Goal: Task Accomplishment & Management: Manage account settings

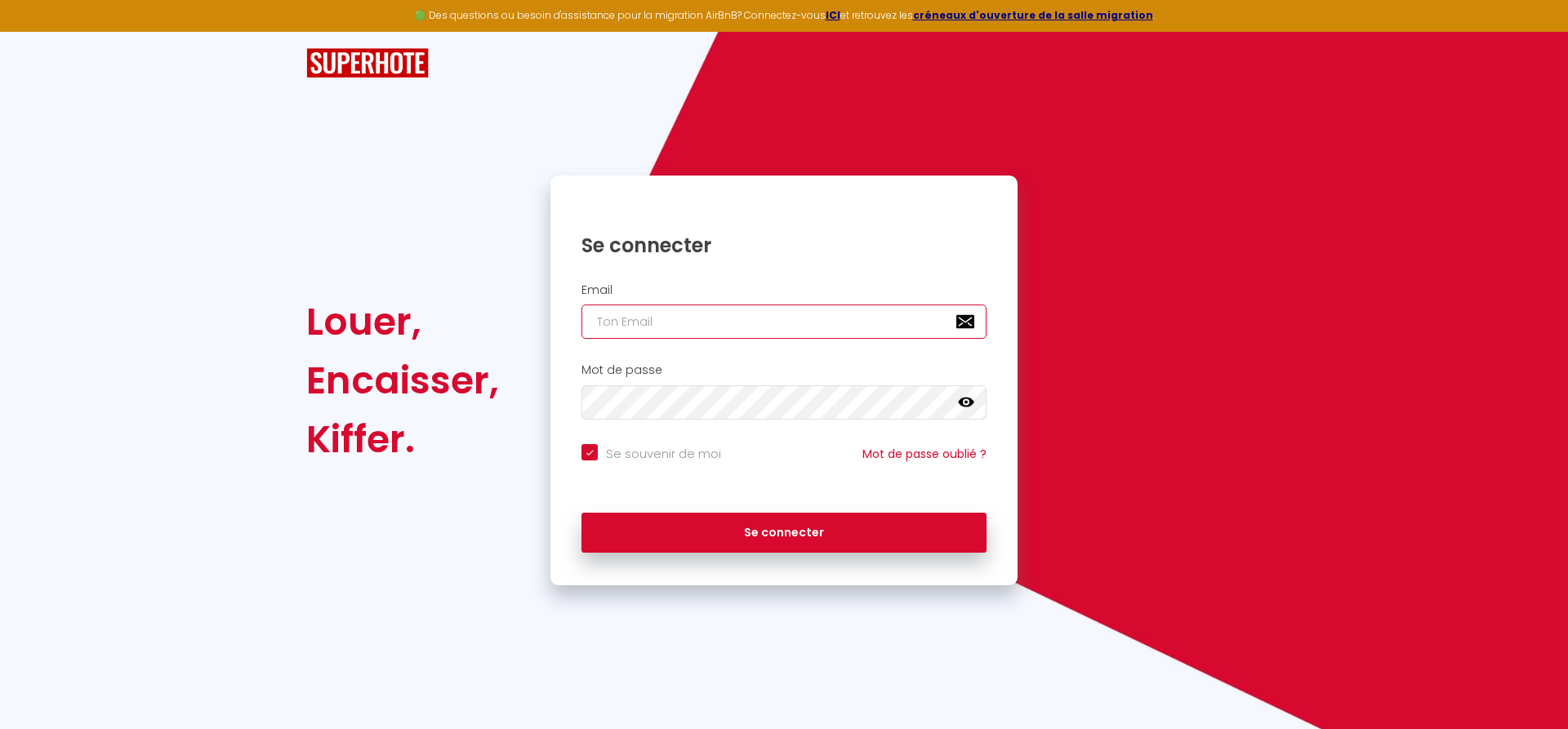
click at [632, 311] on input "email" at bounding box center [784, 322] width 406 height 35
type input "[EMAIL_ADDRESS][DOMAIN_NAME]"
checkbox input "true"
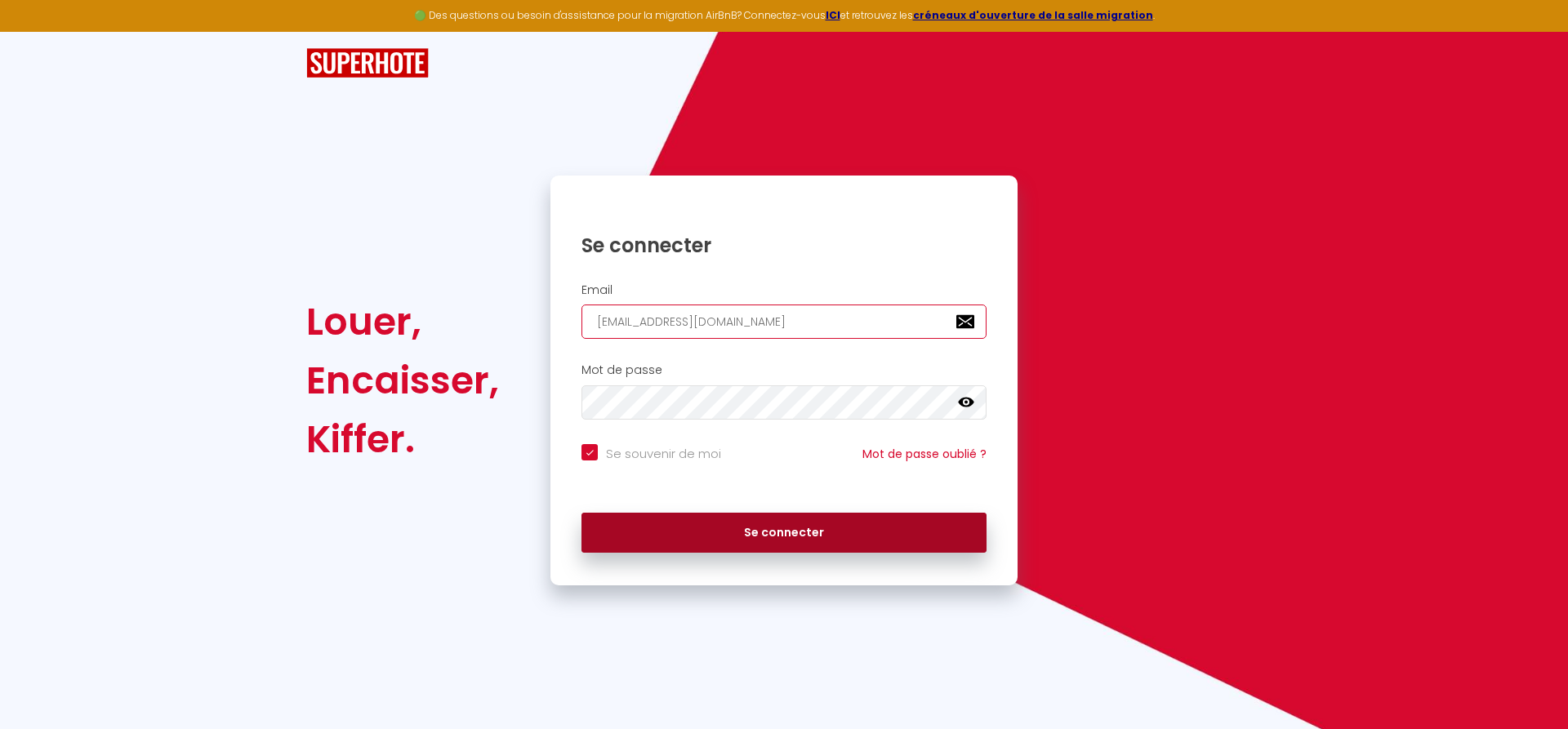
type input "[EMAIL_ADDRESS][DOMAIN_NAME]"
click at [797, 526] on button "Se connecter" at bounding box center [784, 533] width 406 height 40
checkbox input "true"
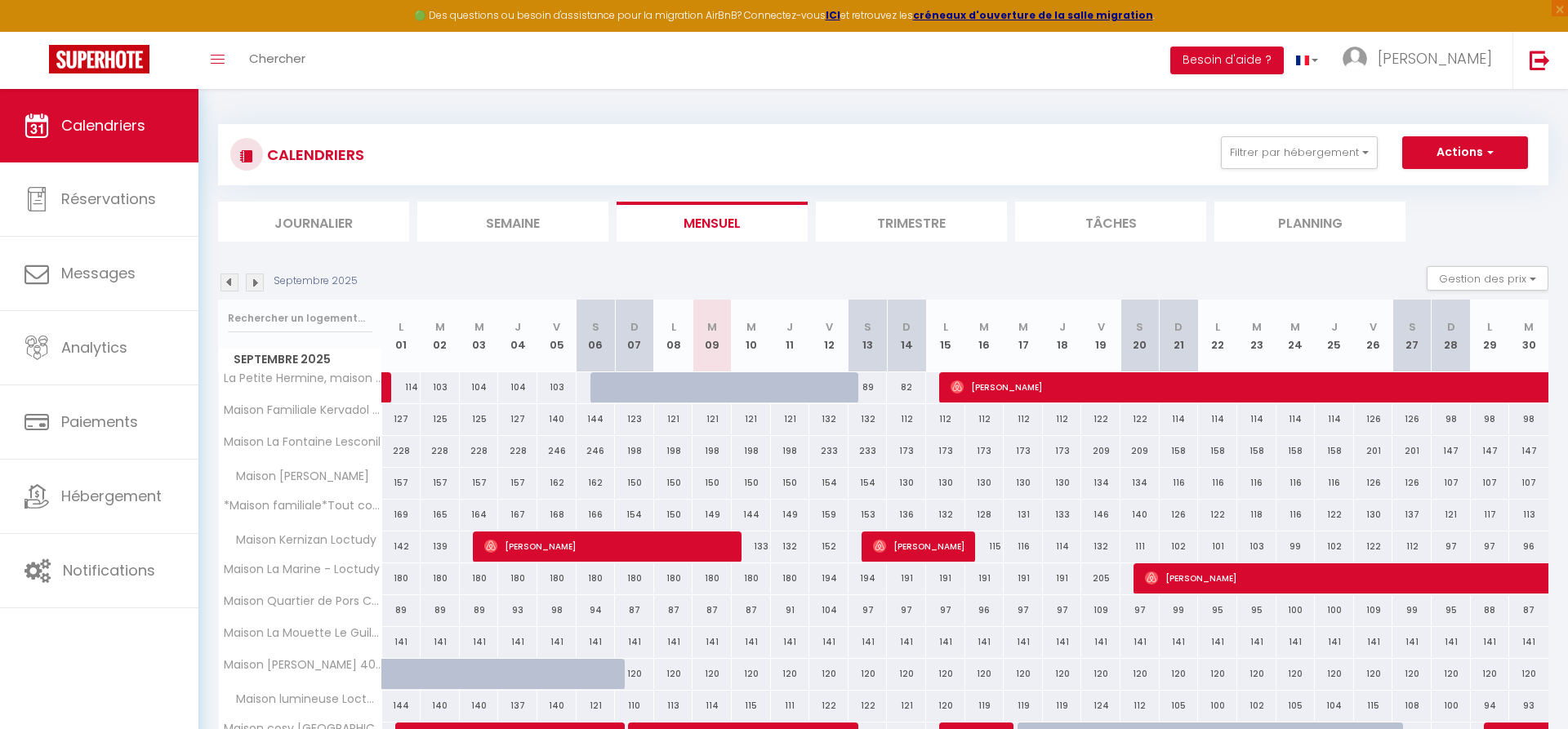
click at [542, 225] on li "Semaine" at bounding box center [513, 221] width 191 height 40
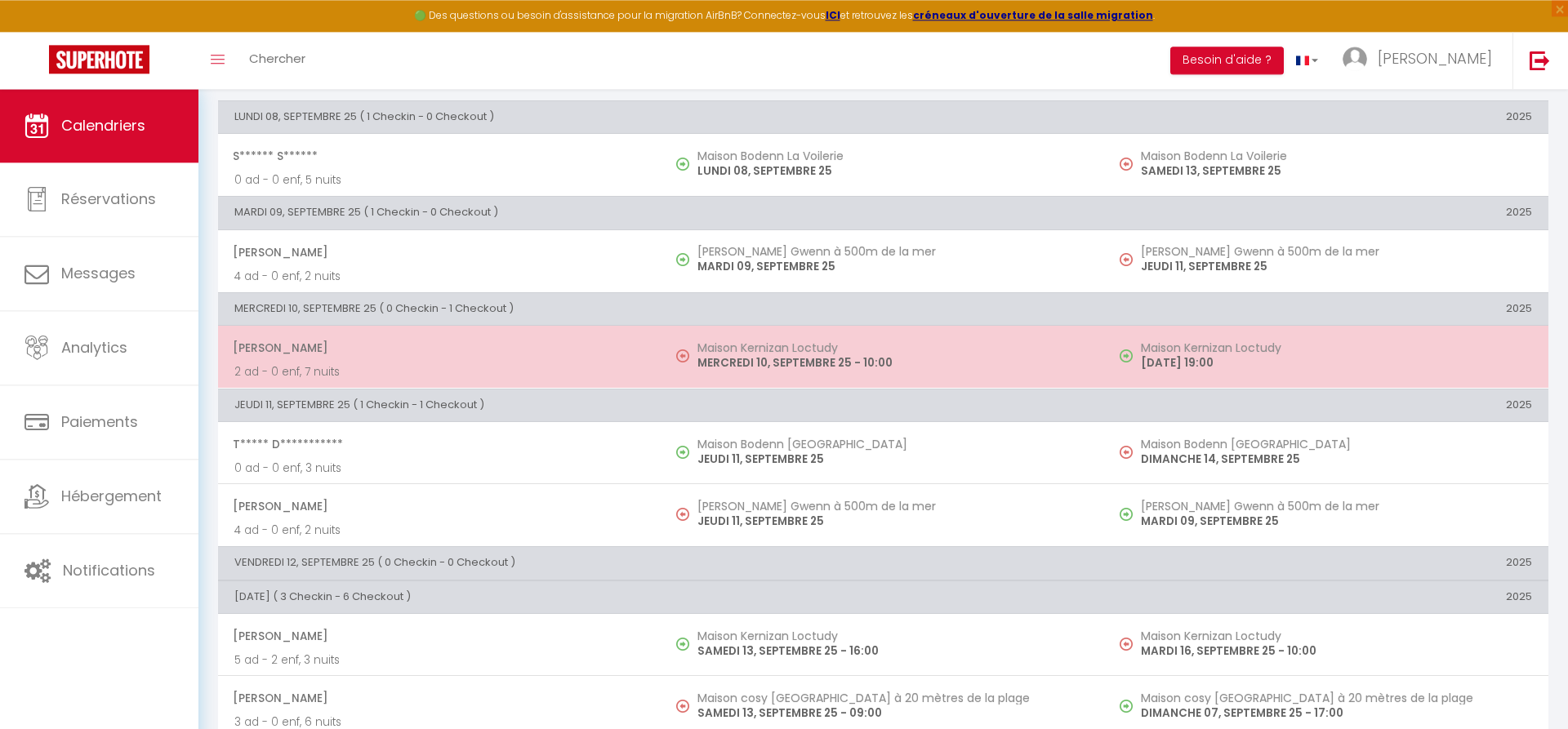
scroll to position [167, 0]
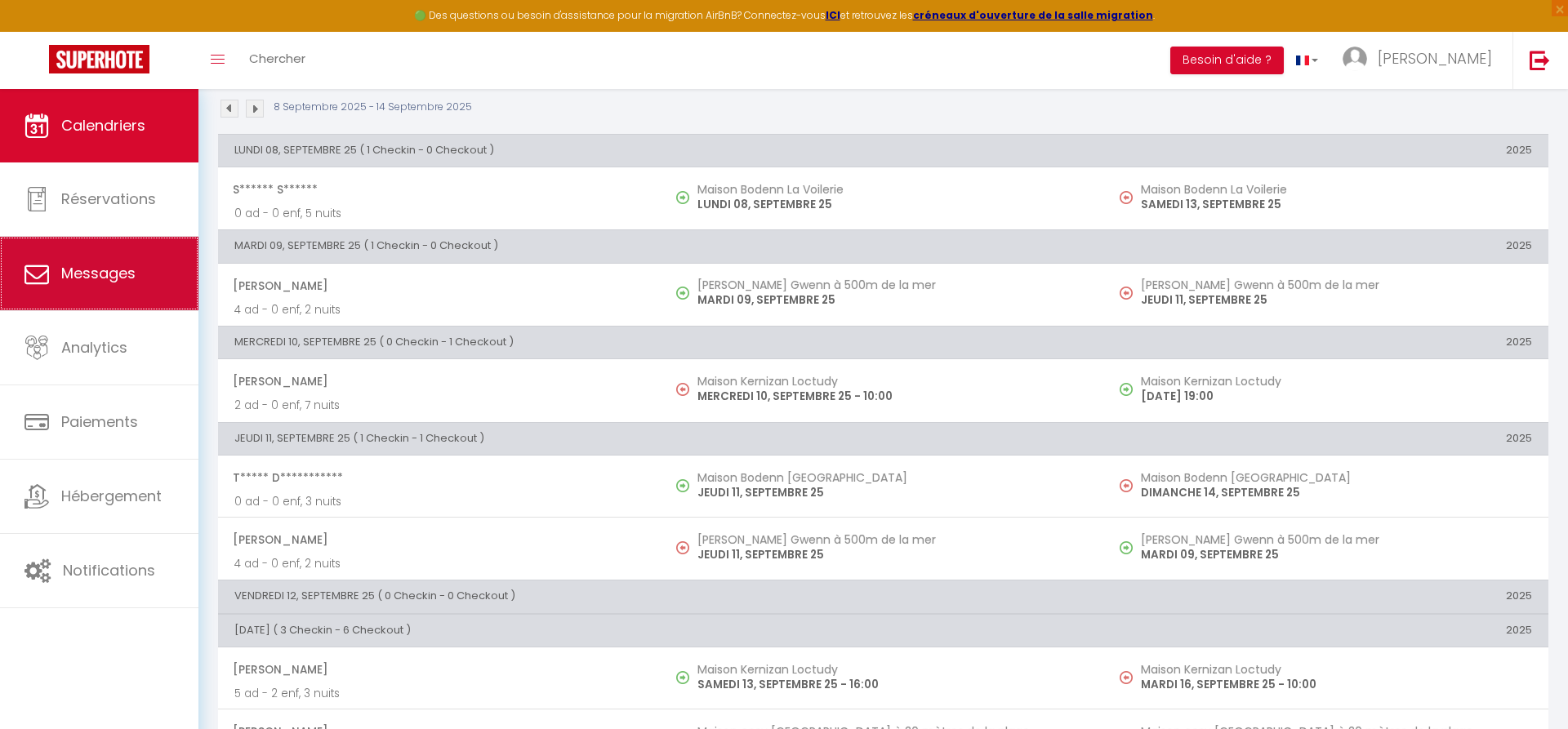
click at [67, 274] on span "Messages" at bounding box center [98, 273] width 74 height 21
select select "message"
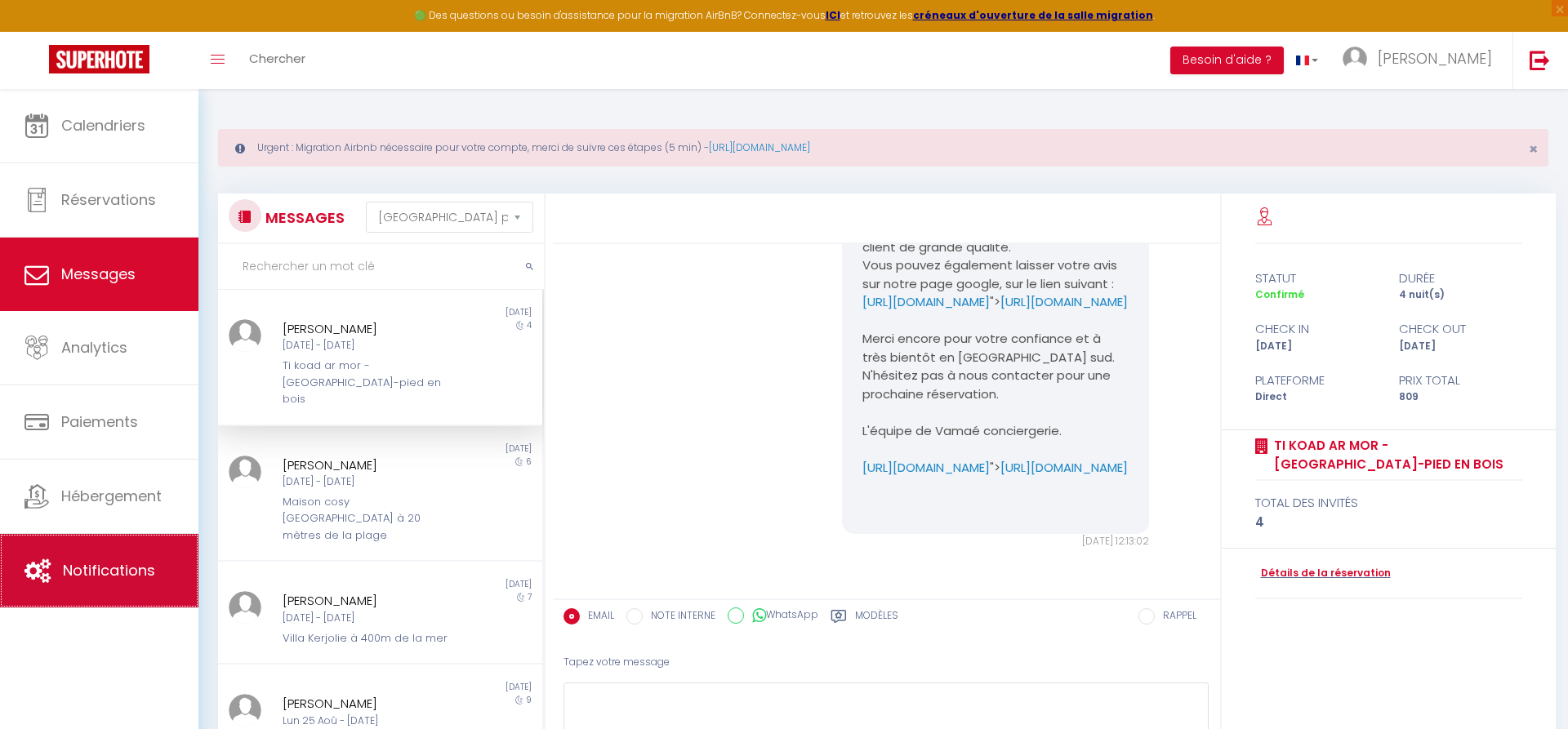
click at [121, 576] on span "Notifications" at bounding box center [110, 570] width 93 height 21
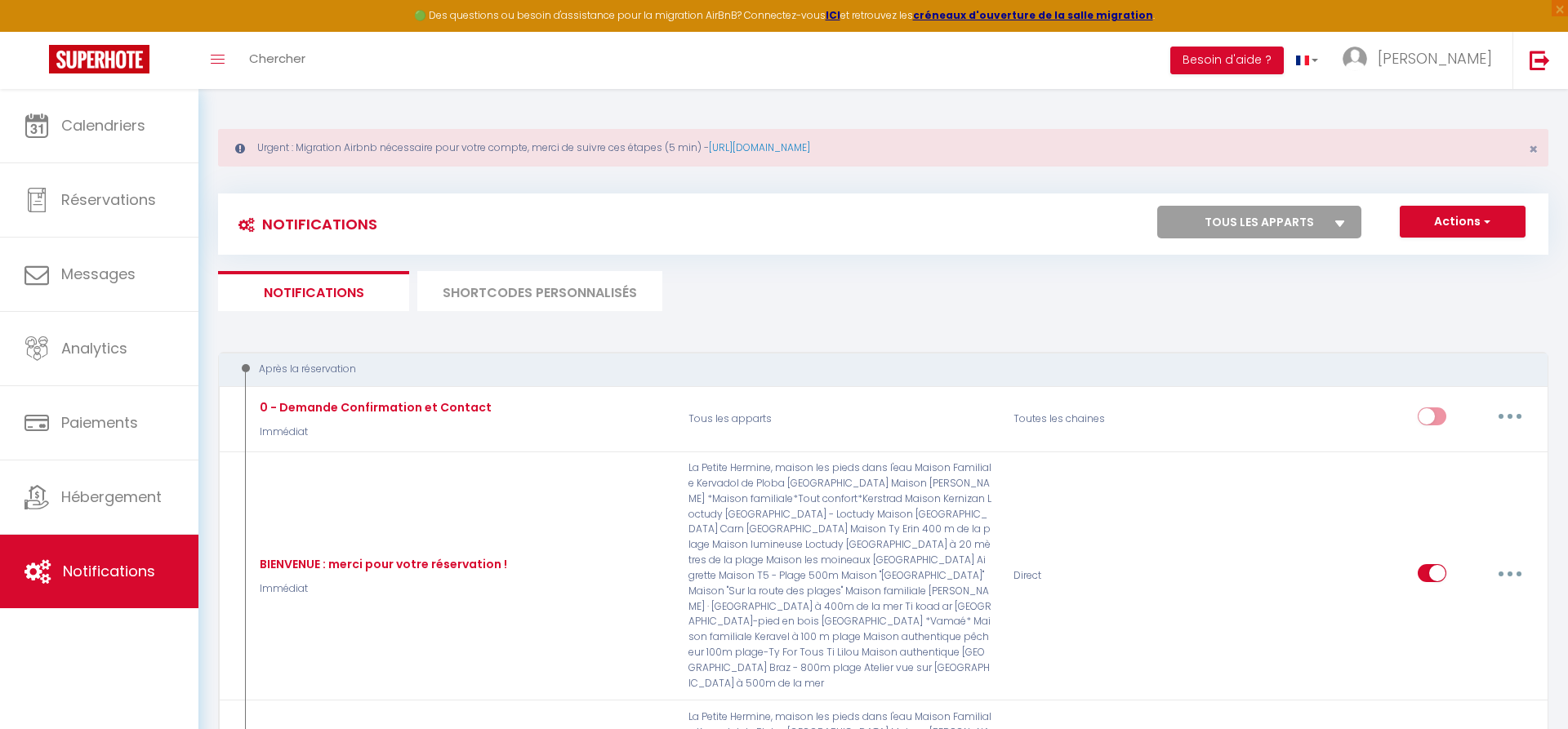
click at [525, 283] on li "SHORTCODES PERSONNALISÉS" at bounding box center [540, 291] width 245 height 40
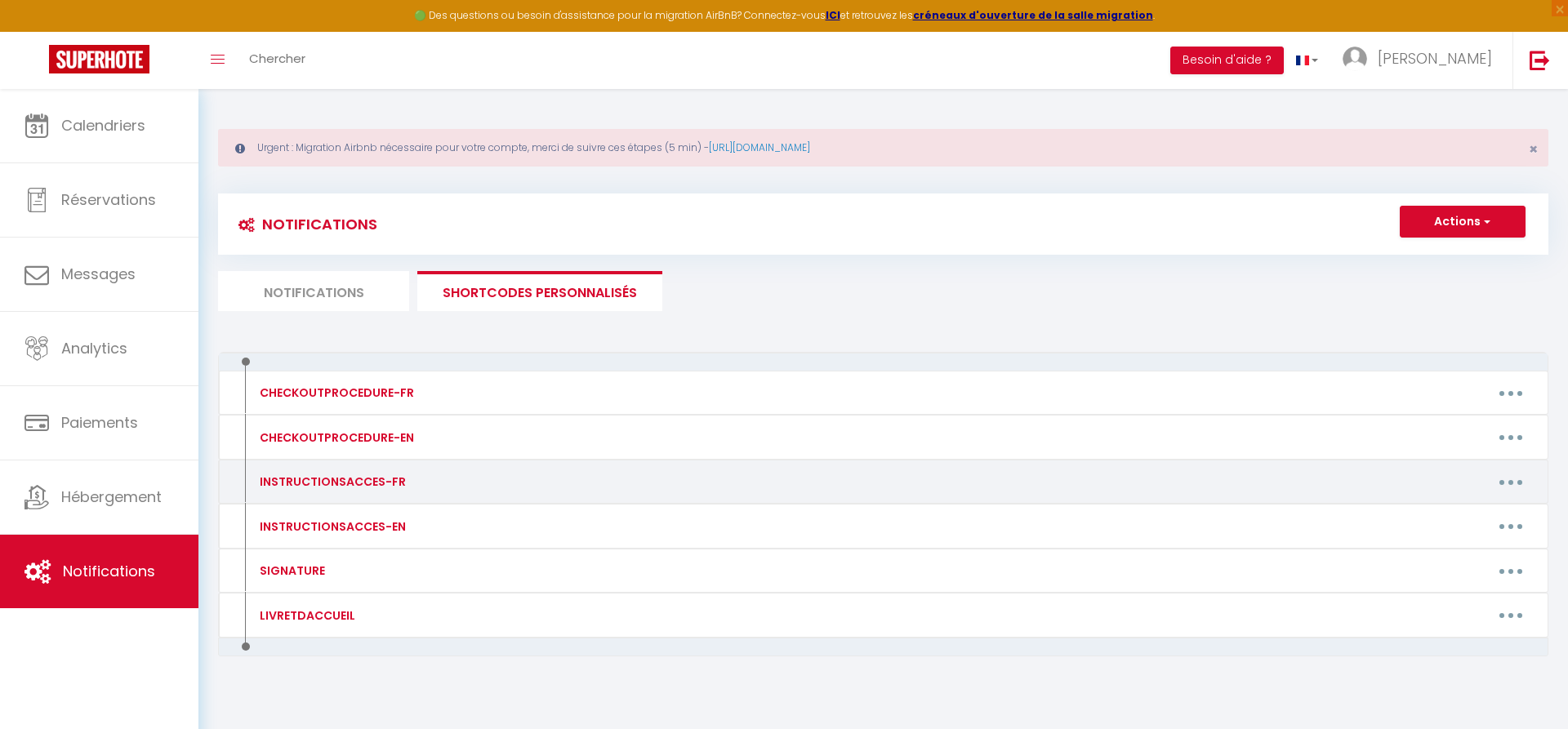
click at [335, 487] on div "INSTRUCTIONSACCES-FR" at bounding box center [331, 481] width 150 height 18
click at [1503, 482] on button "button" at bounding box center [1511, 481] width 45 height 26
click at [1456, 524] on link "Editer" at bounding box center [1468, 519] width 120 height 28
type input "INSTRUCTIONSACCES-FR"
type textarea "J'ai le plaisir de vous adresser vos instructions d'accès à votre maison :"
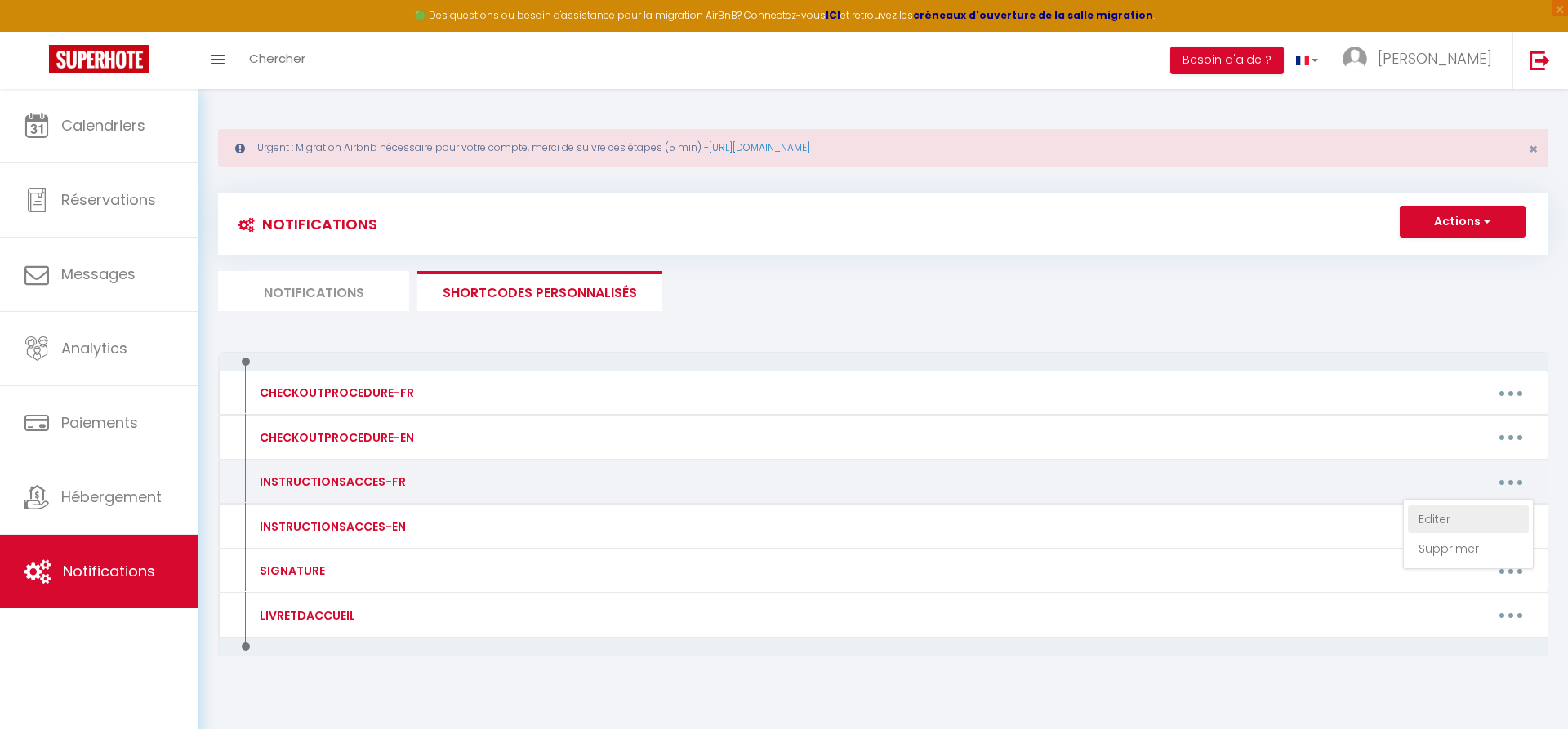
type textarea "Le code de votre boîte à clés est le : 2510 La boite à clés est située devant l…"
type textarea "Le code de votre boîte à clés est : 1408 La boîte à clés se situe derrière la m…"
type textarea "Le code de votre boîte à clés est le : 2167. La boite à clés est située en haut…"
type textarea "Le code de votre boîte à clés est le : 1056. La boite à clés est située sur le …"
type textarea "Le code de votre boîte à clés est le : 0758 La boite à clés est située au nivea…"
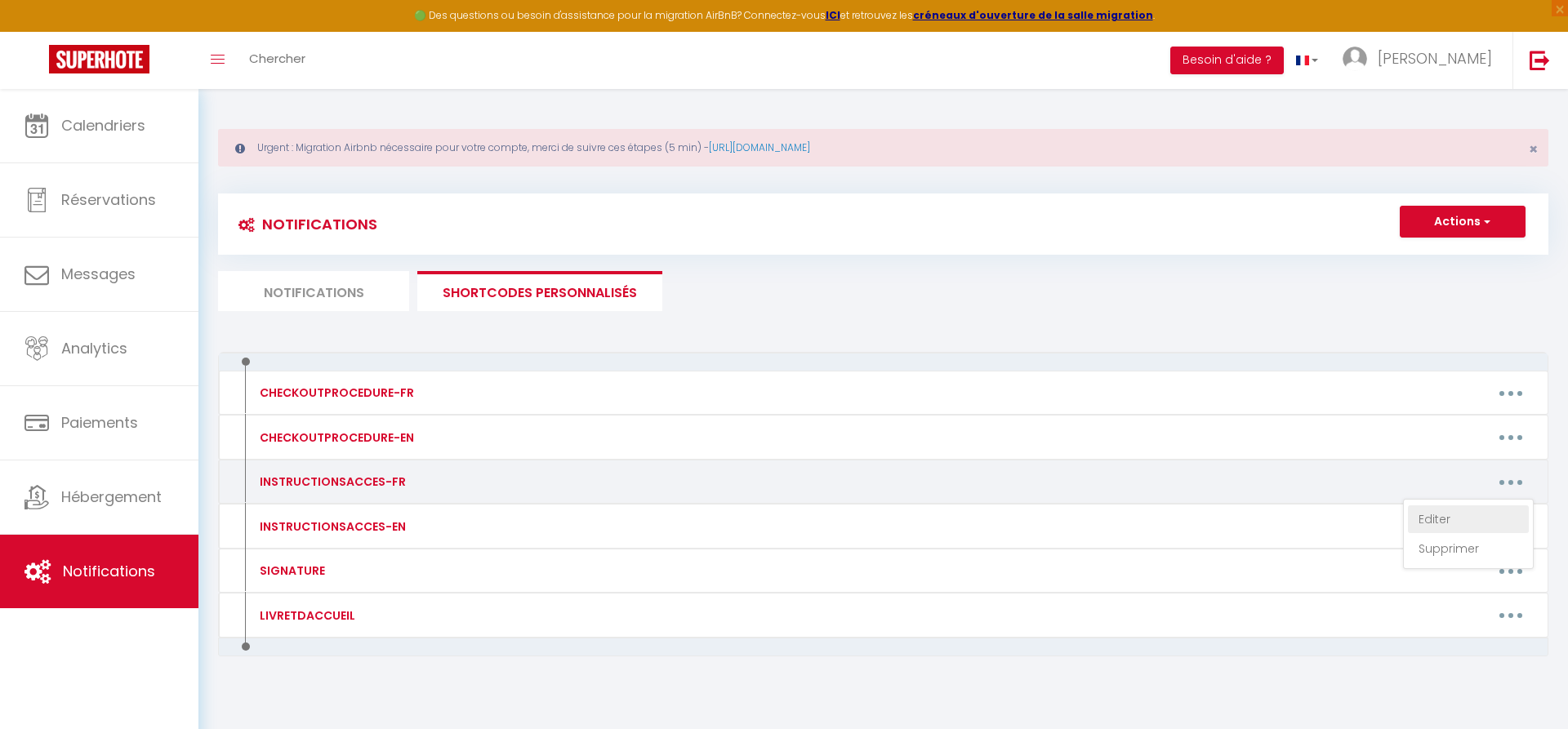
type textarea "Le code de votre boîte à clés est le : 4159. La boîte à clés se situe à gauche …"
type textarea "Le code de votre boîte à clés est le : 0711 . La boite à clés est située derriè…"
type textarea "La maison est la 2ème maison sur le terrain. Le code de votre boîte à clés est …"
type textarea "Le code de votre boîte à clés est le : 7067 La boîte à clés est située près de …"
type textarea "Le code de votre boîte à clés est le : 0765 La boite à clés est située dans le …"
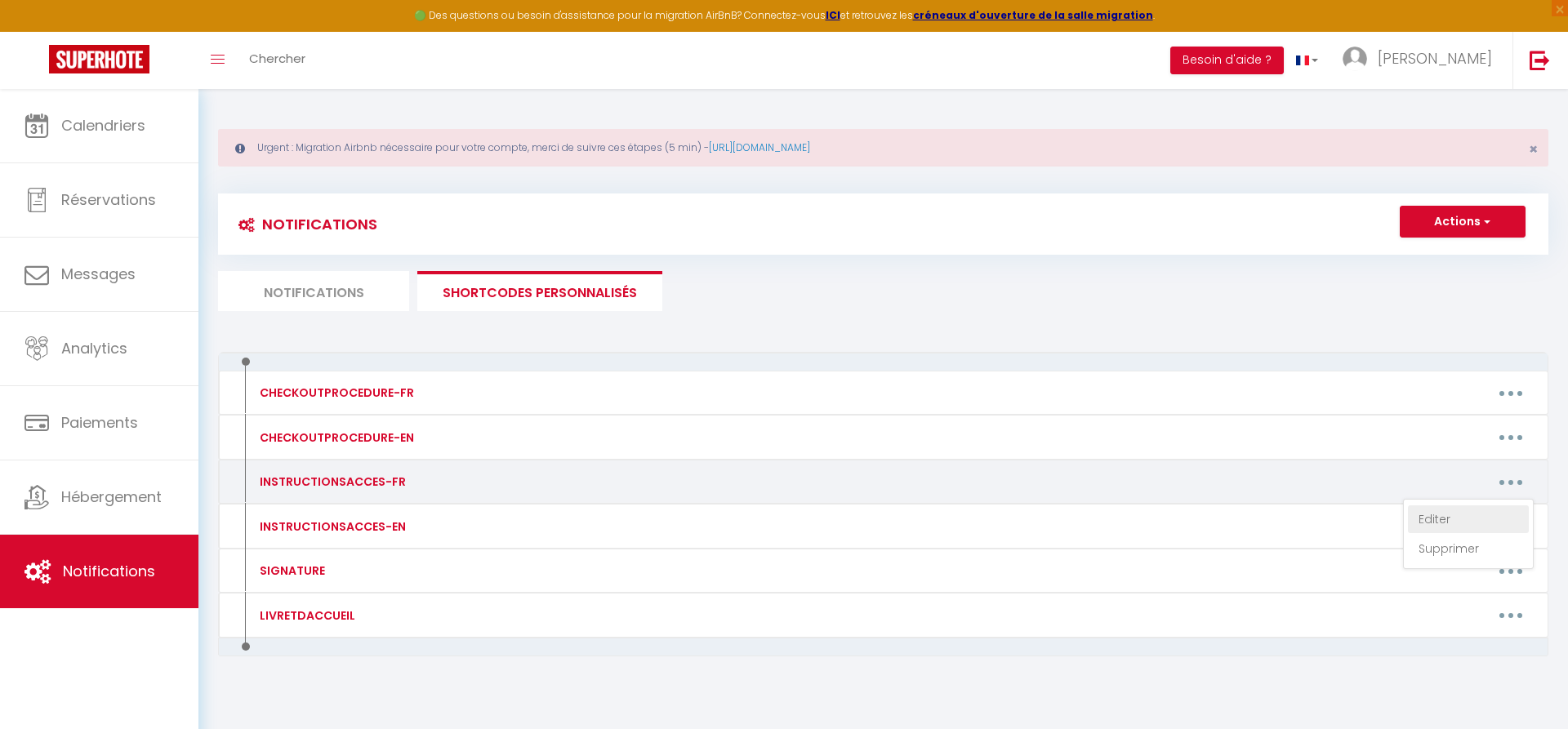
type textarea "Le code de votre boîte à clés est le : 2001 La boite à clés est située à gauche…"
type textarea "Le code de votre boîte à clés est le : 0103 La boite à clés est située dans l'a…"
type textarea "Le code de votre boîte à clés est le : 2956 La boite à clés est située derrière…"
type textarea "Le code de votre boîte à clés est le : 1706 . La boîte à clés est située à droi…"
type textarea "Le code de votre boîte à clés est le : 9040. La boite à clés est située, à l'in…"
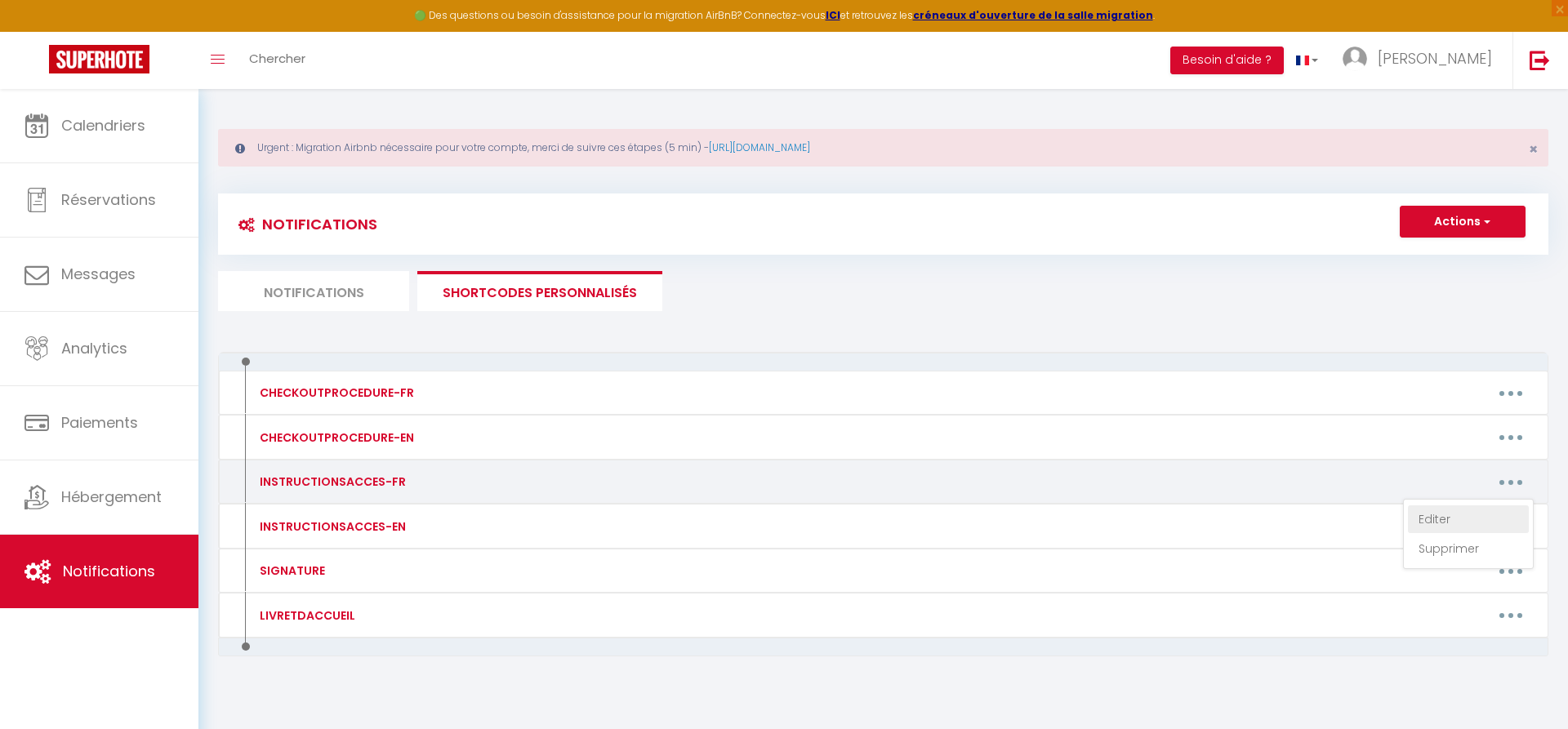
type textarea "Le code de votre boîte à clés est le : 2956. La boite à clés est située à droit…"
type textarea "Le code de votre boîte à clés est le : 6359. La boite à clés est installée derr…"
type textarea "Le code des boites à clés sont identiques soit le : 6972. Une première boîte à …"
type textarea "Merci de me contacter 30 min avant votre arrivée afin que je puisse personnelle…"
type textarea "Le code de votre boîte à clés est le : 1985. Le portail pour accéder à la maiso…"
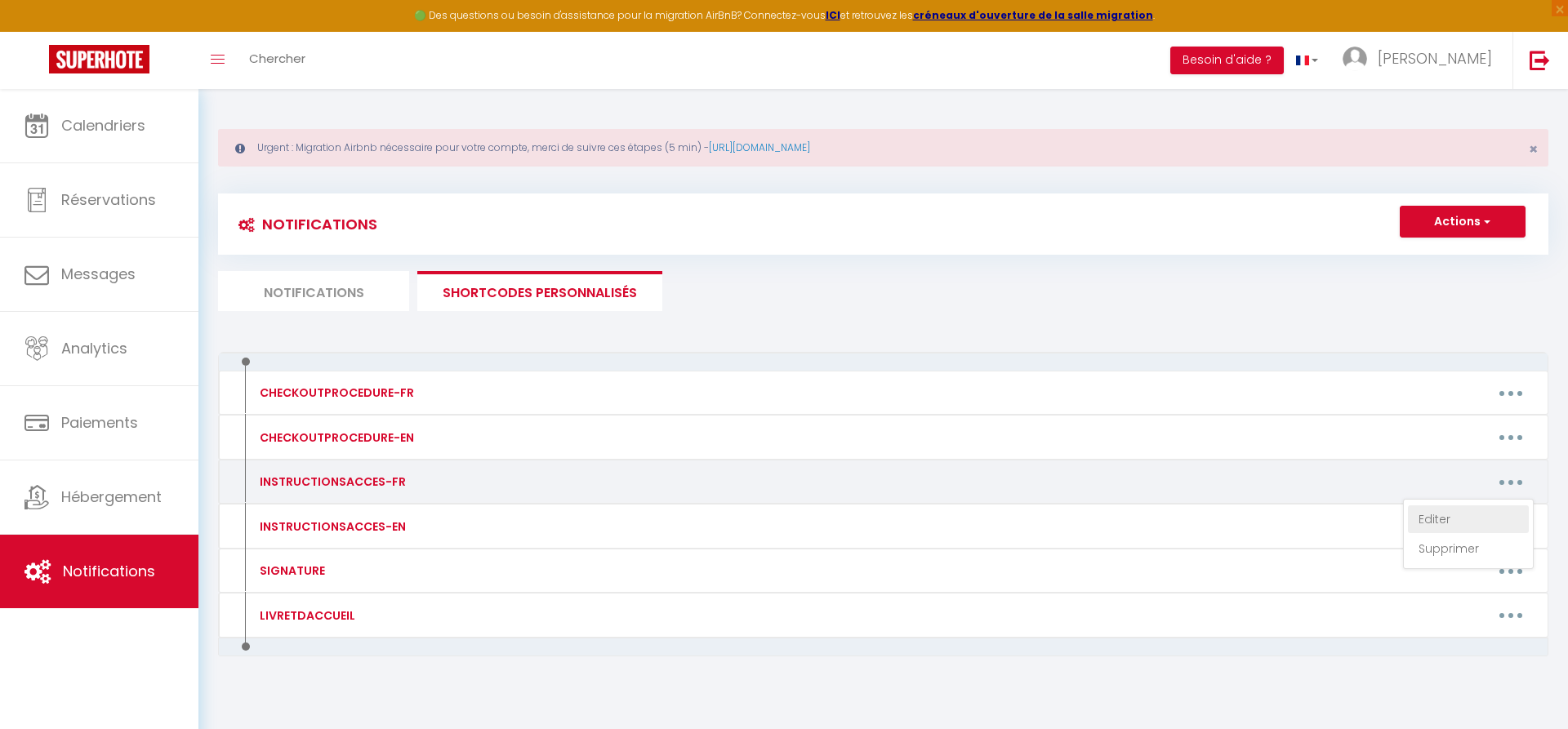
type textarea "Le code de votre boîte à clés est le : 5913 La boite à clés est située en haut …"
type textarea "Le code de votre boîte à clés est le : 2805# La boite à clés est située à l'ent…"
type textarea "Vous trouverez les clés dans le barbecue, sur la grille. Le barbecue est situé …"
type textarea "Le code de votre boîte à clés est le : 1984. Votre arrivée se fera en toute aut…"
type textarea "Le code de votre boîte à clés est le : 1989 La boite à clés est située au nivea…"
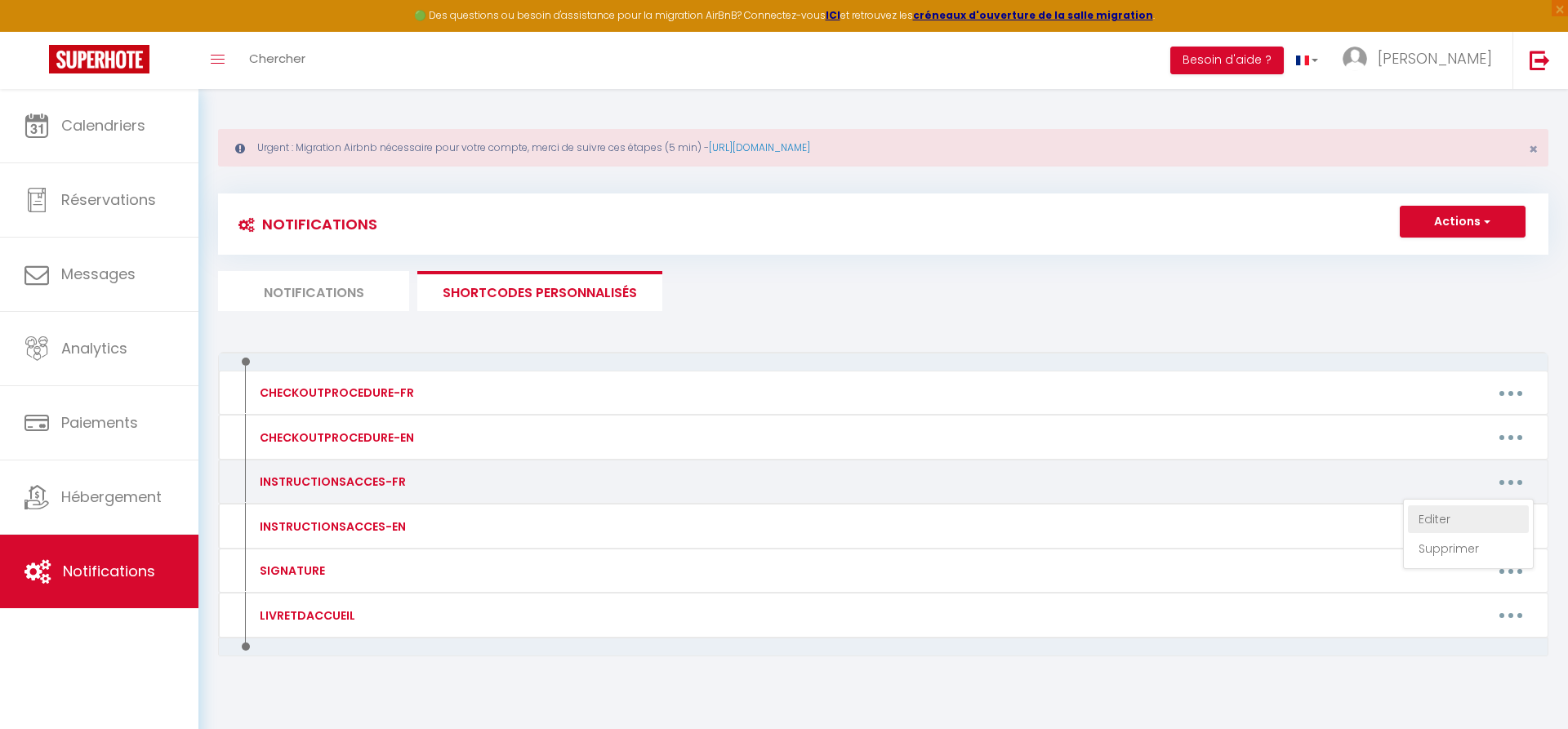
type textarea "Le code de votre boîte à clés est le : 7297 La boite à clés est située à l'inté…"
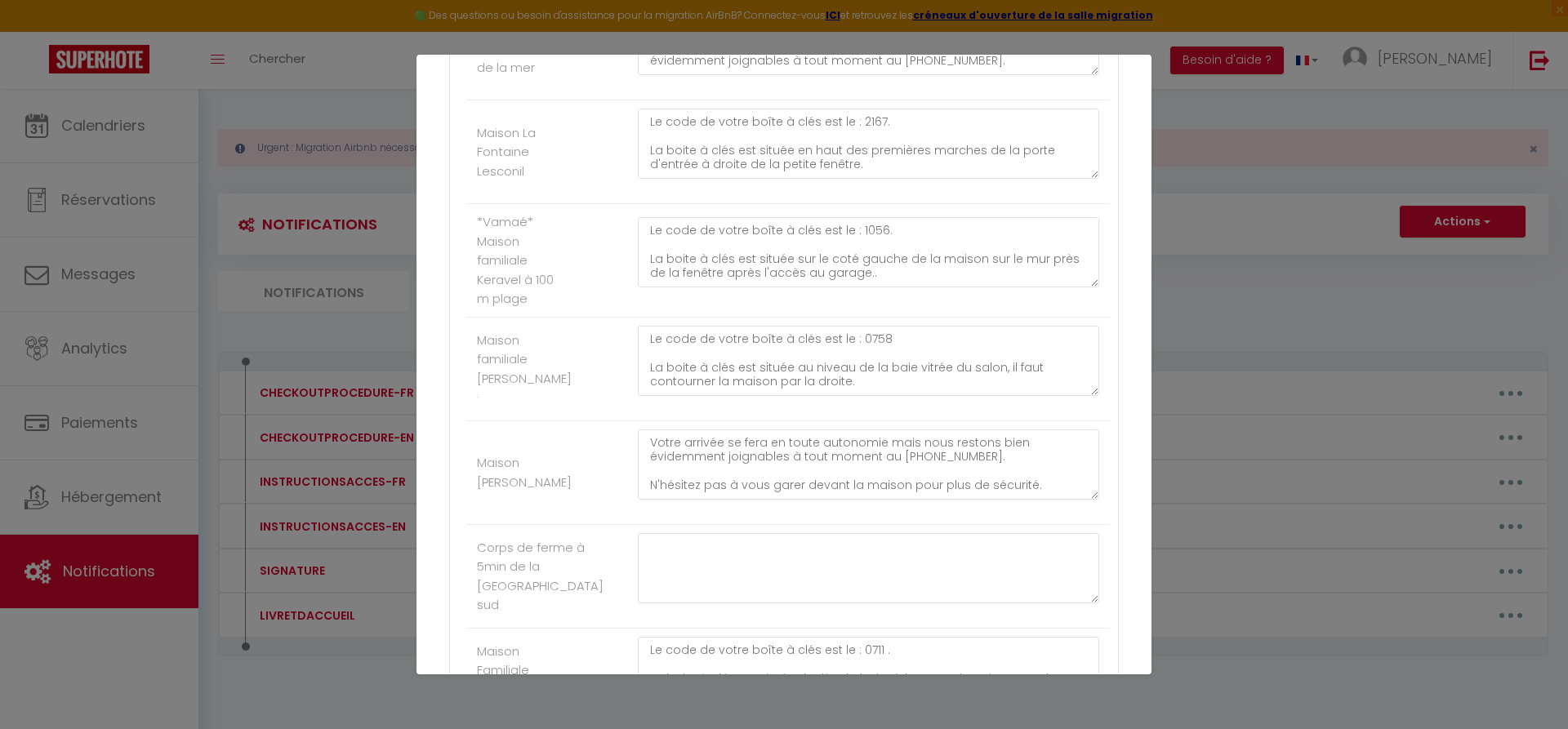
scroll to position [1085, 0]
click at [349, 339] on div "Mettre à jour le code court personnalisé × Nom * INSTRUCTIONSACCES-FR Contenu *…" at bounding box center [784, 364] width 1568 height 729
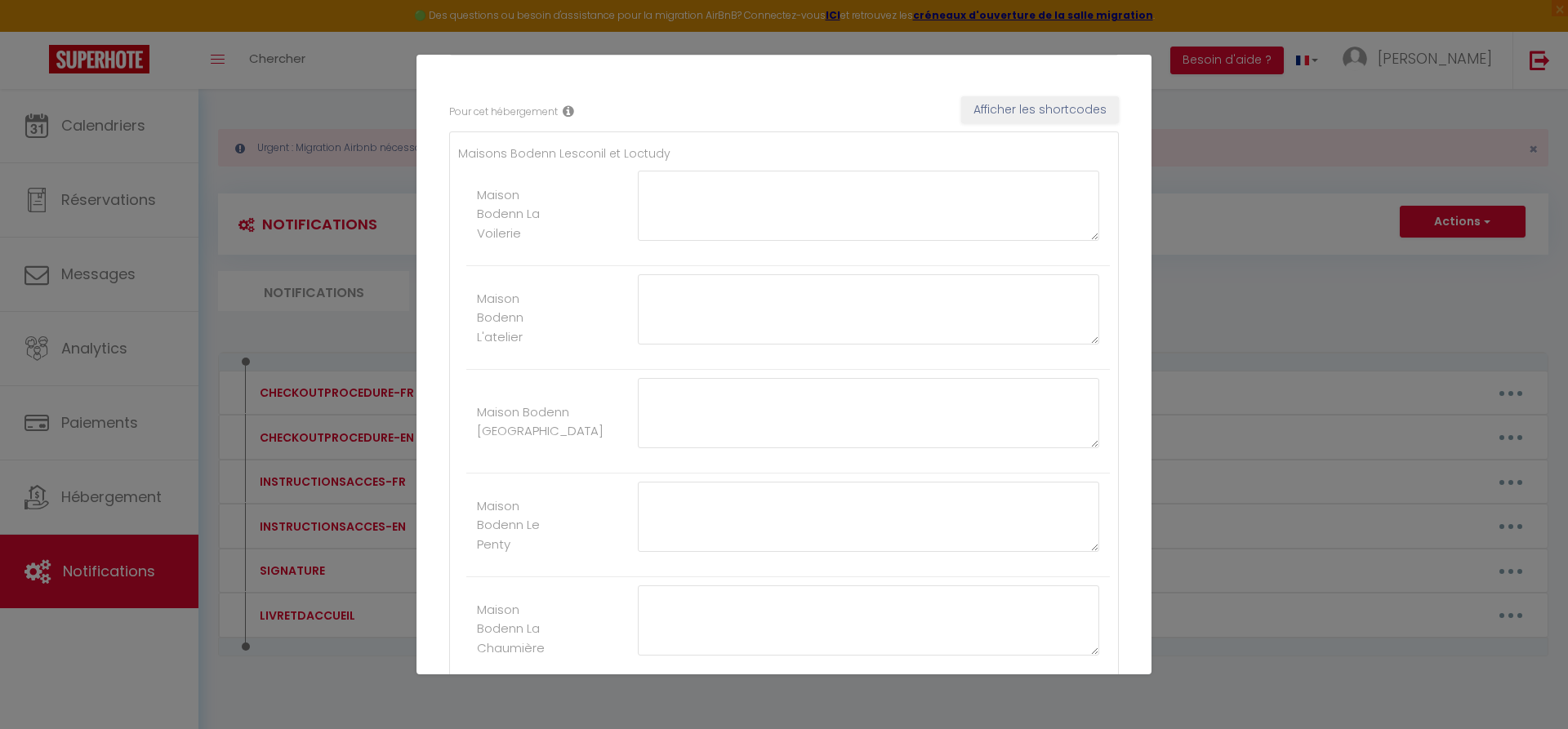
scroll to position [0, 0]
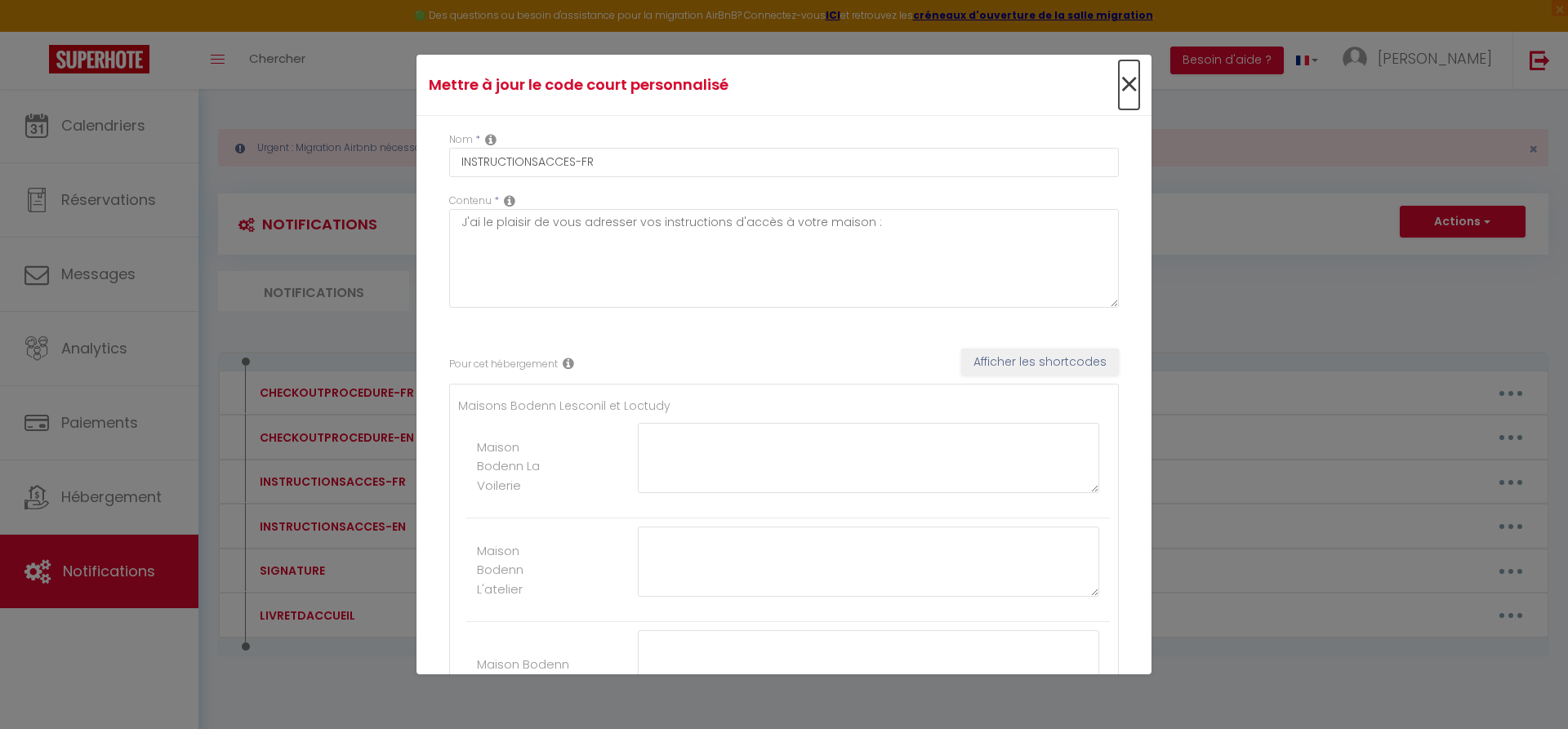
click at [1129, 83] on span "×" at bounding box center [1129, 85] width 21 height 49
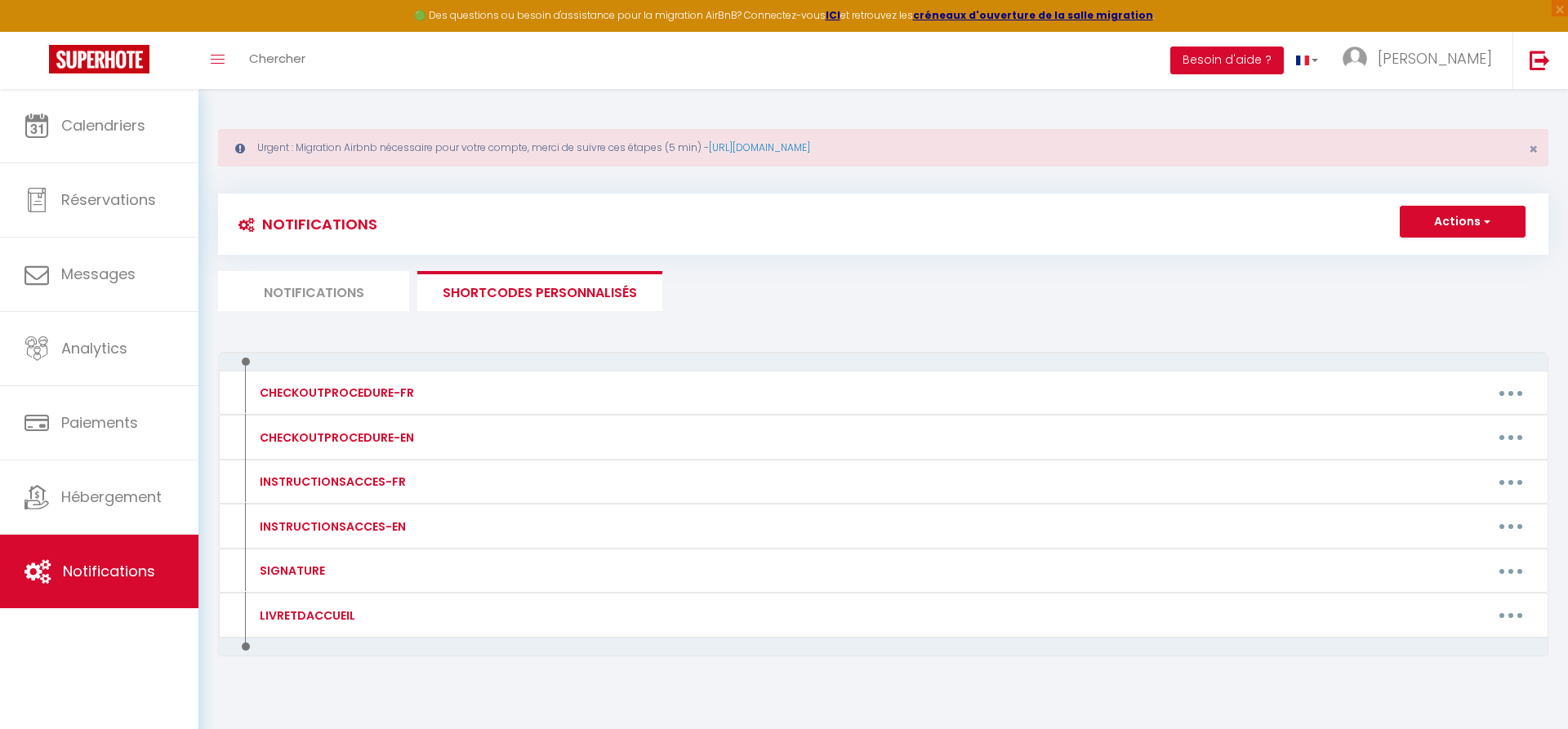
click at [296, 296] on li "Notifications" at bounding box center [314, 291] width 191 height 40
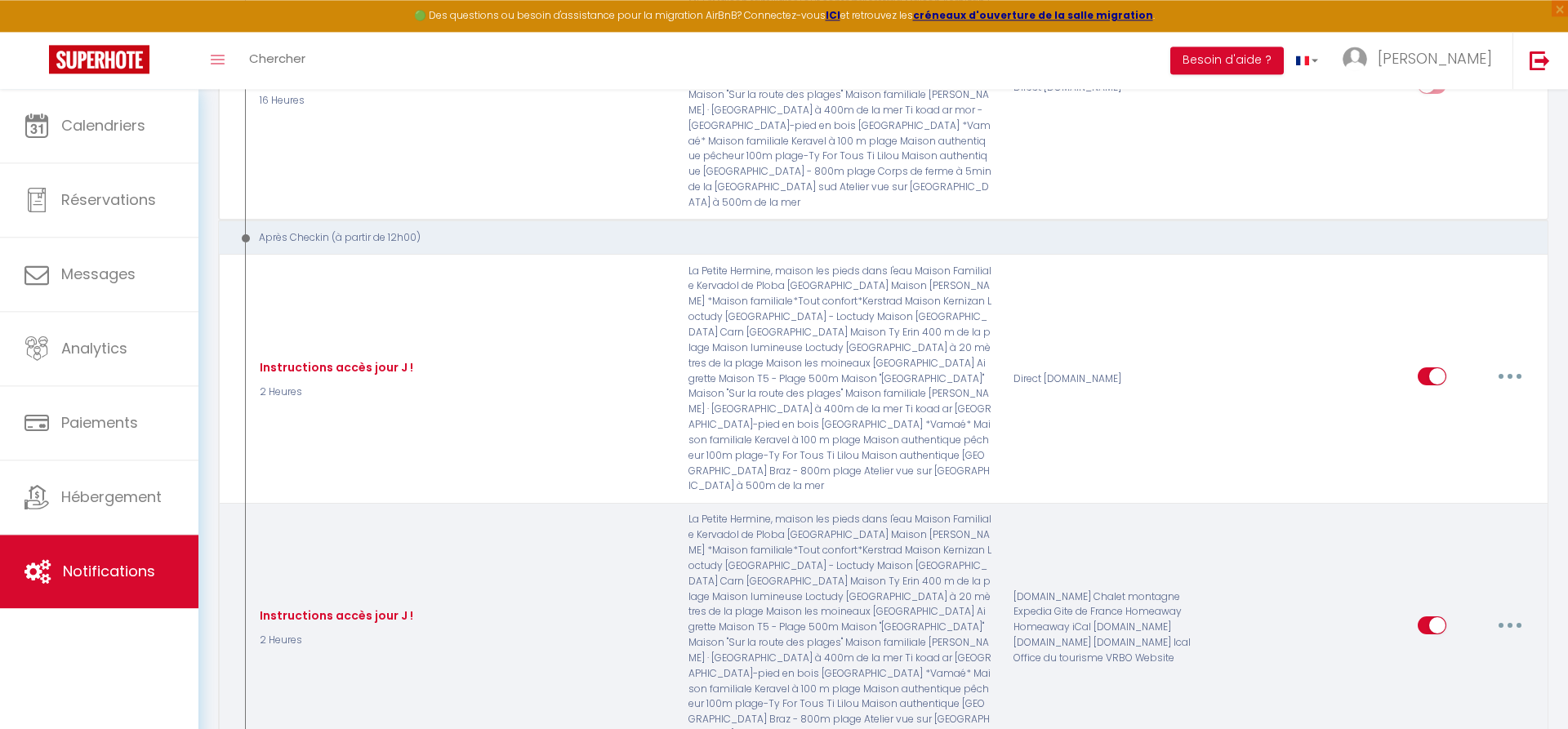
scroll to position [2415, 0]
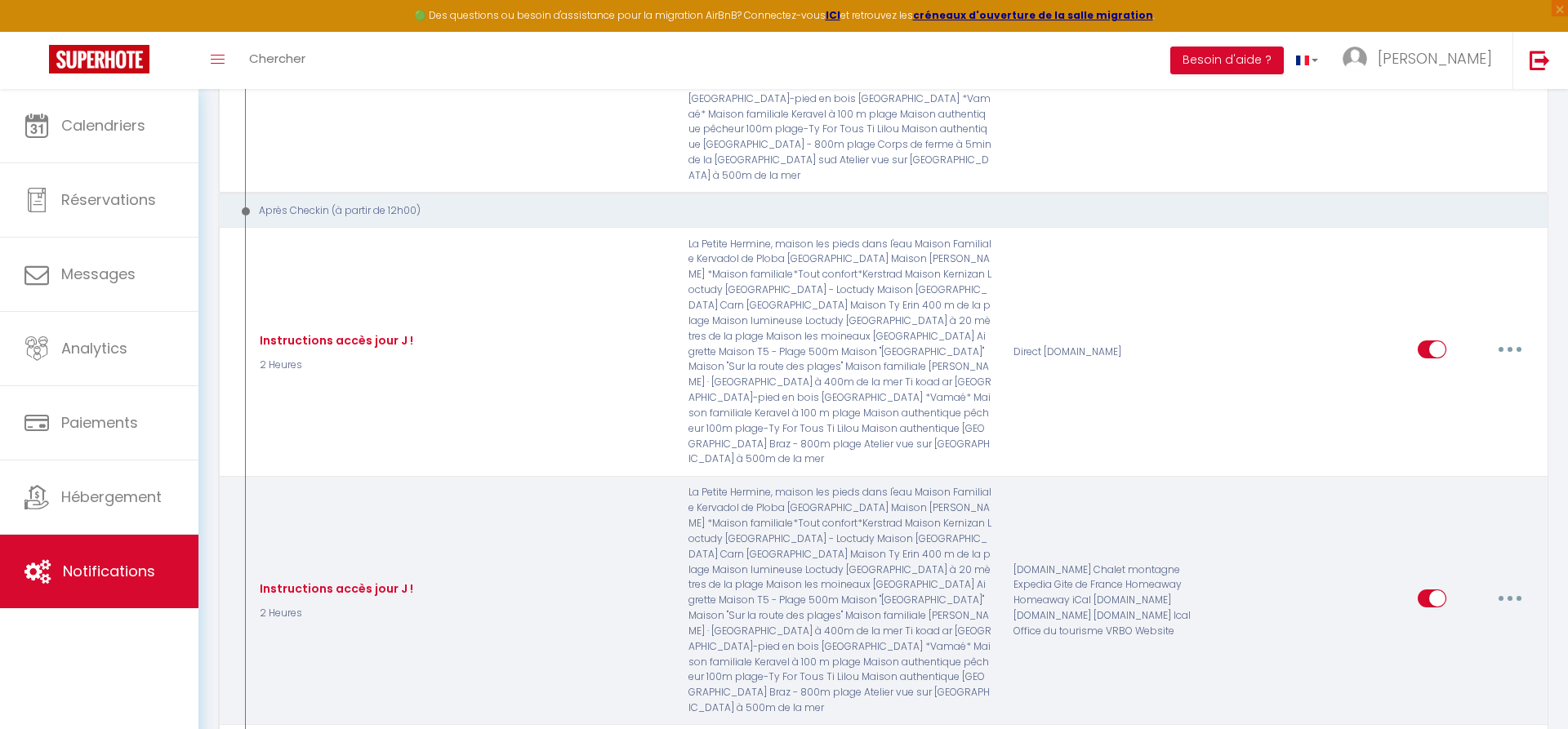
click at [1516, 585] on button "button" at bounding box center [1510, 598] width 45 height 26
click at [1423, 621] on link "Editer" at bounding box center [1467, 635] width 120 height 28
type input "Instructions accès jour J !"
select select "3"
select select "2 Heures"
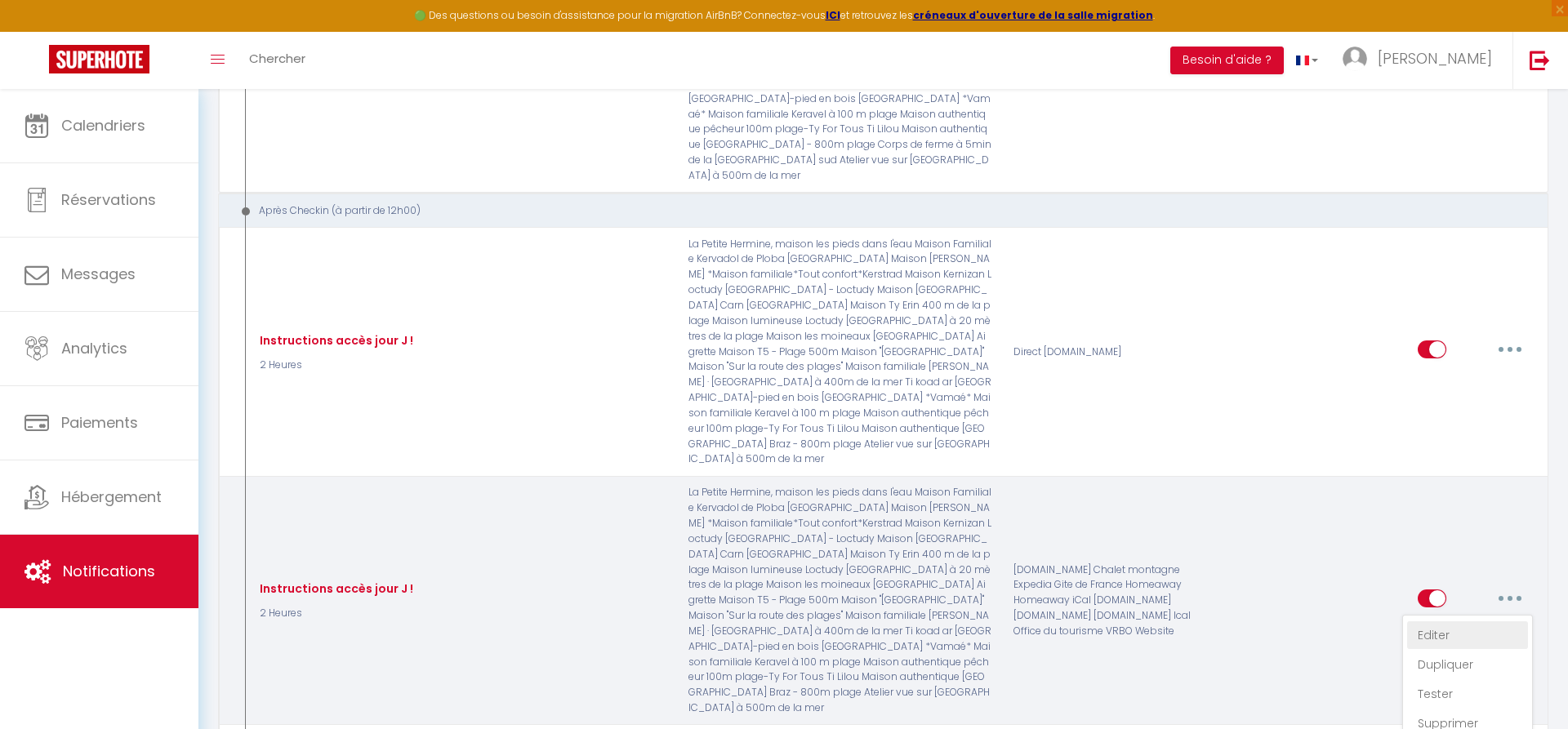
select select "if_booking_is_paid"
checkbox input "true"
checkbox input "false"
radio input "true"
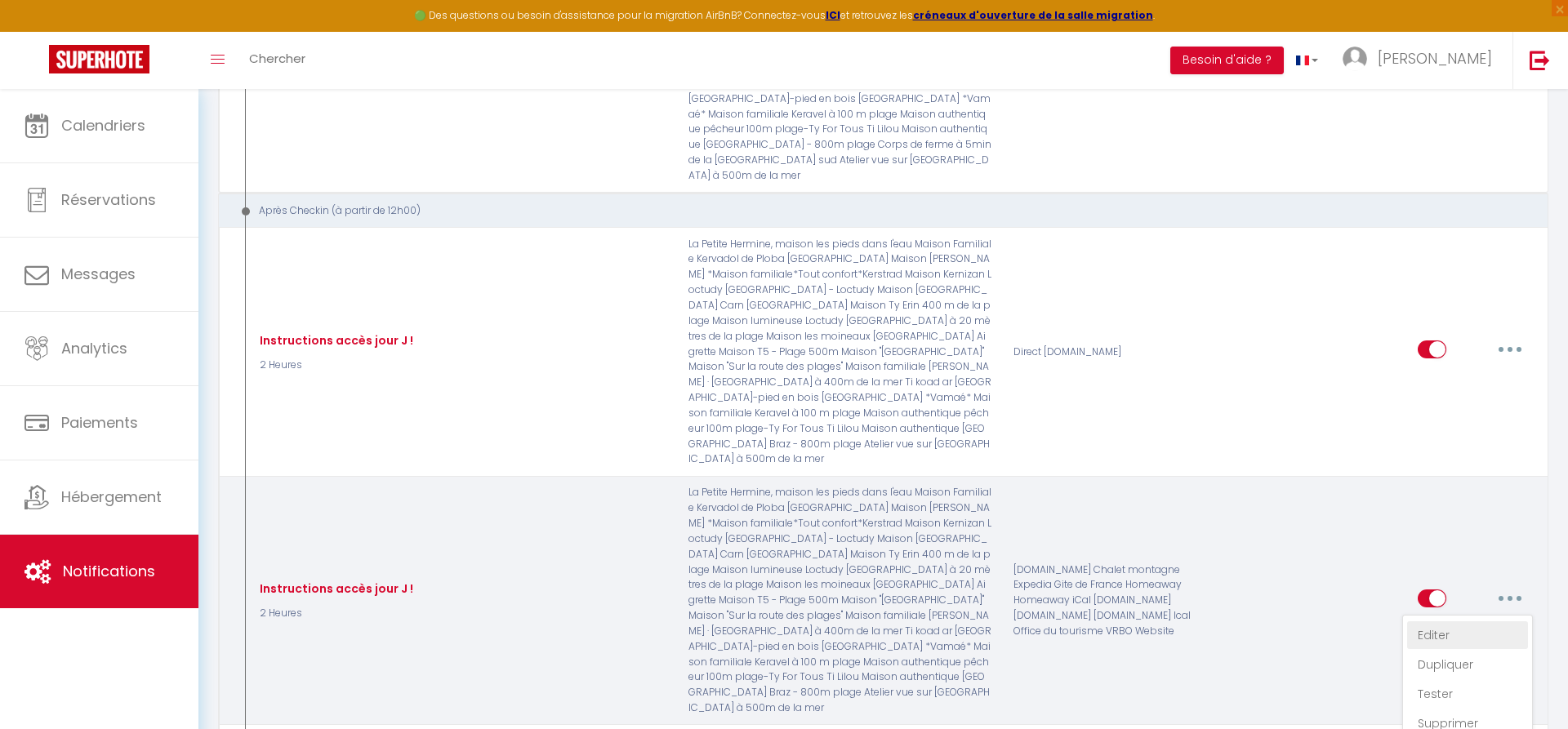
type input "Vamaé conciergerie : instructions d'accès à votre maison. Bonne installation !"
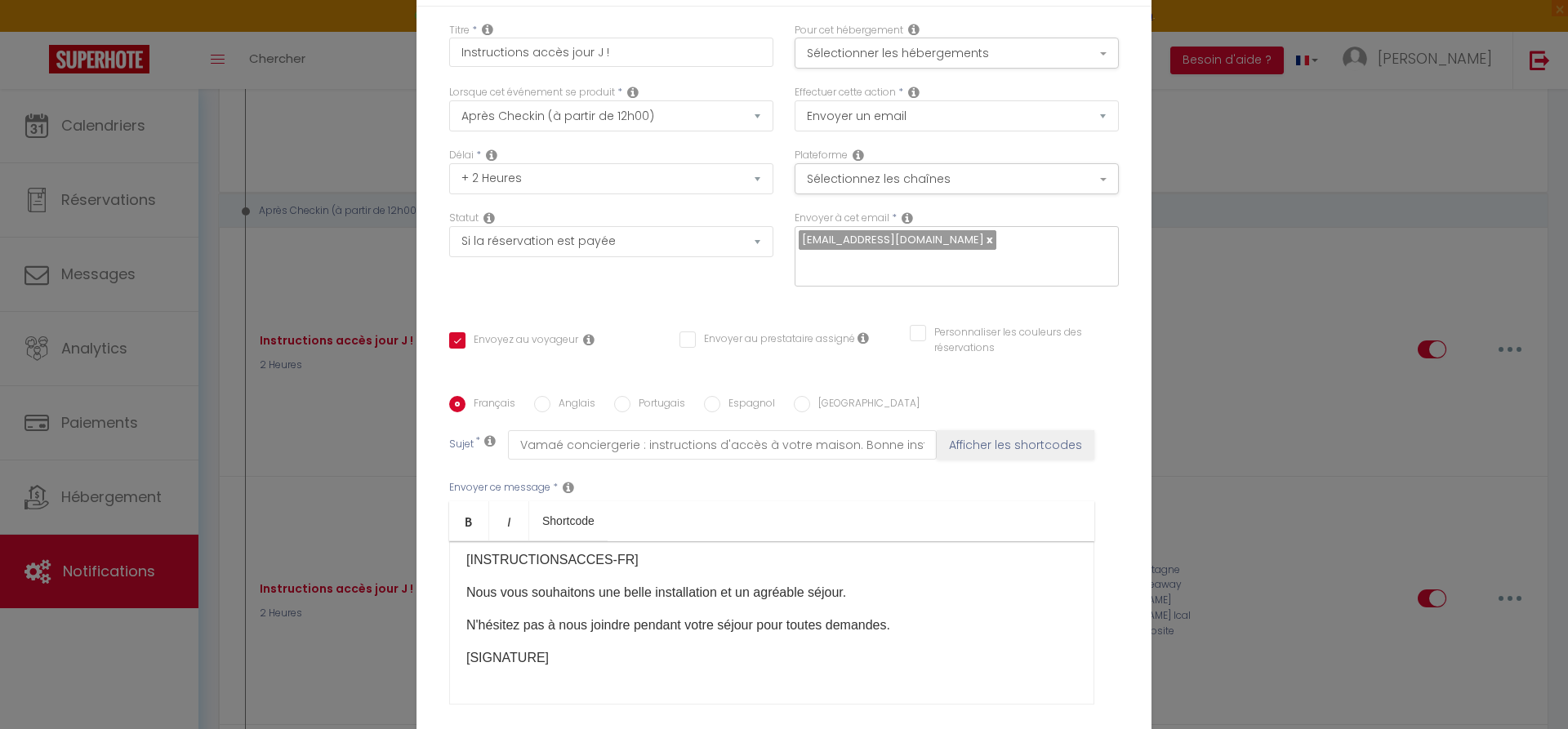
scroll to position [0, 0]
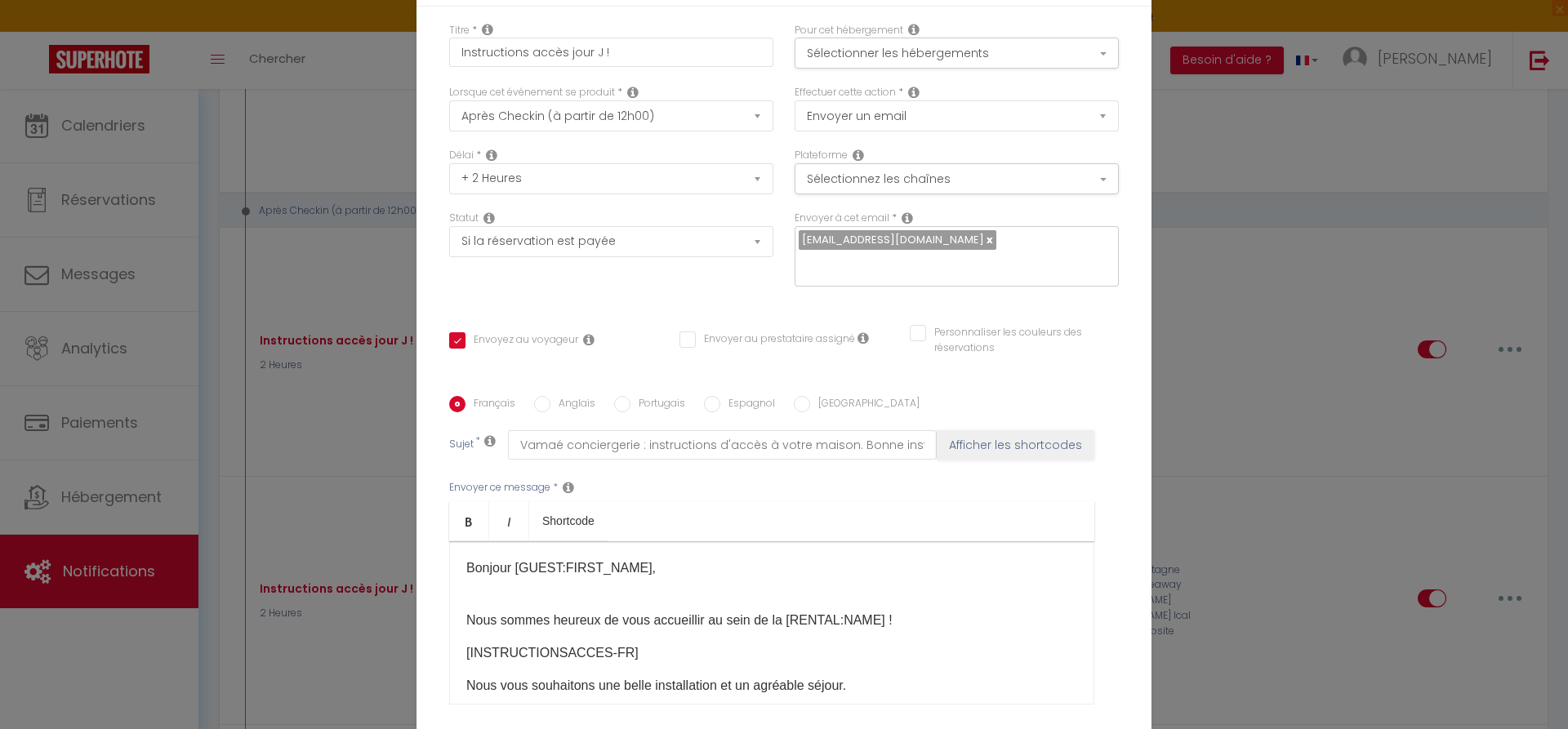
click at [783, 623] on p "Nous sommes heureux de vous accueillir au sein de la [RENTAL:NAME]​ !" at bounding box center [772, 611] width 611 height 39
click at [924, 623] on p "Nous sommes heureux de vous accueillir au sein de la maison [RENTAL:NAME]​ !" at bounding box center [772, 611] width 611 height 39
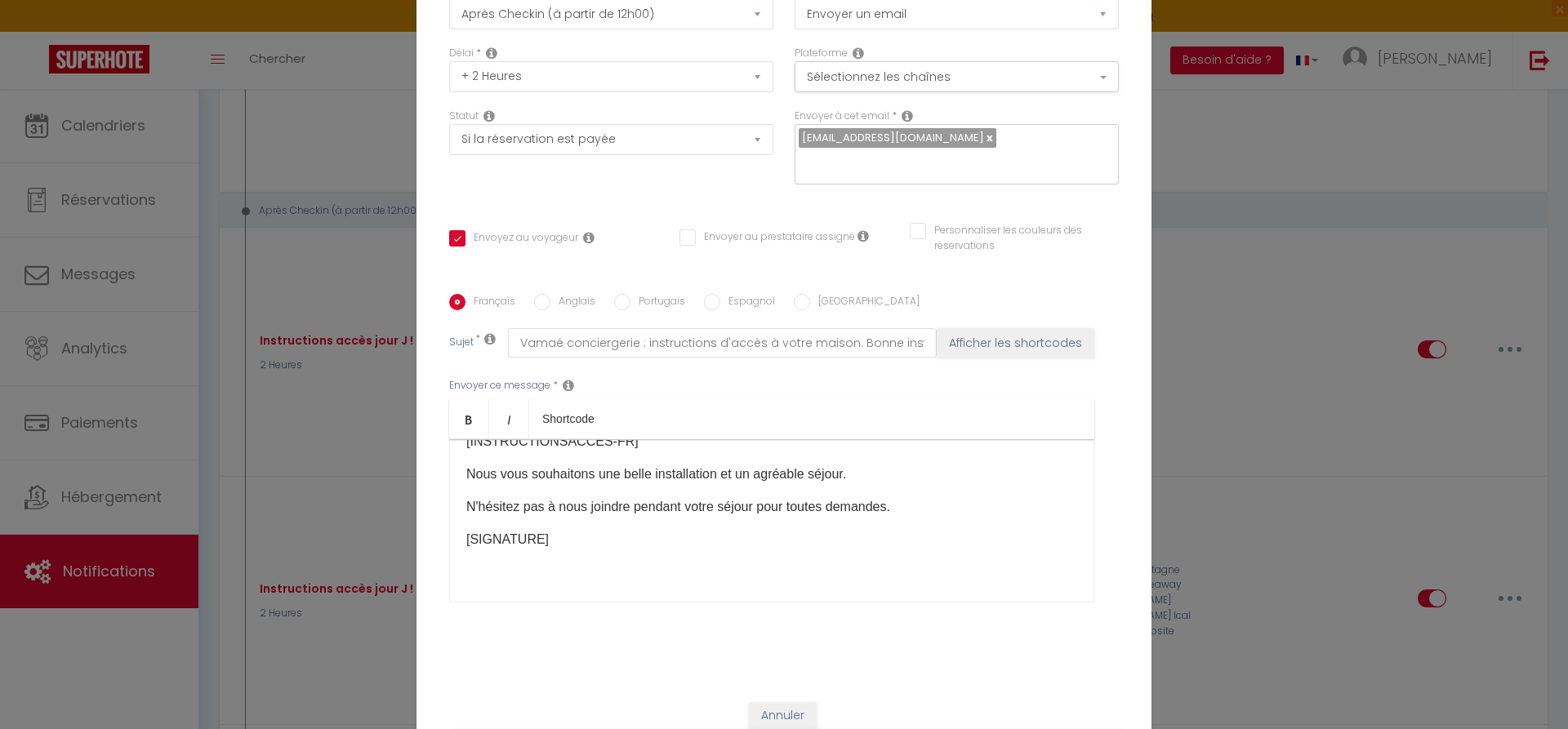
scroll to position [152, 0]
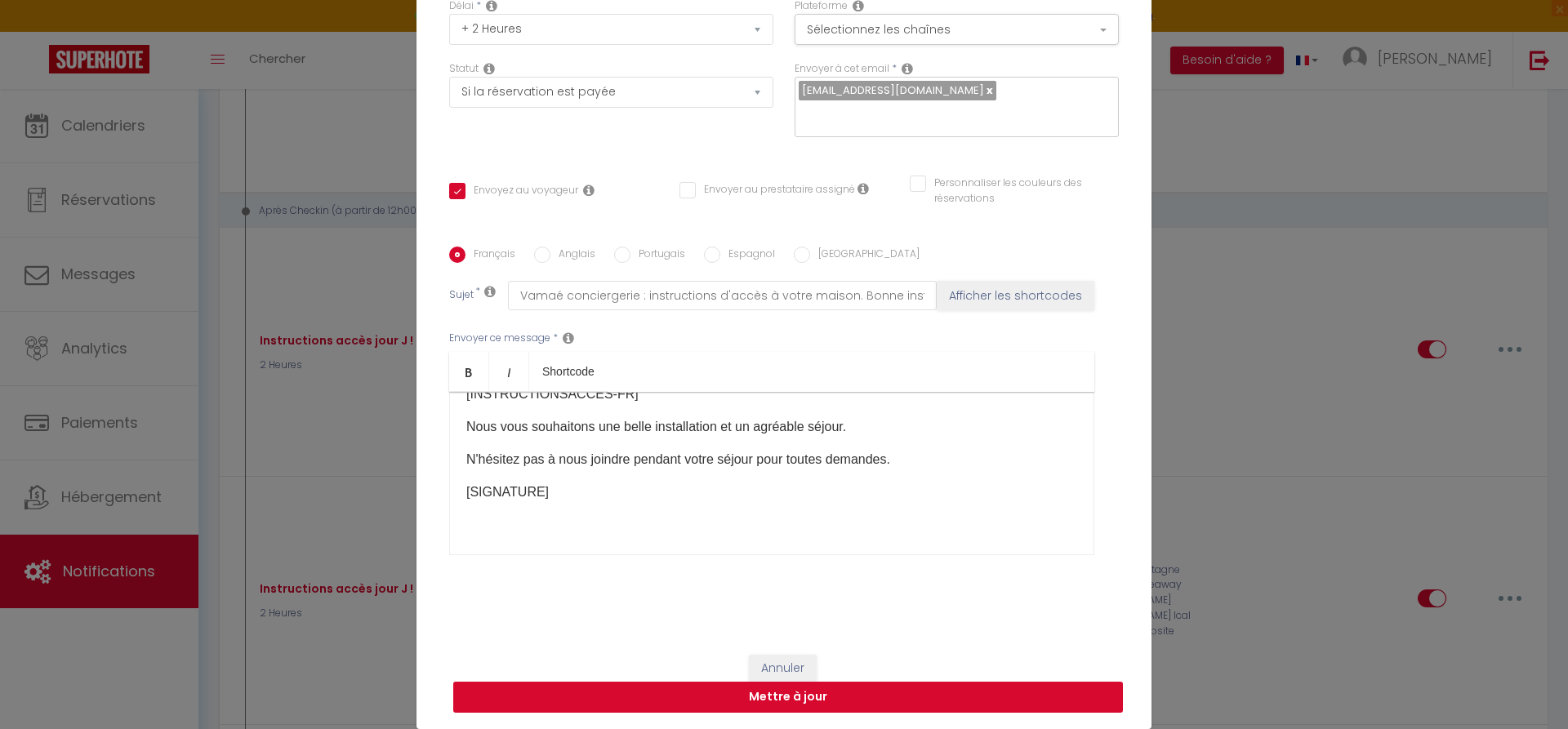
click at [808, 696] on button "Mettre à jour" at bounding box center [787, 696] width 670 height 31
checkbox input "true"
checkbox input "false"
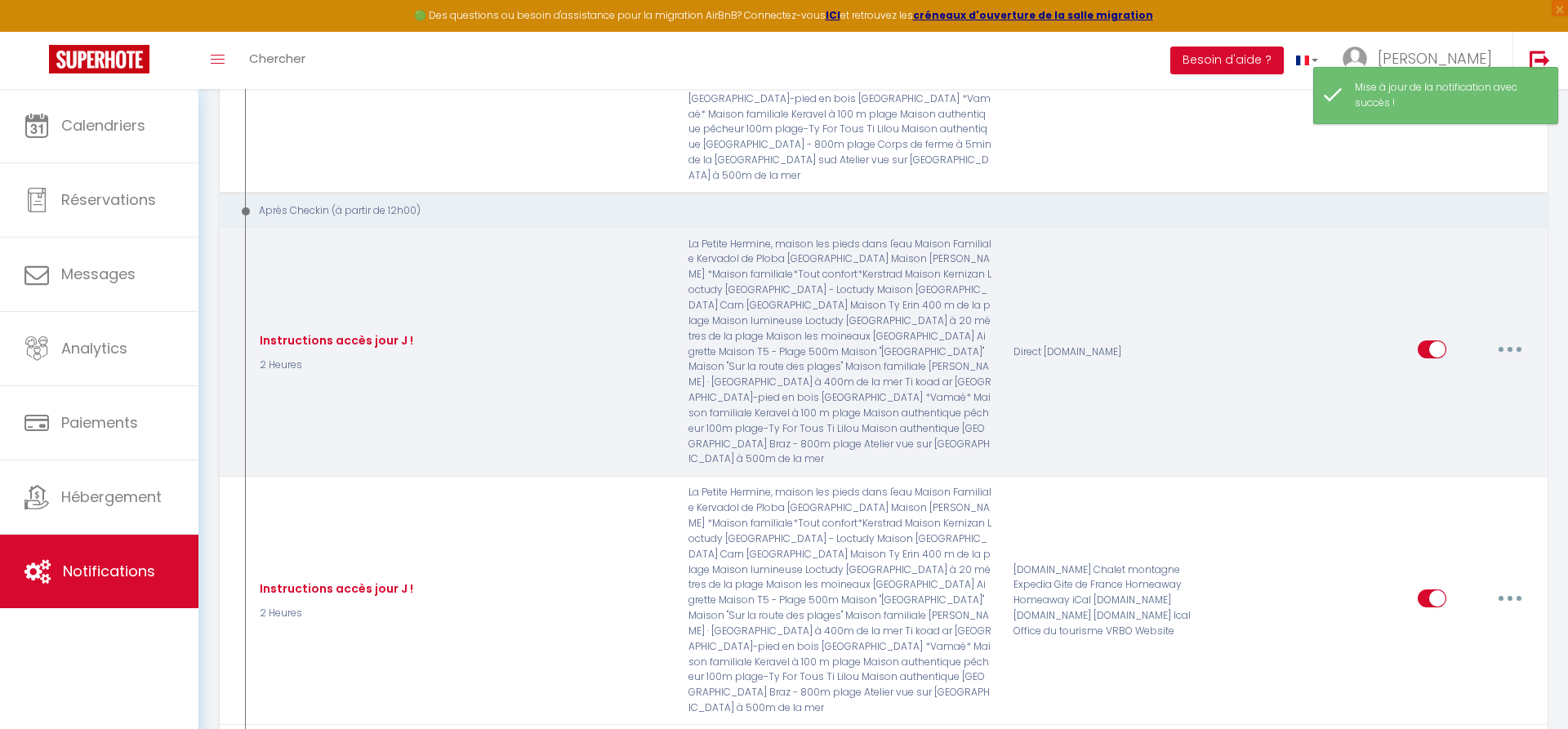
scroll to position [2332, 0]
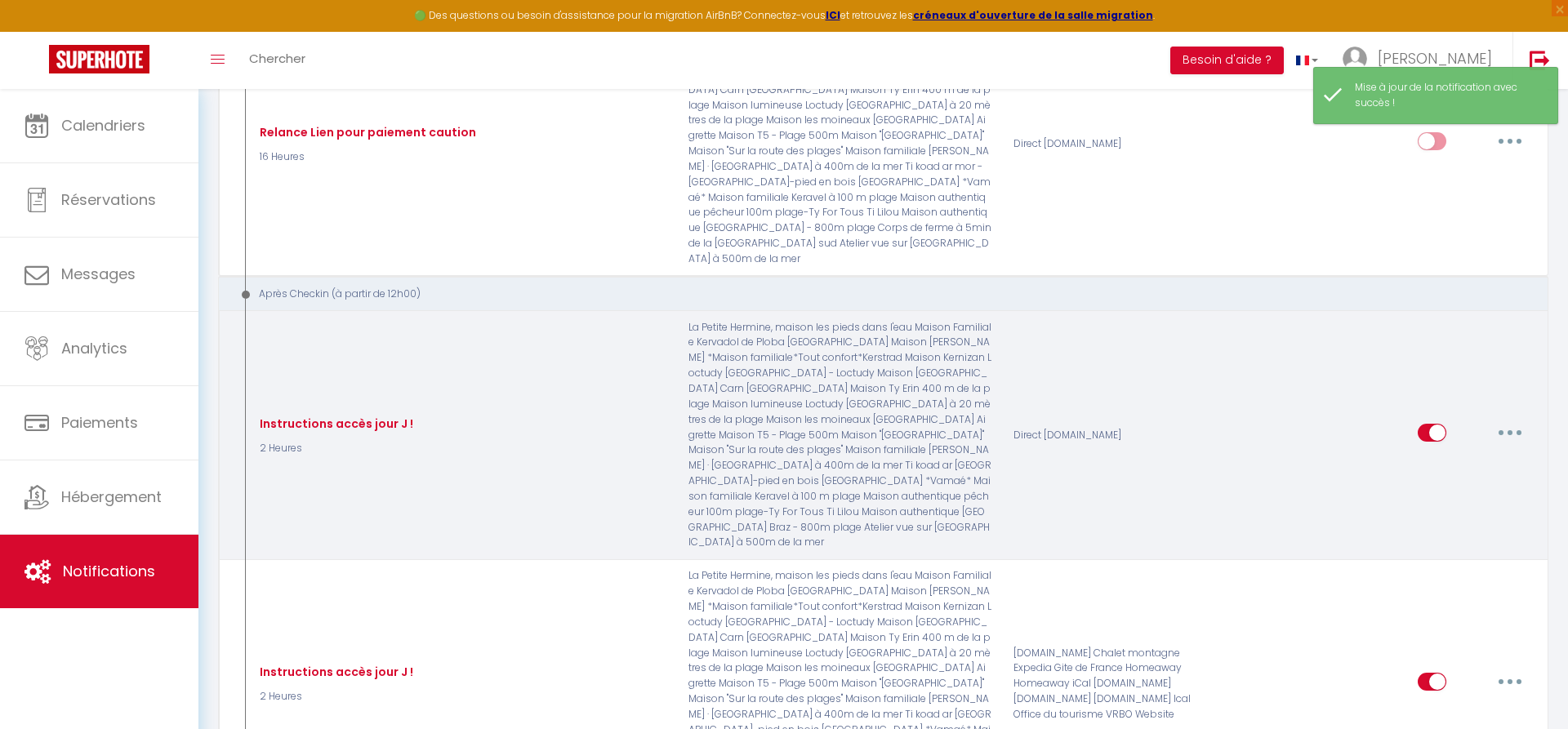
click at [1529, 419] on button "button" at bounding box center [1510, 432] width 45 height 26
click at [1457, 457] on link "Editer" at bounding box center [1467, 471] width 120 height 28
type input "Instructions accès jour J !"
select select "3"
select select "2 Heures"
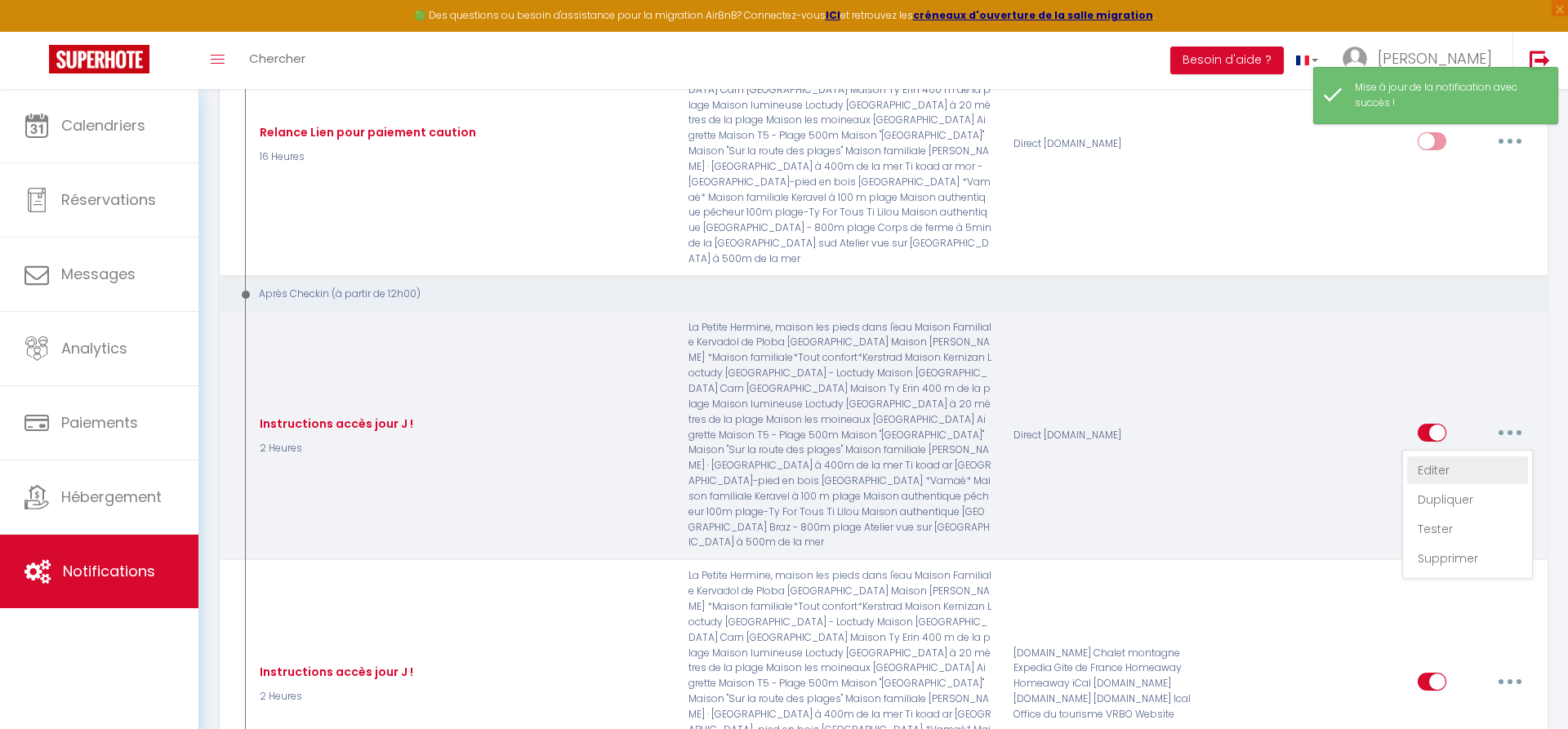
select select "if_deposit_is_paid"
checkbox input "true"
checkbox input "false"
radio input "true"
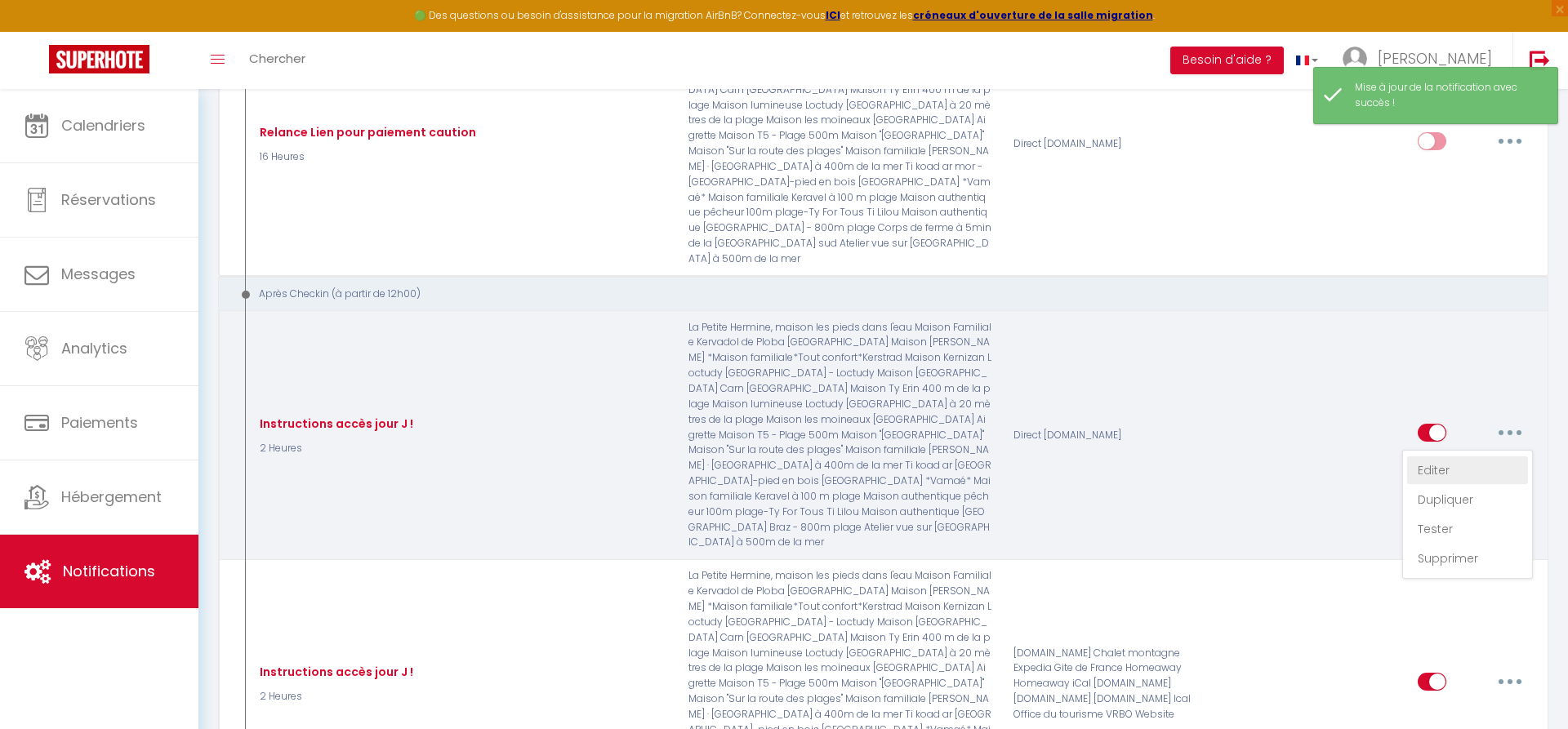
type input "Vamaé conciergerie : instructions d'accès à votre maison. Bonne installation !"
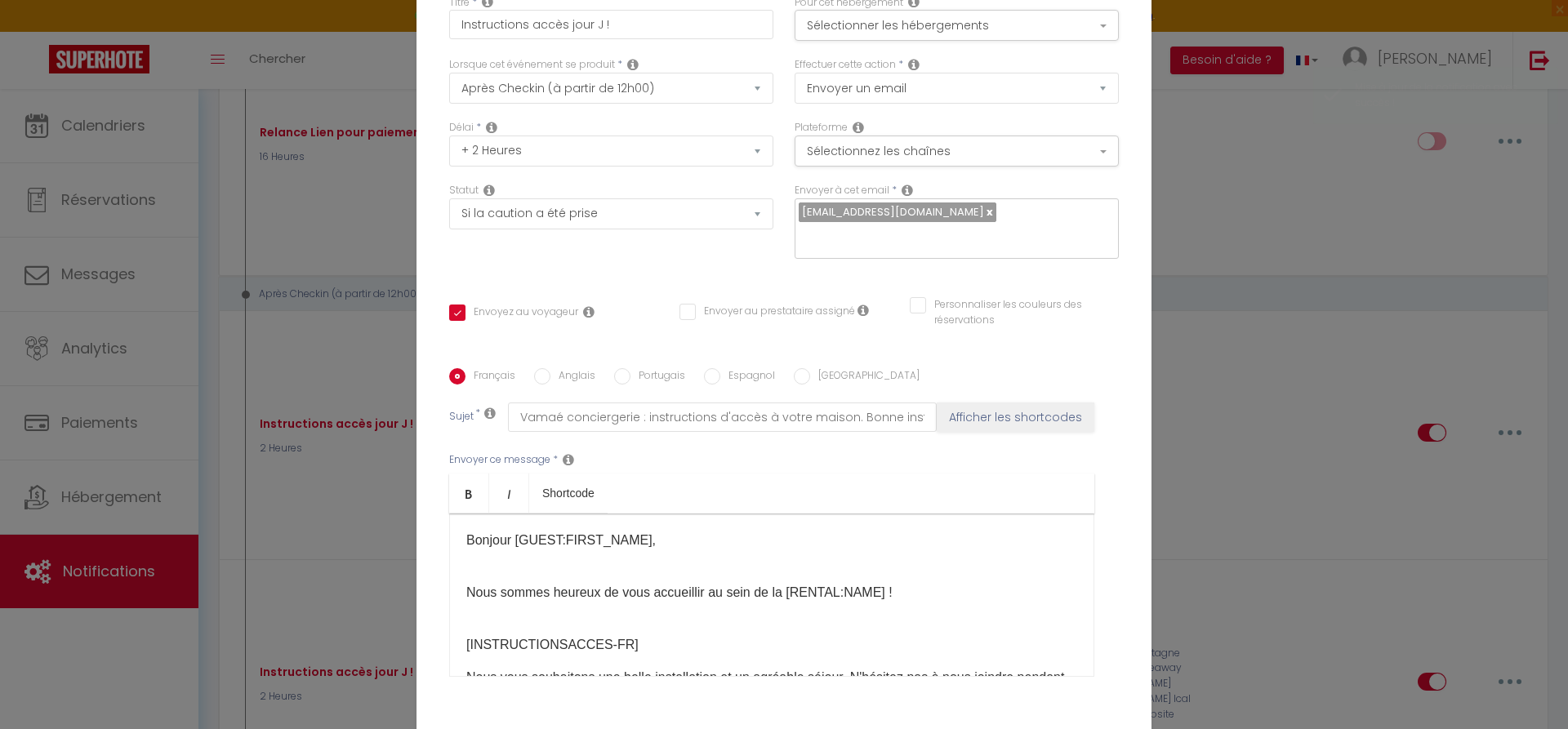
scroll to position [0, 0]
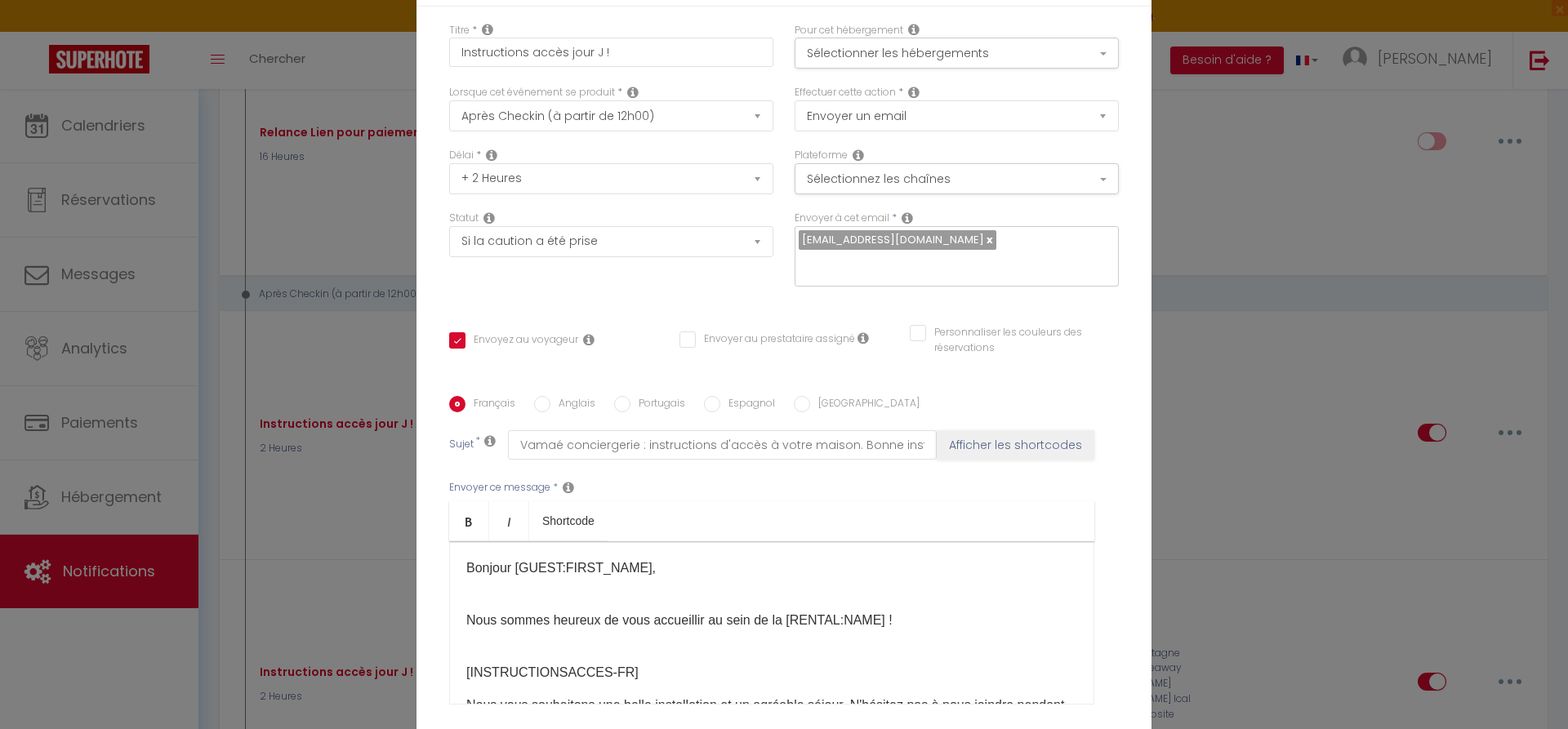
click at [784, 627] on p "Nous sommes heureux de vous accueillir au sein de la [RENTAL:NAME]​ !" at bounding box center [772, 611] width 611 height 39
click at [918, 626] on p "Nous sommes heureux de vous accueillir au sein de la maison [RENTAL:NAME]​ !" at bounding box center [772, 611] width 611 height 39
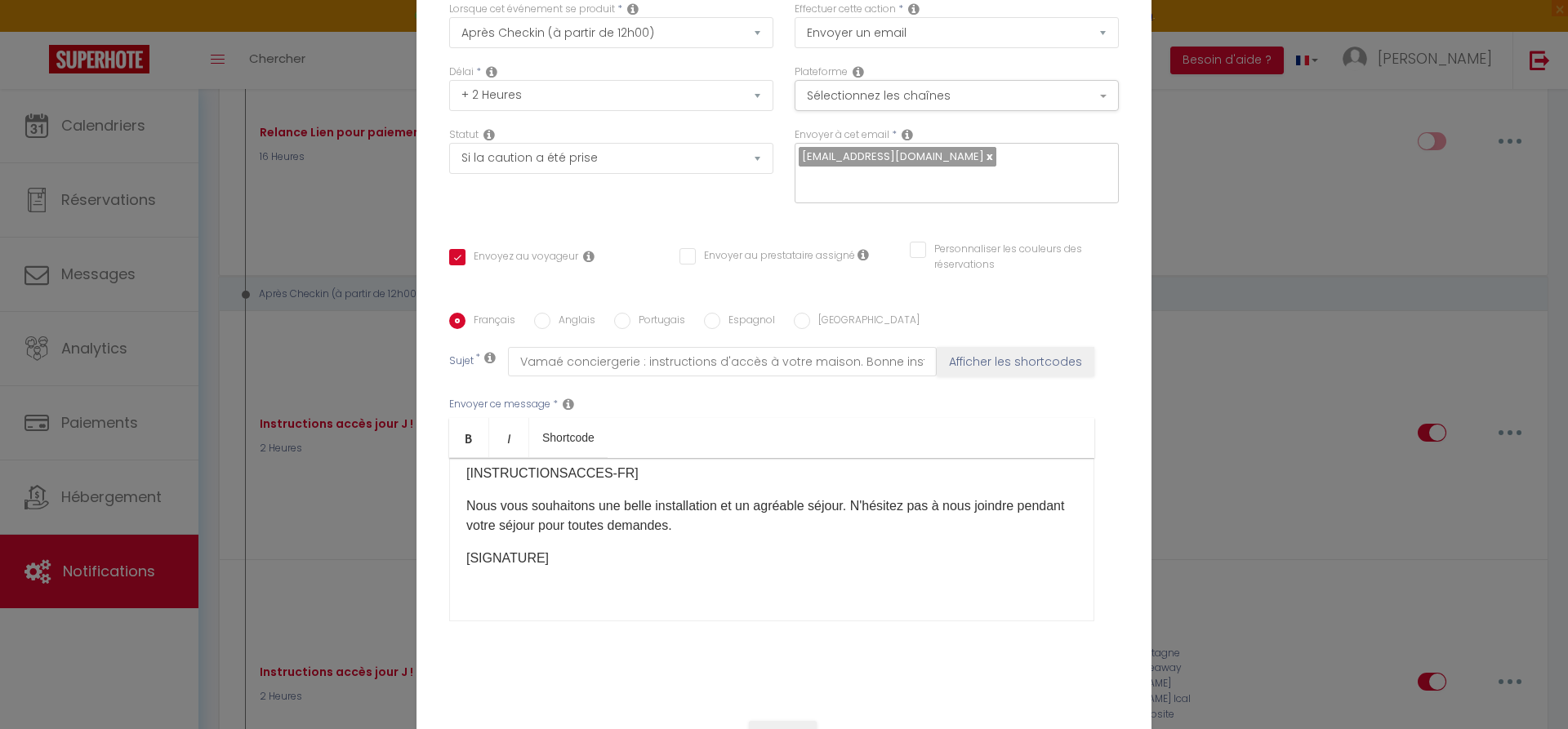
scroll to position [152, 0]
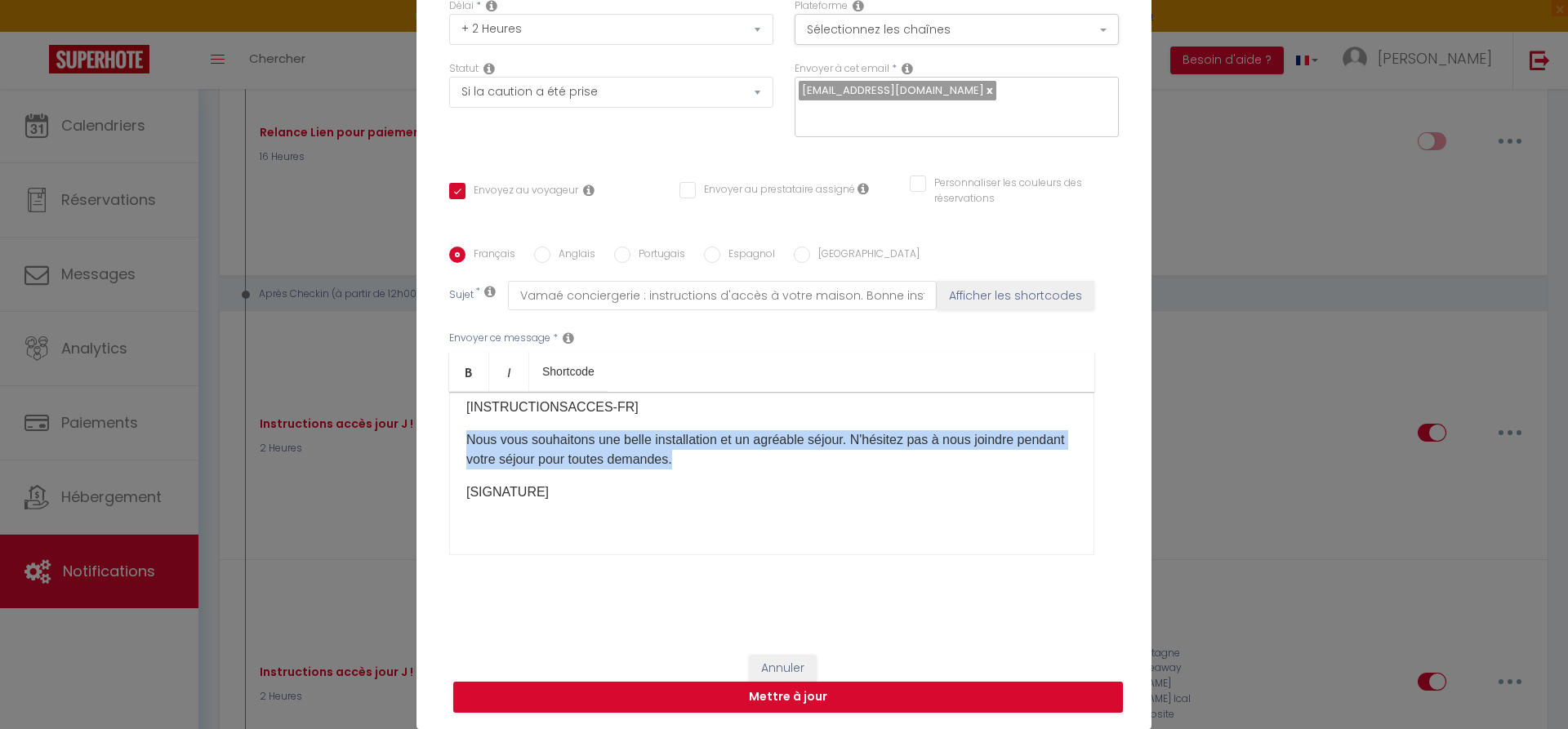
drag, startPoint x: 466, startPoint y: 440, endPoint x: 700, endPoint y: 468, distance: 235.7
click at [700, 468] on div "​Bonjour [GUEST:FIRST_NAME], Nous sommes heureux de vous accueillir au sein de …" at bounding box center [772, 474] width 645 height 164
copy p "Nous vous souhaitons une belle installation et un agréable séjour. N'hésitez pa…"
click at [815, 702] on button "Mettre à jour" at bounding box center [787, 696] width 670 height 31
checkbox input "true"
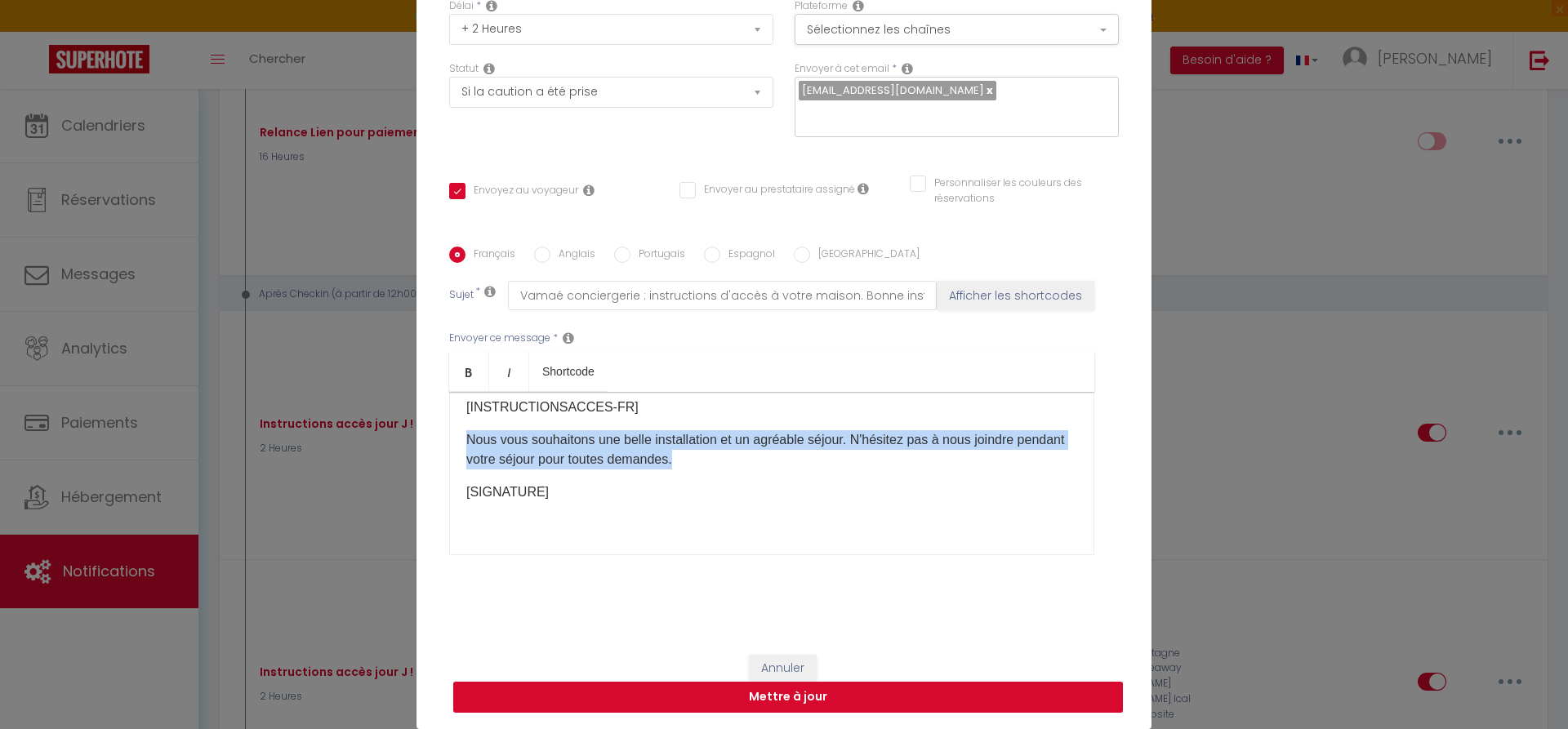
checkbox input "false"
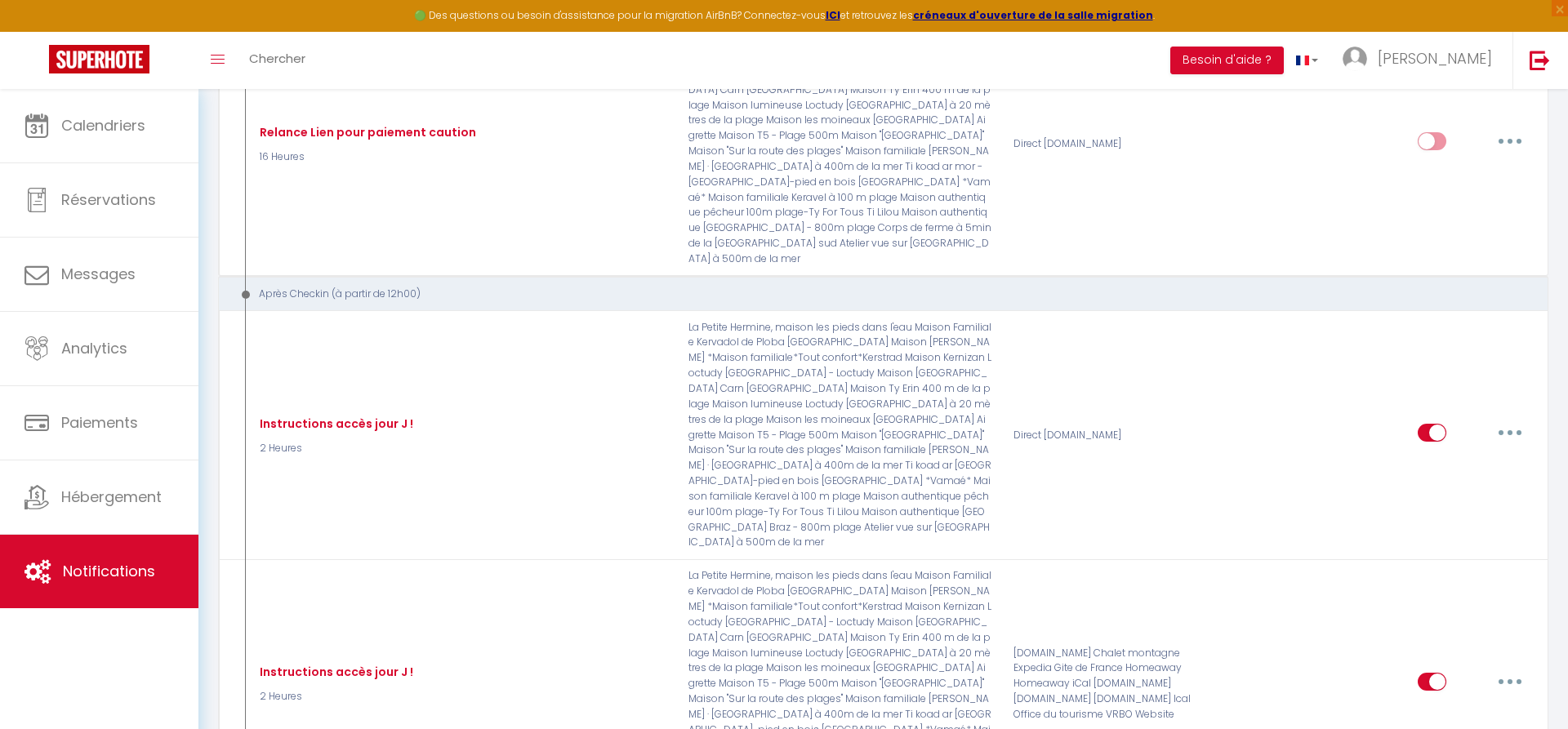
scroll to position [0, 0]
select select
checkbox input "false"
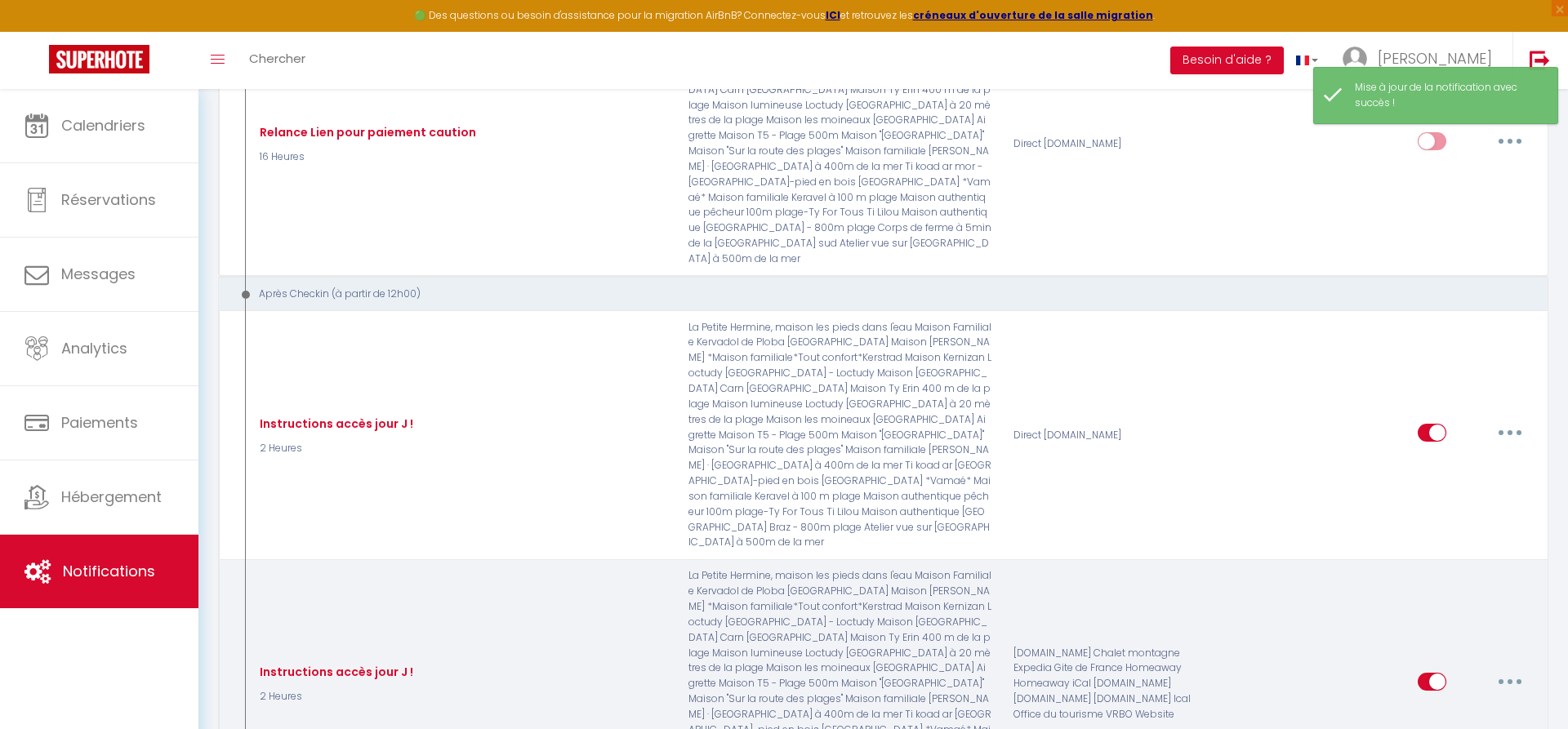
click at [1522, 669] on button "button" at bounding box center [1510, 682] width 45 height 26
click at [1436, 704] on link "Editer" at bounding box center [1467, 718] width 120 height 28
type input "Instructions accès jour J !"
select select "3"
select select "2 Heures"
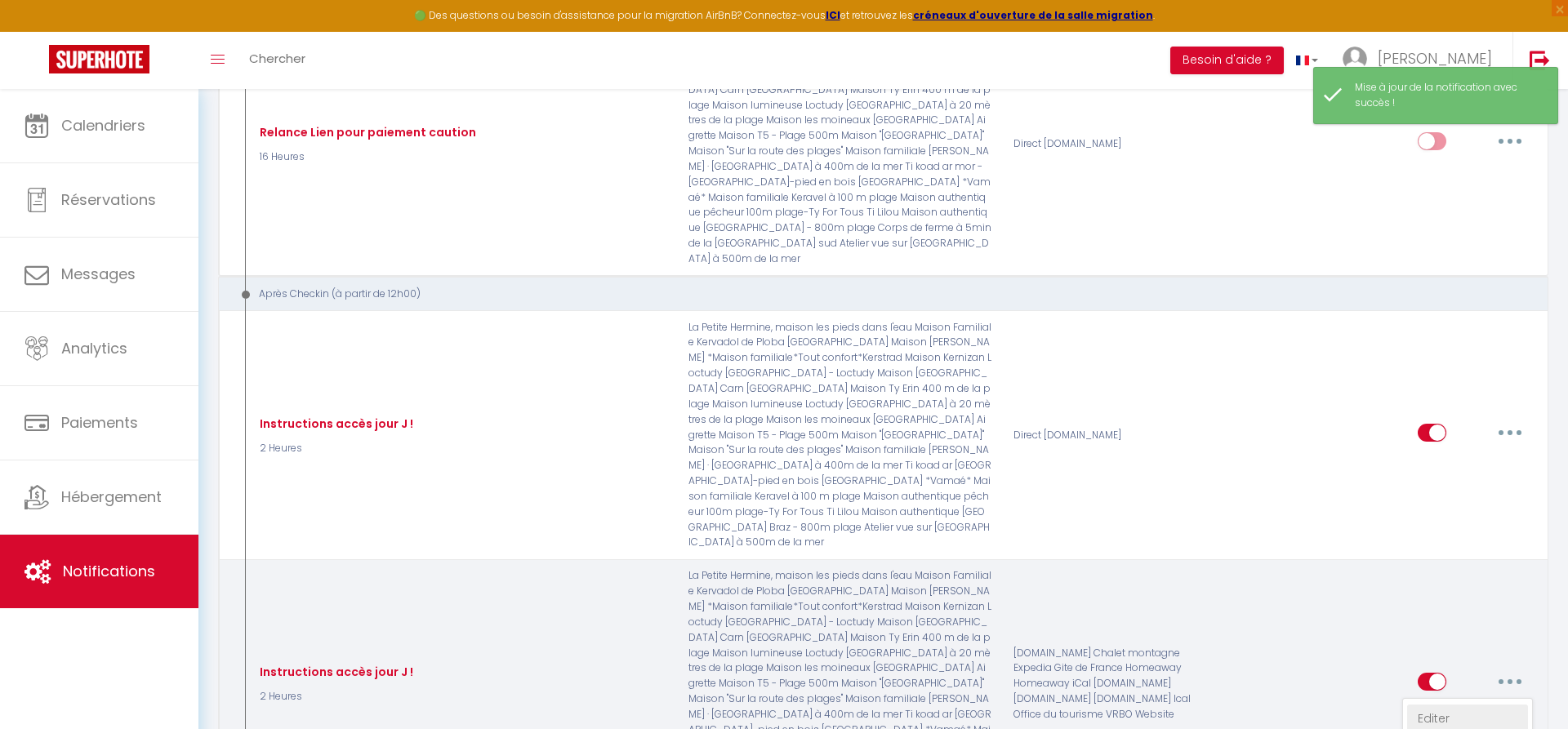
select select "if_booking_is_paid"
checkbox input "true"
checkbox input "false"
radio input "true"
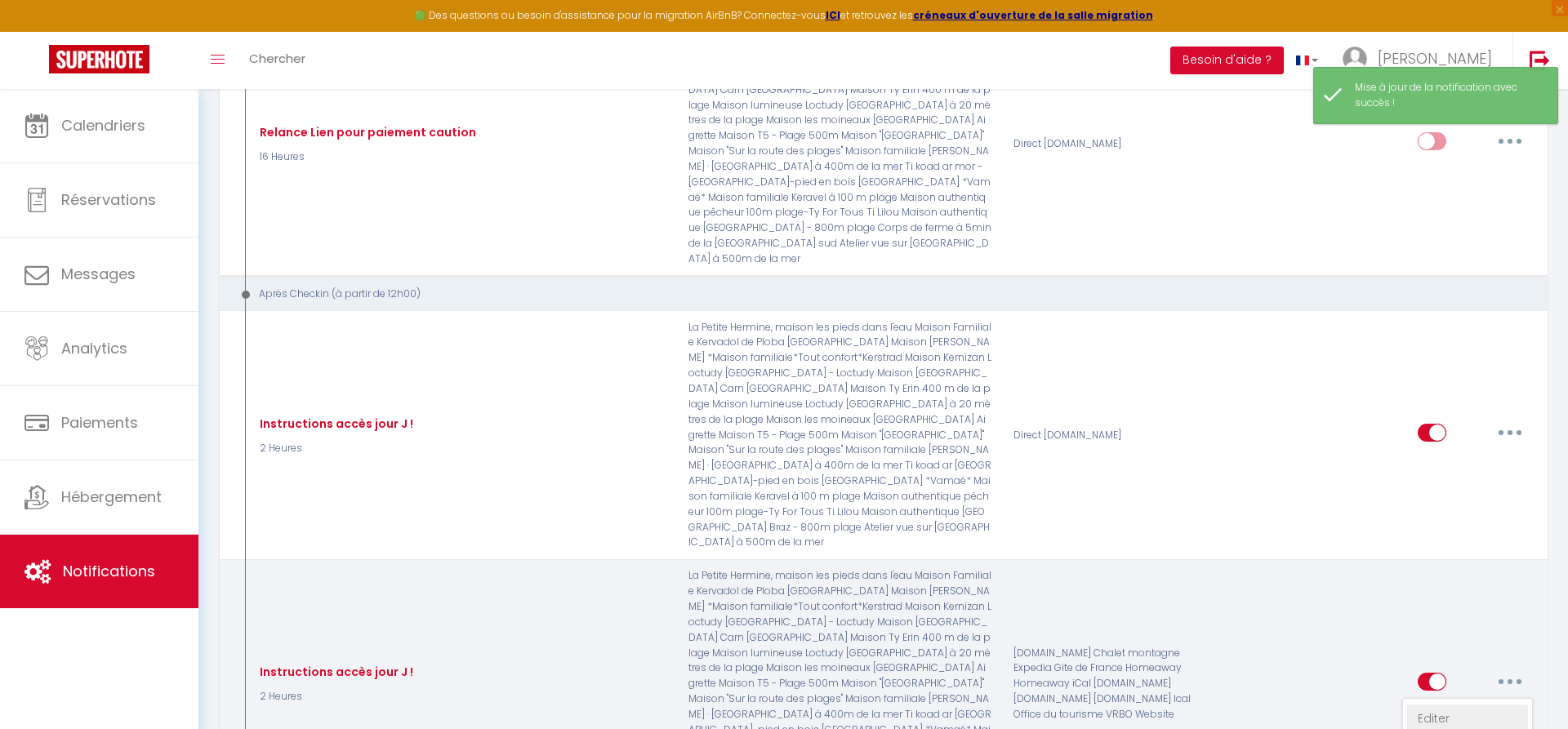
type input "Vamaé conciergerie : instructions d'accès à votre maison. Bonne installation !"
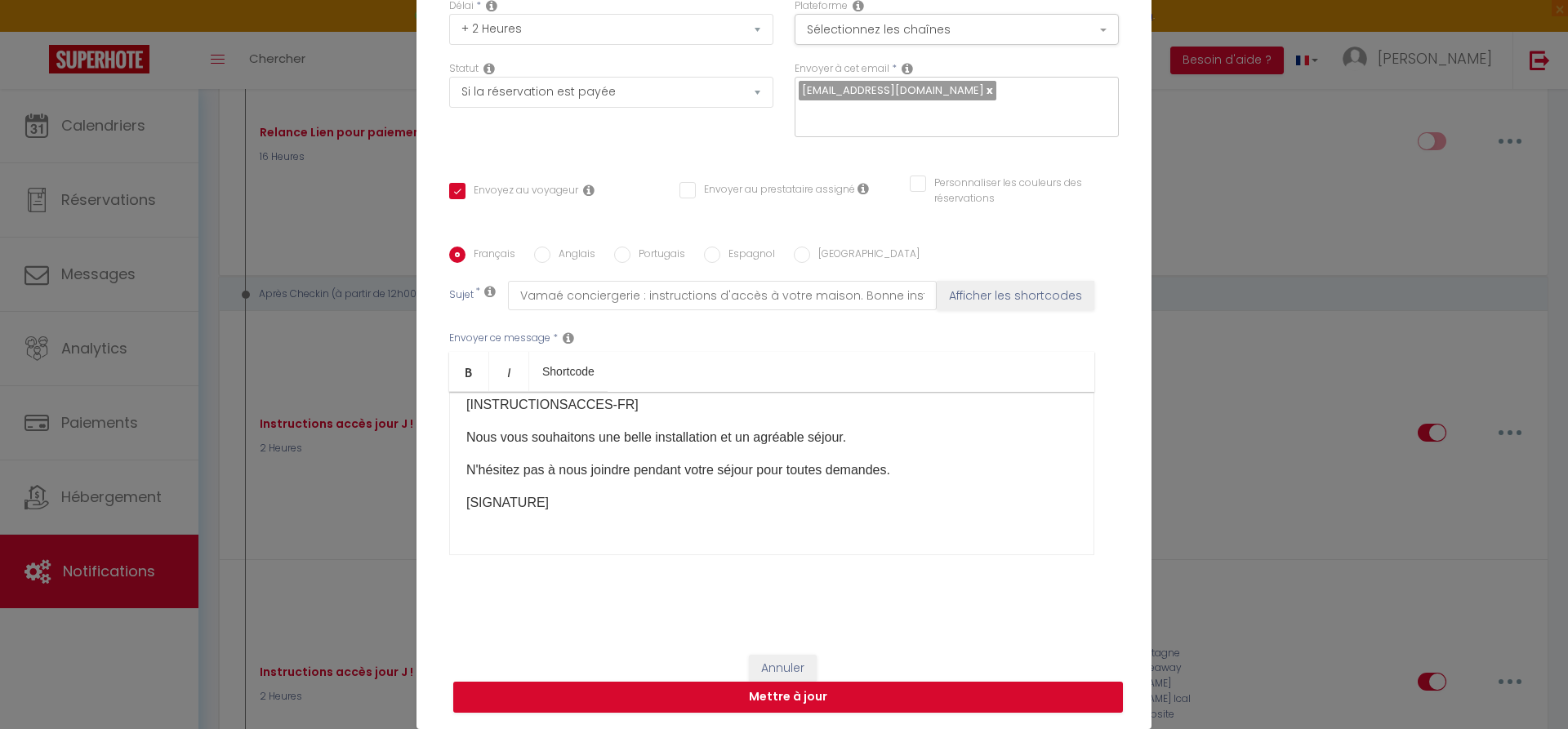
scroll to position [129, 0]
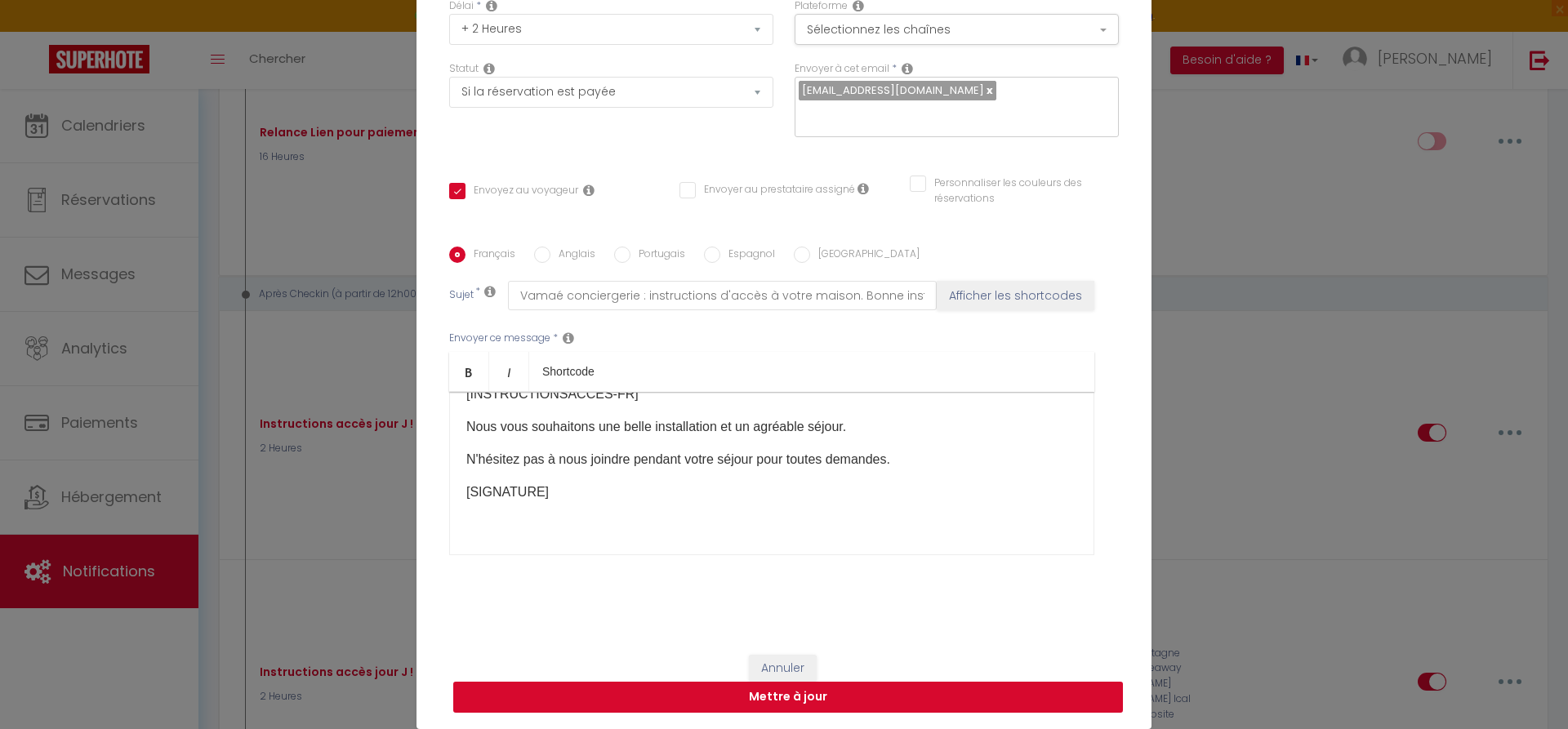
click at [841, 695] on button "Mettre à jour" at bounding box center [787, 696] width 670 height 31
checkbox input "true"
checkbox input "false"
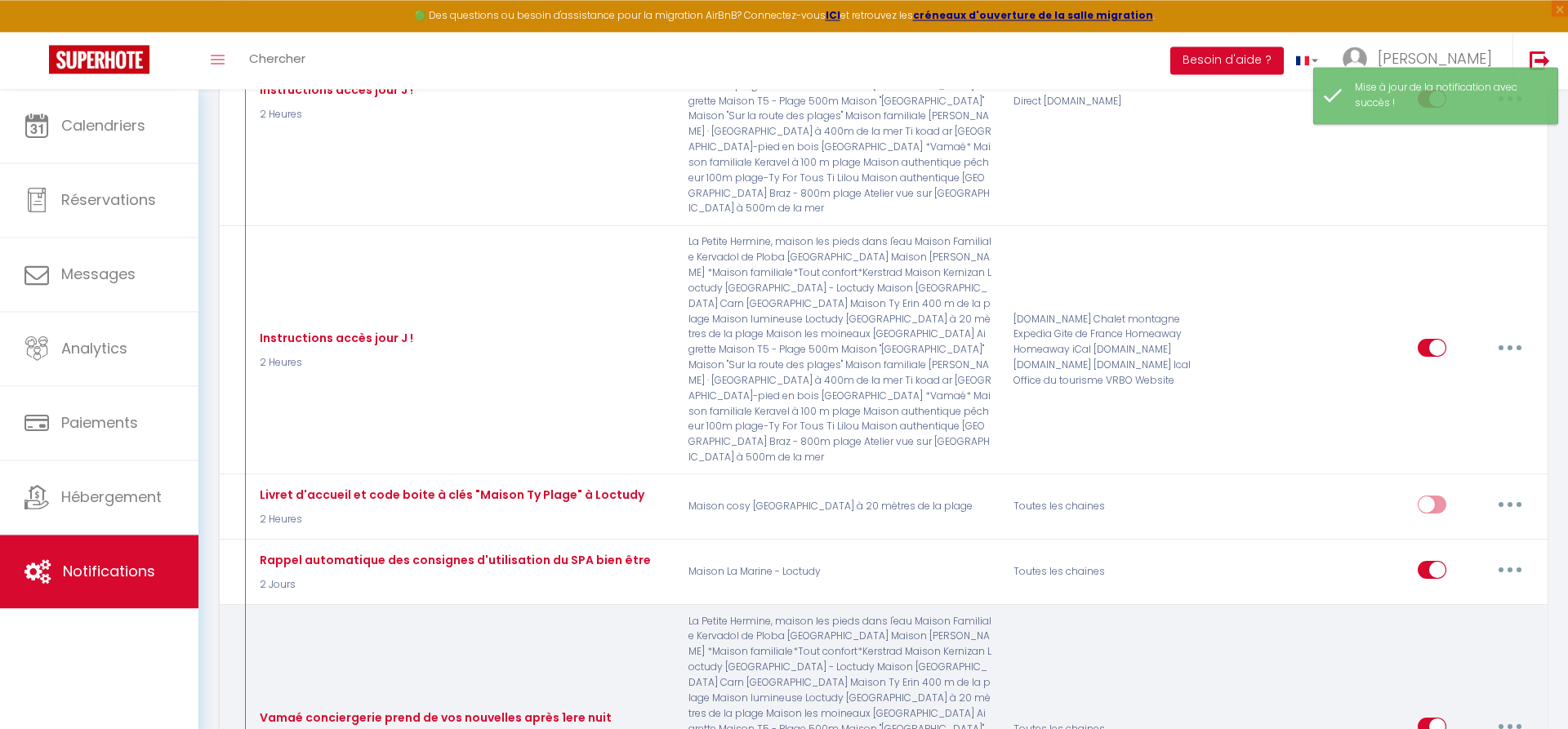
scroll to position [2748, 0]
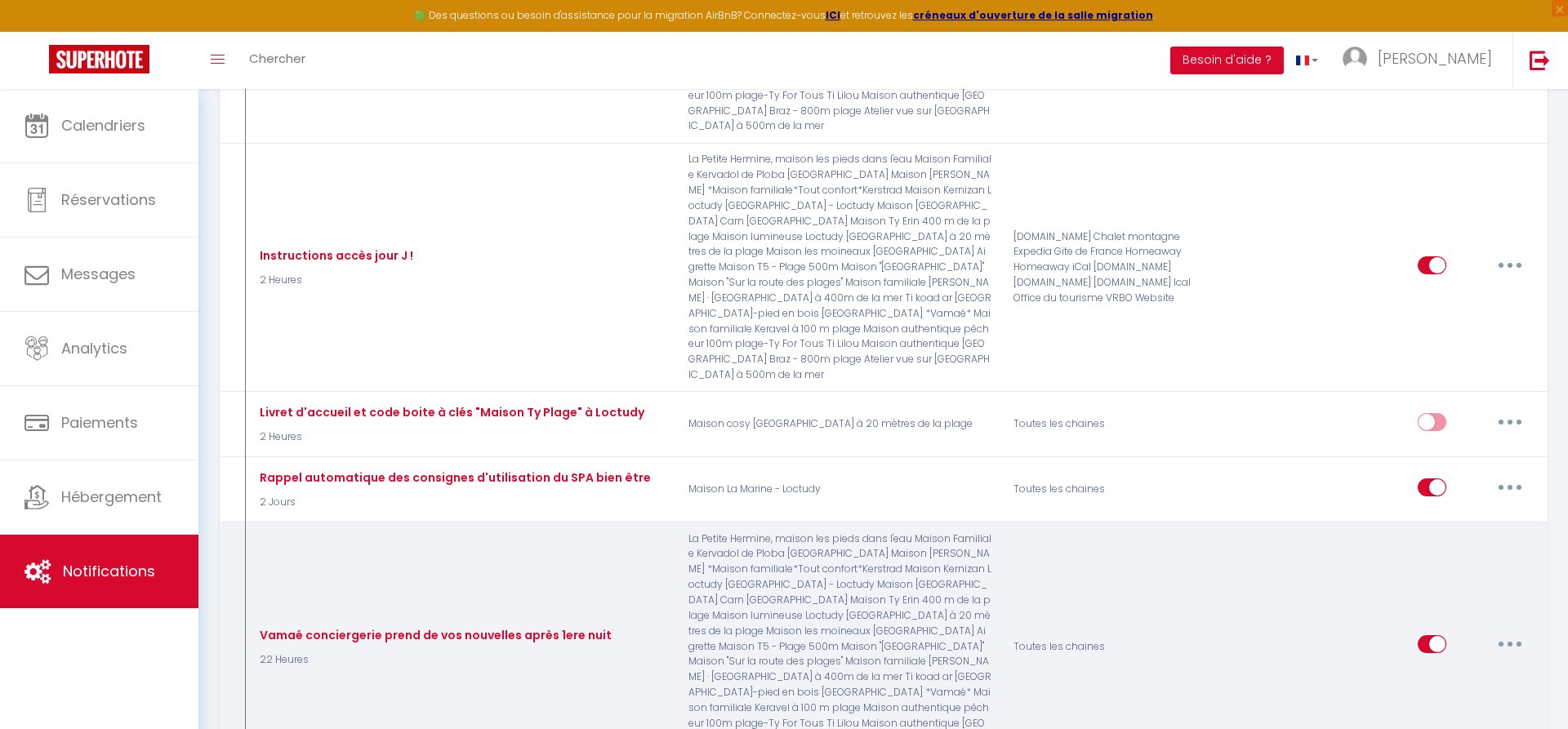
click at [1511, 642] on icon "button" at bounding box center [1510, 644] width 5 height 5
click at [1445, 668] on link "Editer" at bounding box center [1467, 682] width 120 height 28
type input "Vamaé conciergerie prend de vos nouvelles après 1ere nuit"
select select "3"
select select "22 Heures"
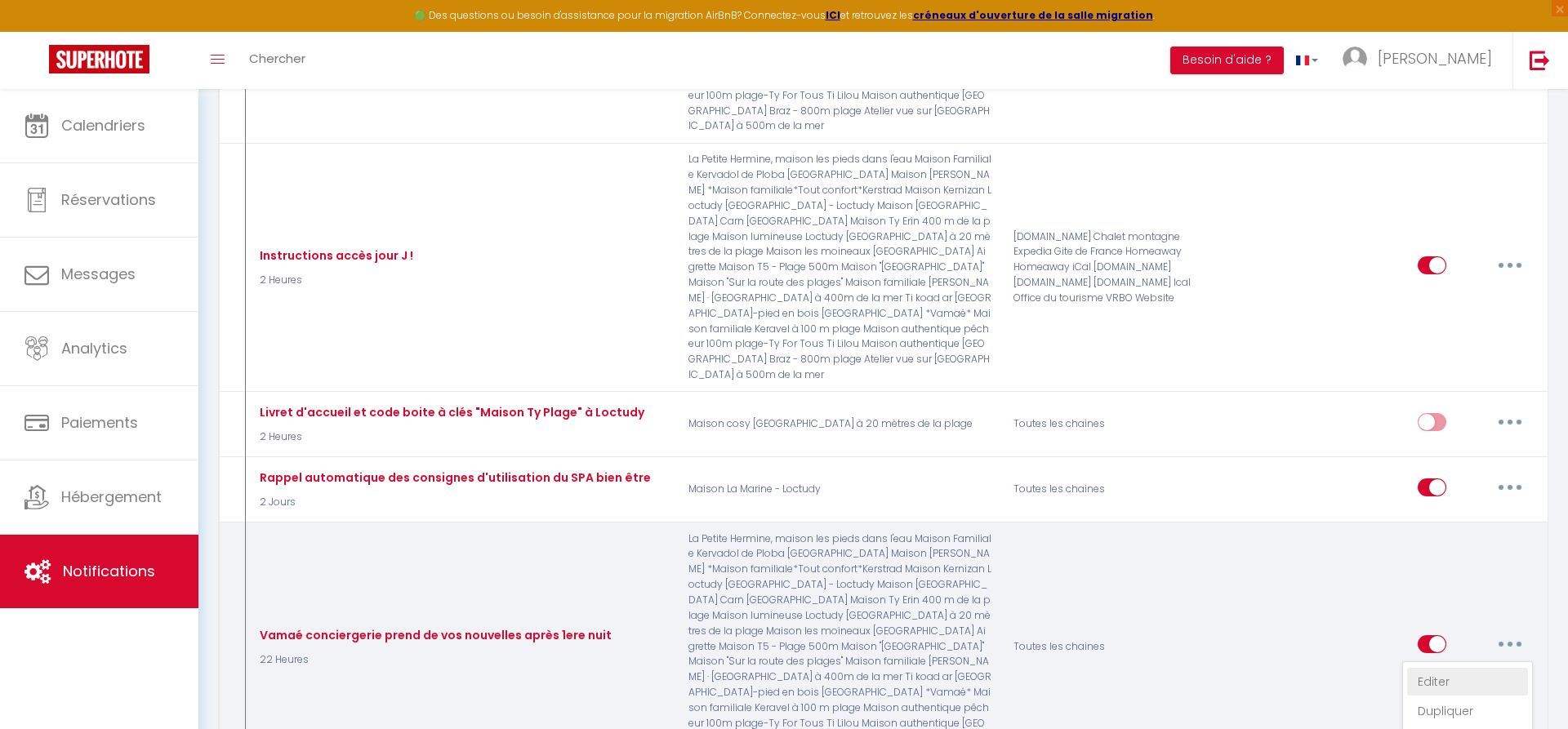
select select "if_booking_is_paid"
checkbox input "true"
checkbox input "false"
radio input "true"
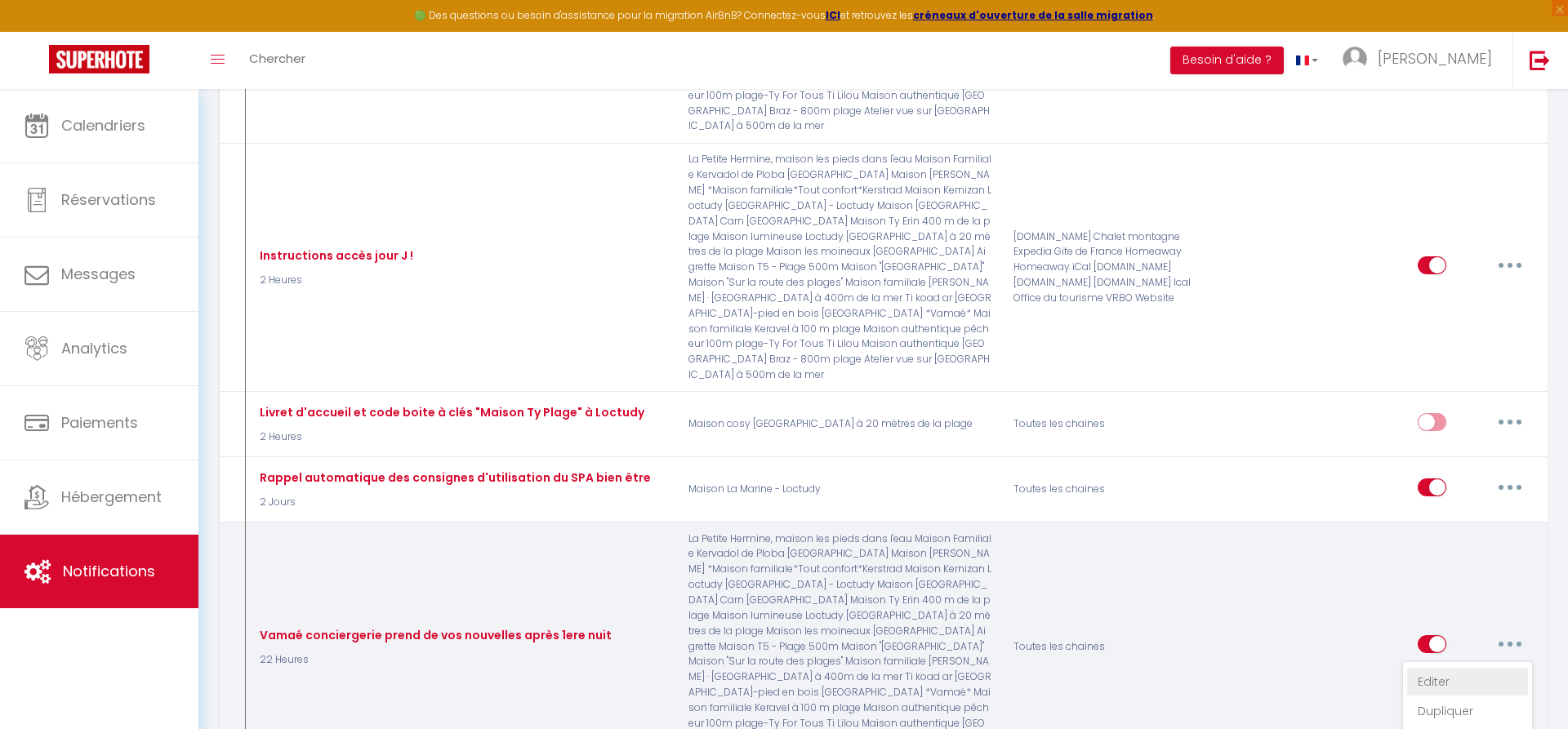
type input "Vamaé conciergerie prend de vos nouvelles après votre première nuit."
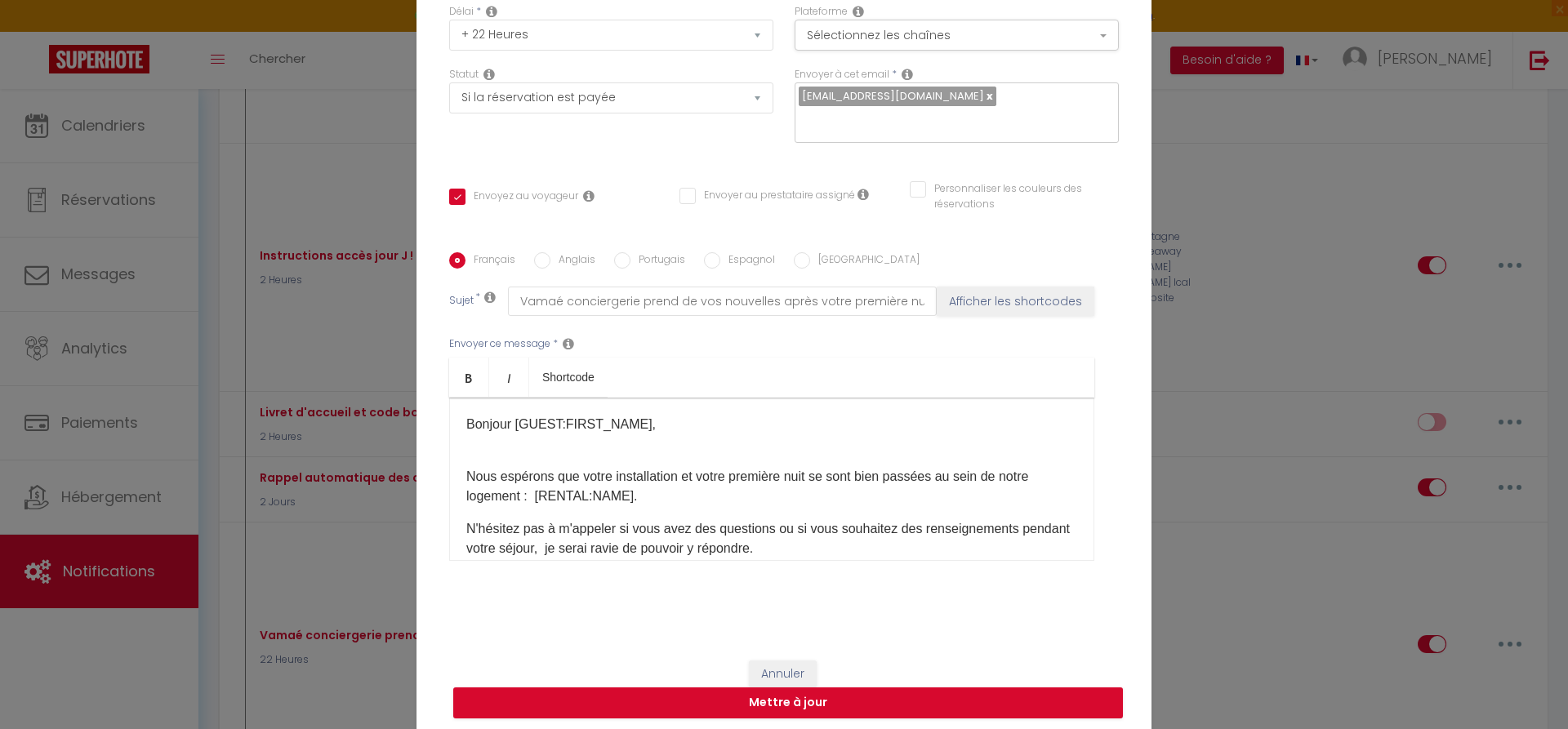
scroll to position [93, 0]
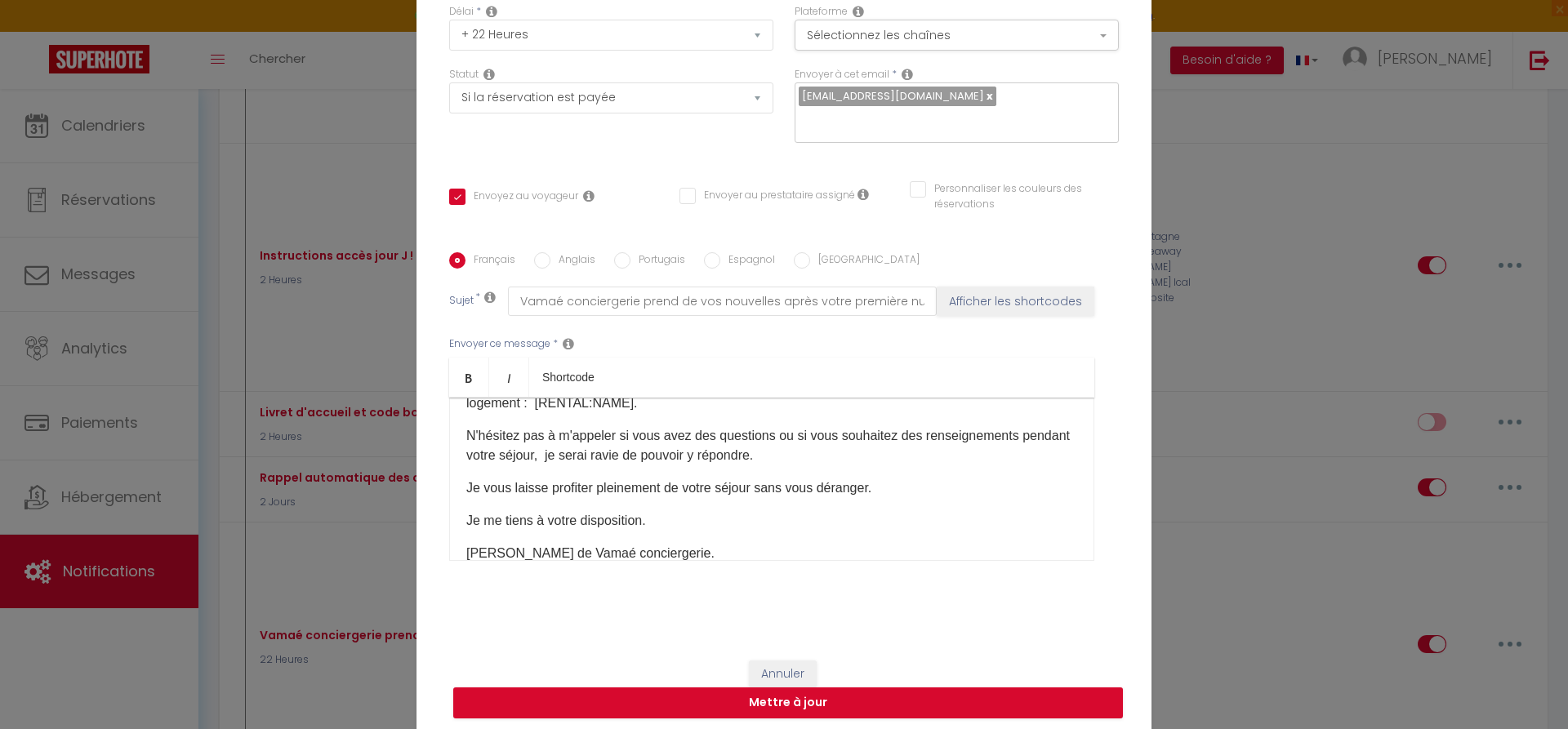
click at [473, 436] on p "N'hésitez pas à m'appeler si vous avez des questions ou si vous souhaitez des r…" at bounding box center [772, 446] width 611 height 39
click at [822, 448] on p "N'hésitez pas à m'appeler si vous avez des questions ou si vous souhaitez des r…" at bounding box center [772, 446] width 611 height 39
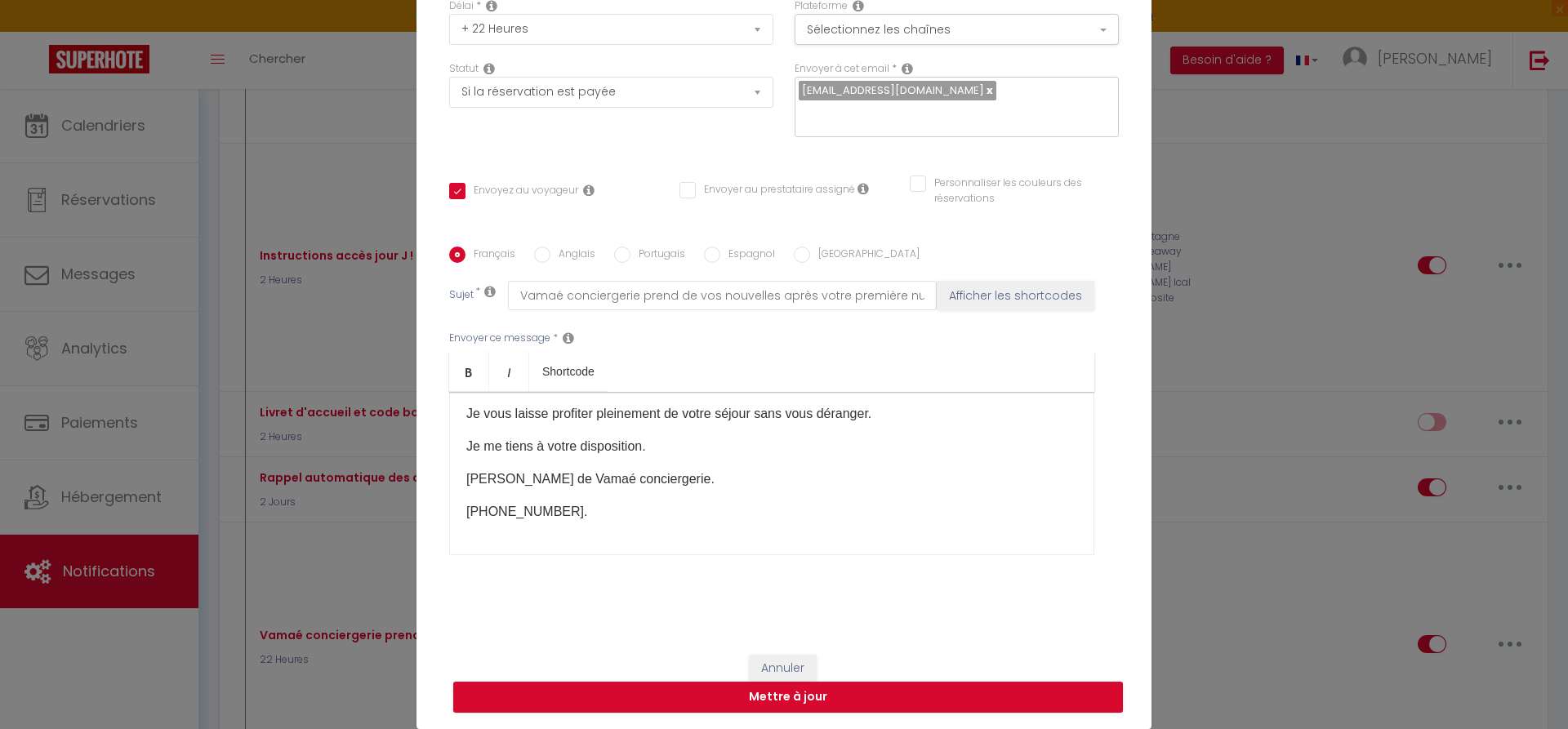
scroll to position [152, 0]
click at [824, 694] on button "Mettre à jour" at bounding box center [787, 696] width 670 height 31
checkbox input "true"
checkbox input "false"
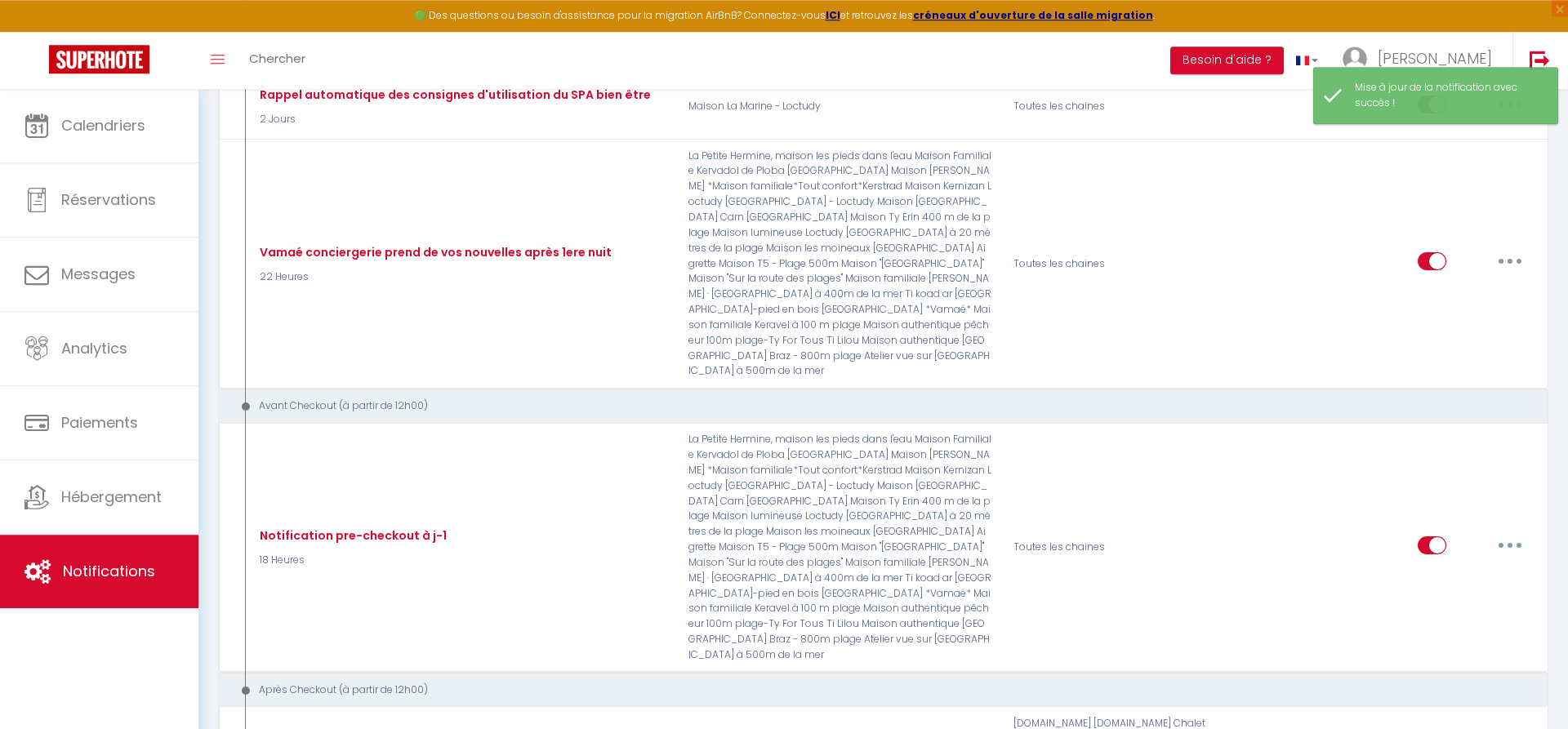
scroll to position [3165, 0]
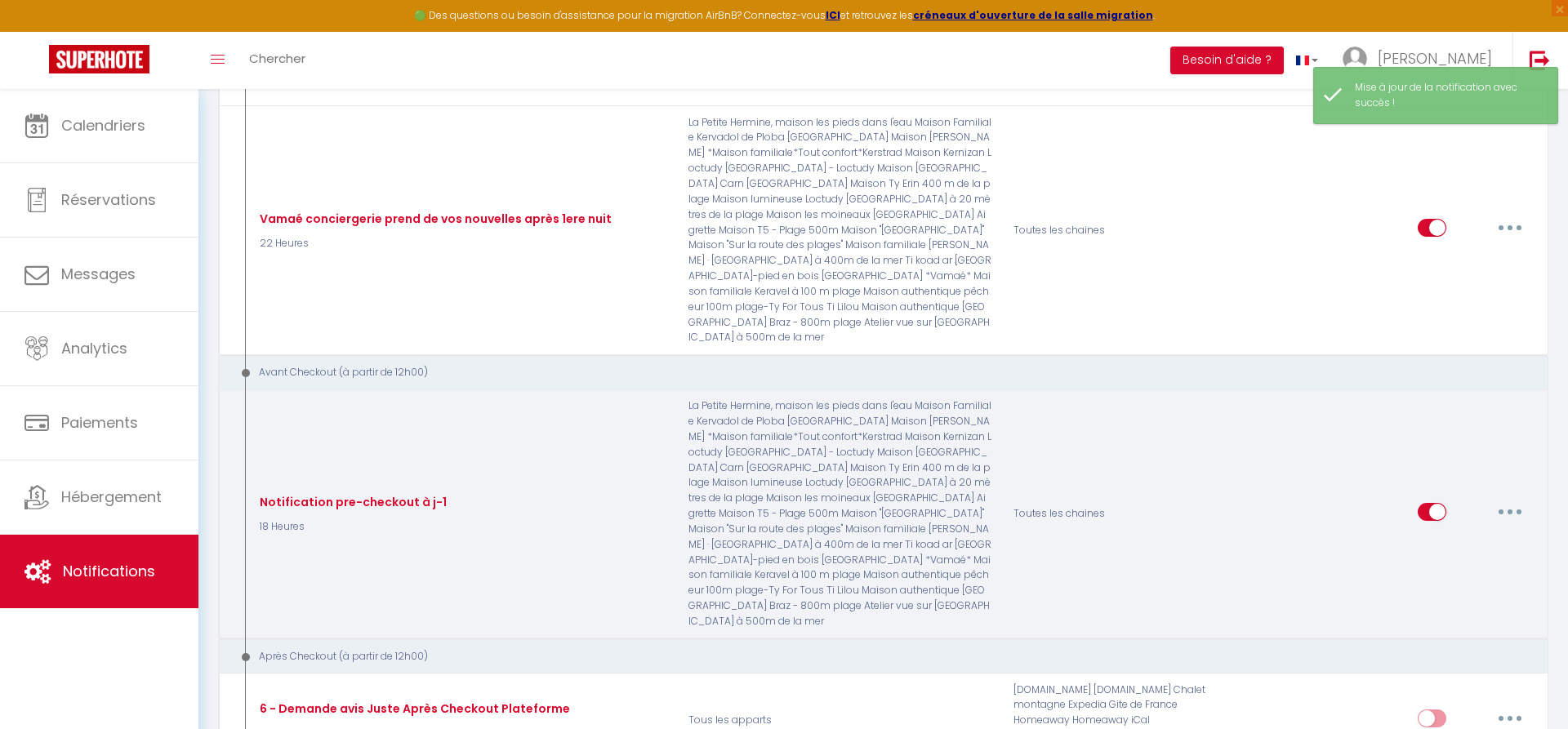
click at [1517, 499] on button "button" at bounding box center [1510, 512] width 45 height 26
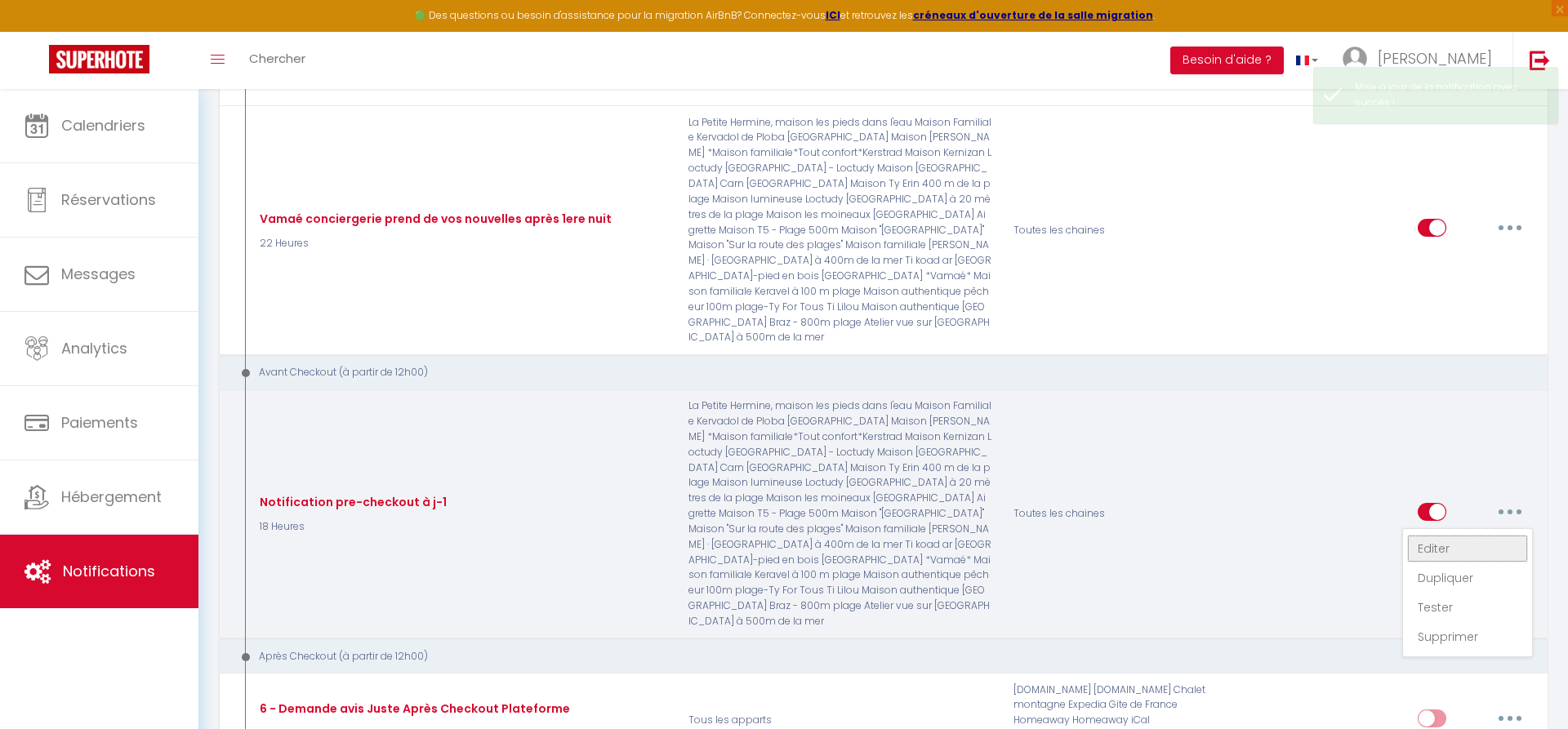
click at [1444, 535] on link "Editer" at bounding box center [1467, 548] width 120 height 28
type input "Notification pre-checkout à j-1"
select select "4"
select select "18 Heures"
select select "if_booking_is_paid"
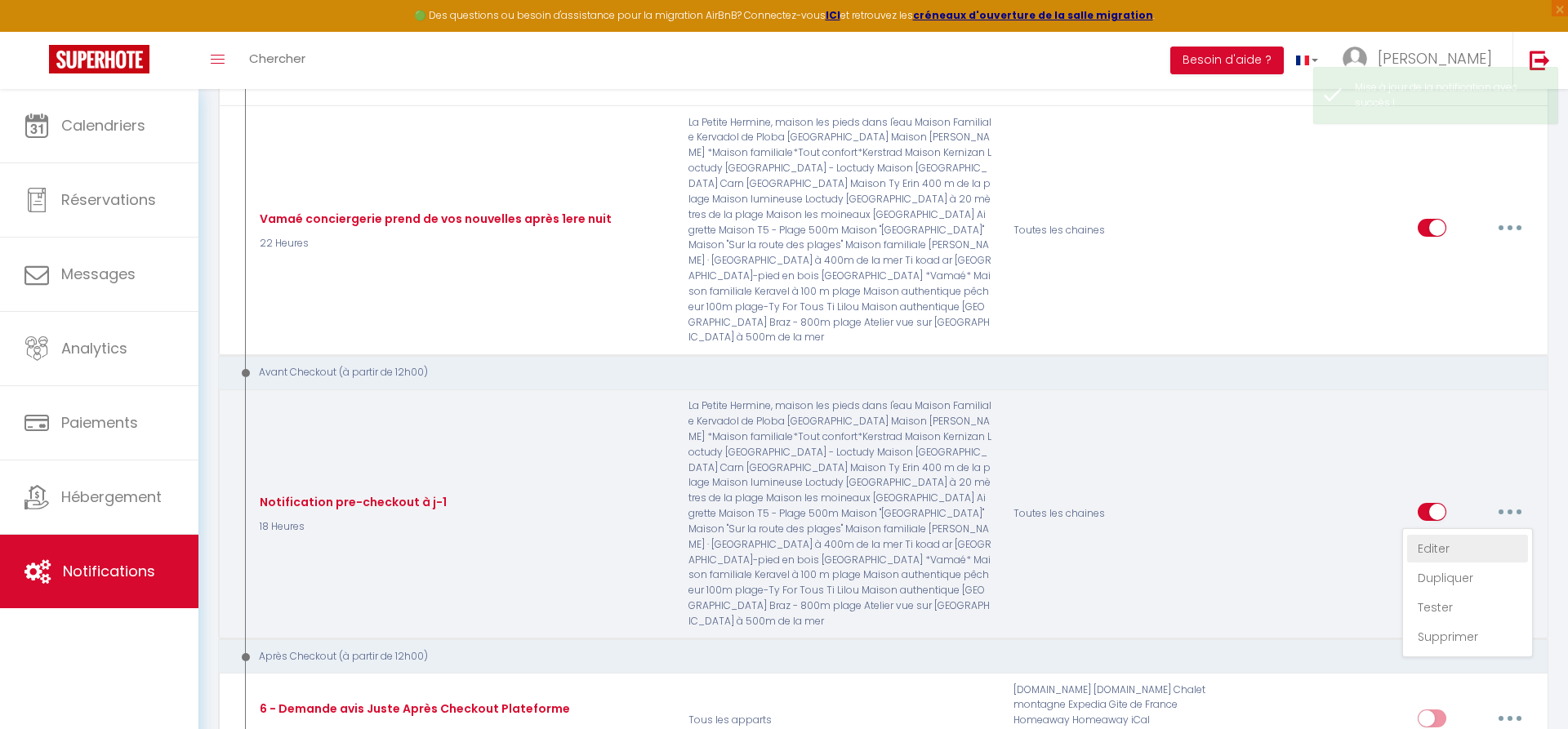
checkbox input "true"
checkbox input "false"
radio input "true"
type input "Procédure pour votre départ - [RENTAL:NAME] - [GUEST:FIRST_NAME] [GUEST:NAME]"
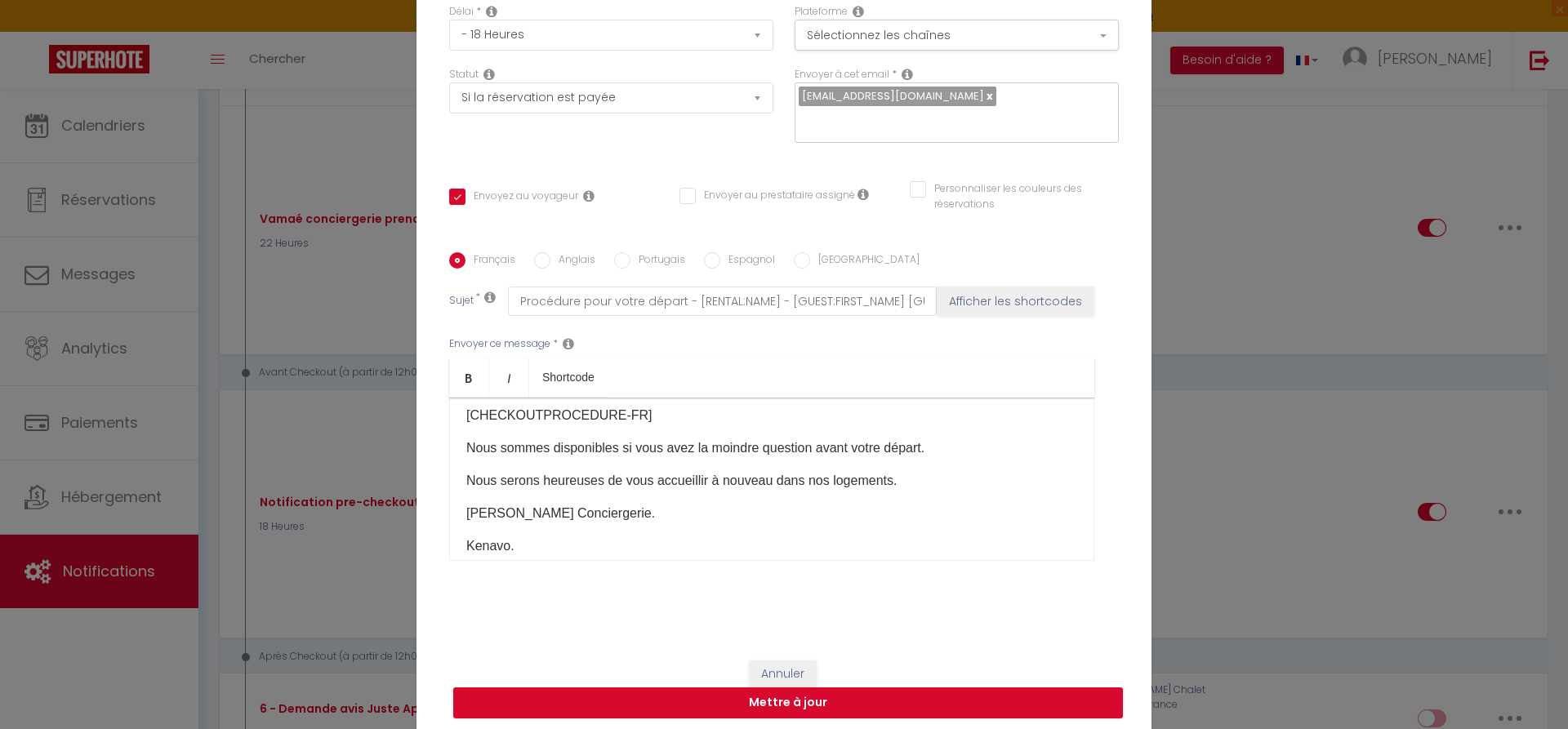
scroll to position [169, 0]
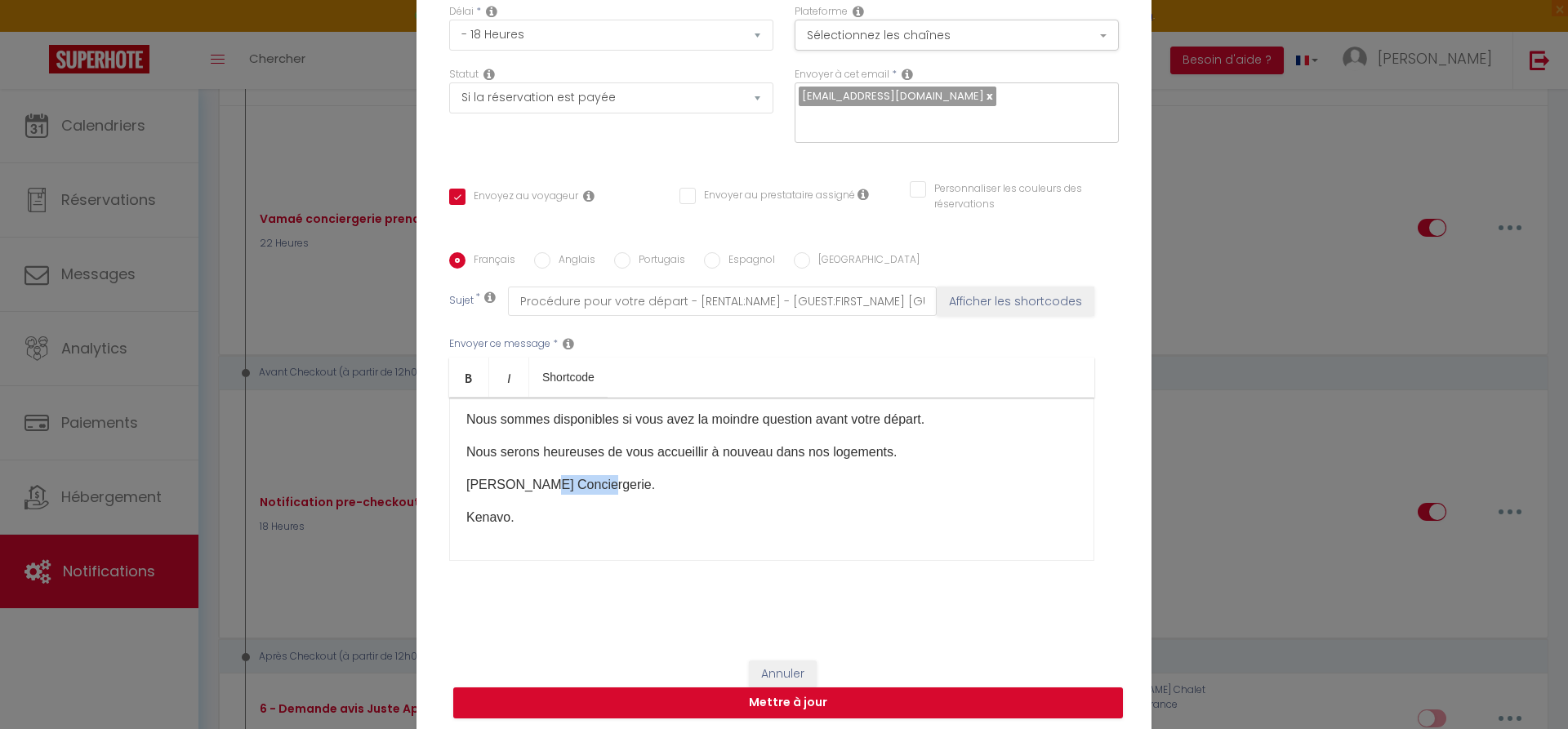
drag, startPoint x: 543, startPoint y: 491, endPoint x: 672, endPoint y: 494, distance: 129.0
click at [608, 493] on p "[PERSON_NAME] Conciergerie." at bounding box center [772, 485] width 611 height 20
click at [679, 510] on div "Bonjour [GUEST:FIRST_NAME], J'espère que votre séjour à [RENTAL:NAME] s'est bie…" at bounding box center [772, 479] width 645 height 164
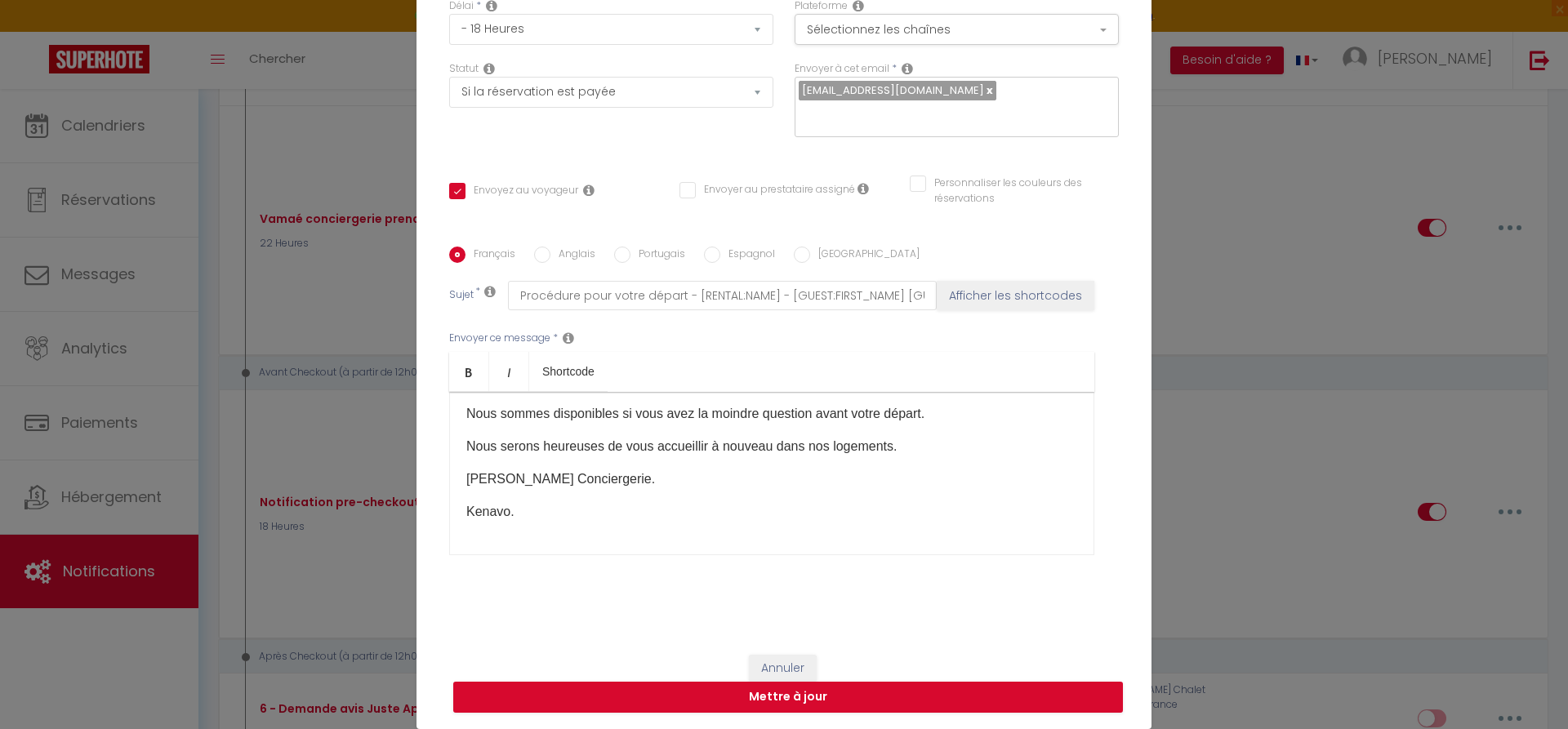
scroll to position [152, 0]
click at [813, 698] on button "Mettre à jour" at bounding box center [787, 696] width 670 height 31
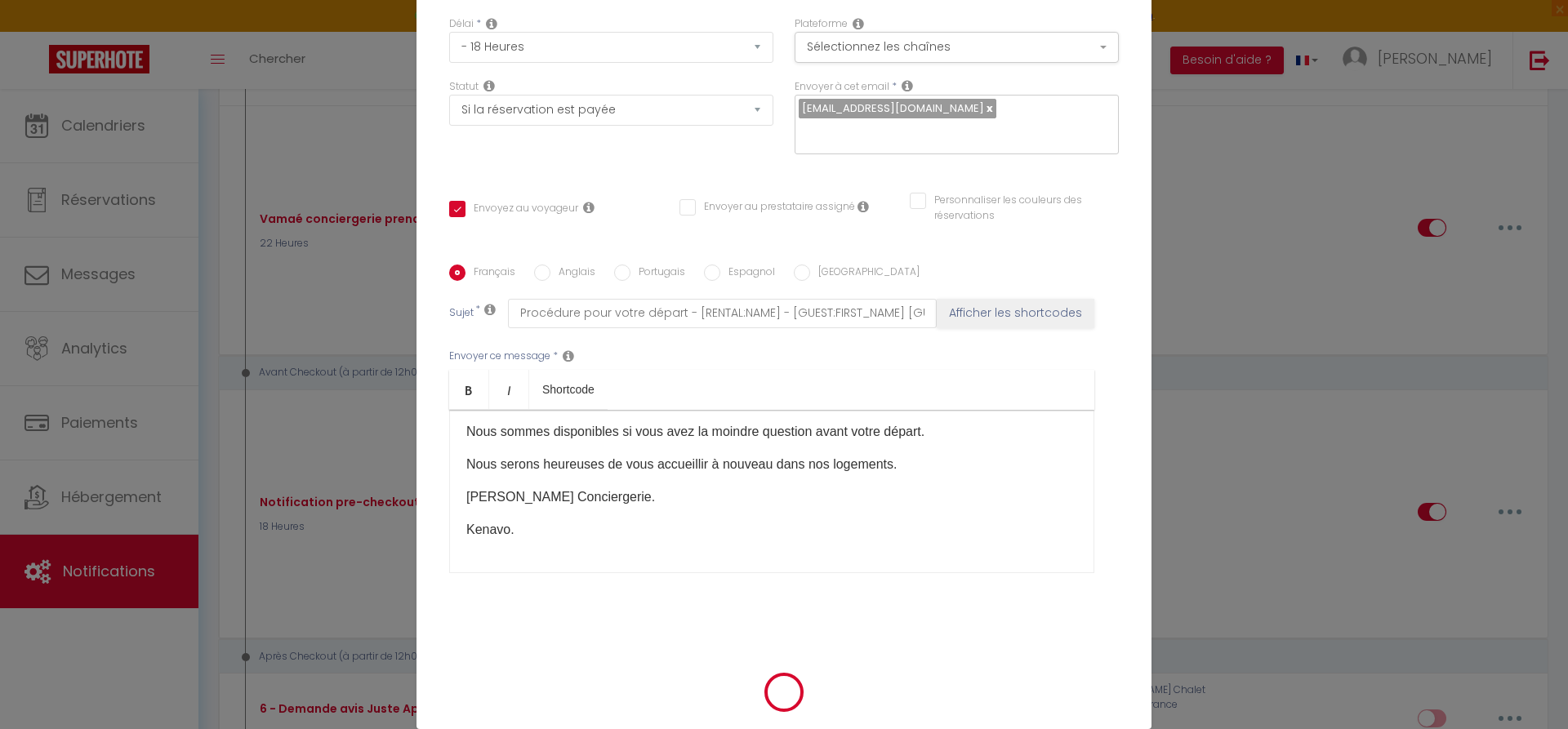
checkbox input "true"
checkbox input "false"
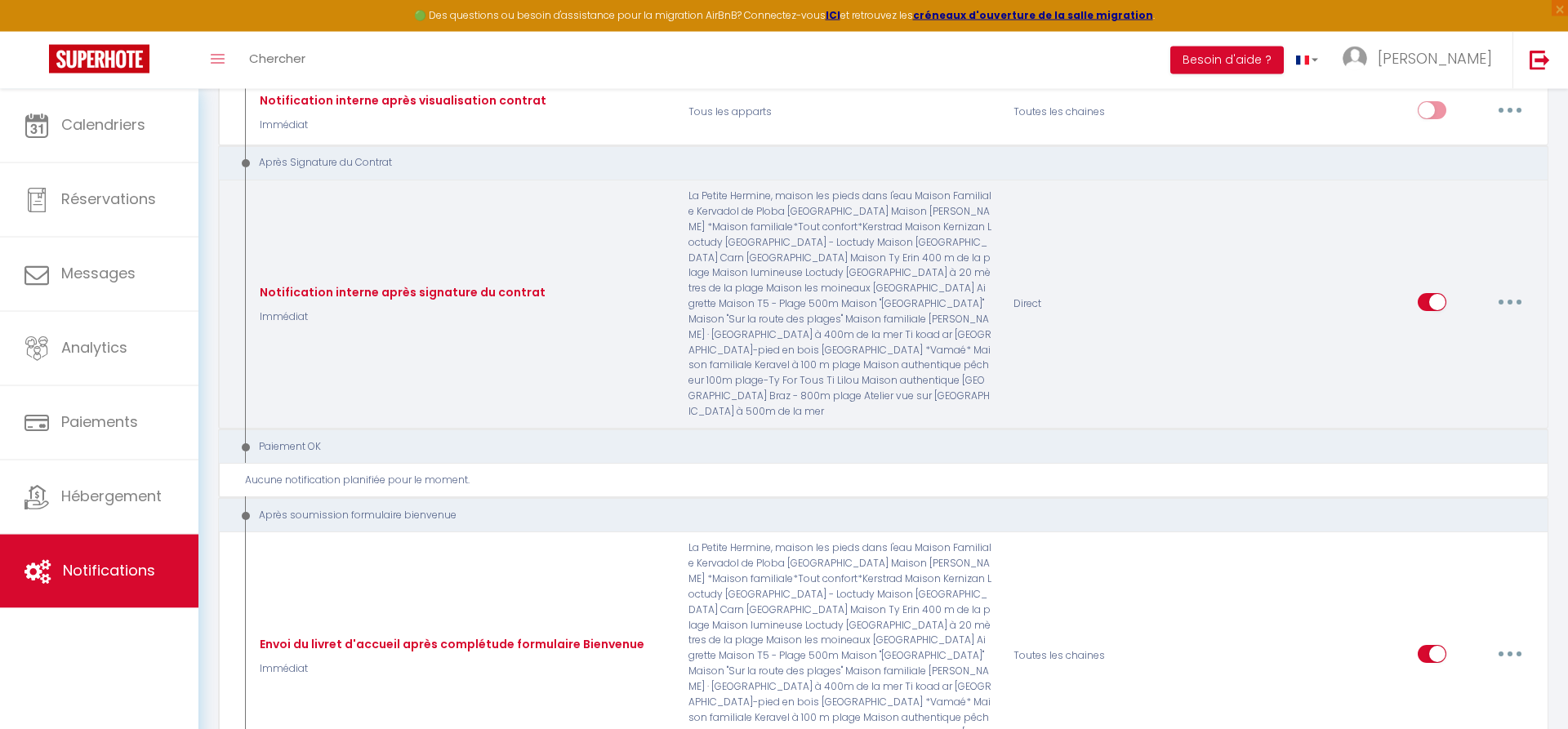
scroll to position [4996, 0]
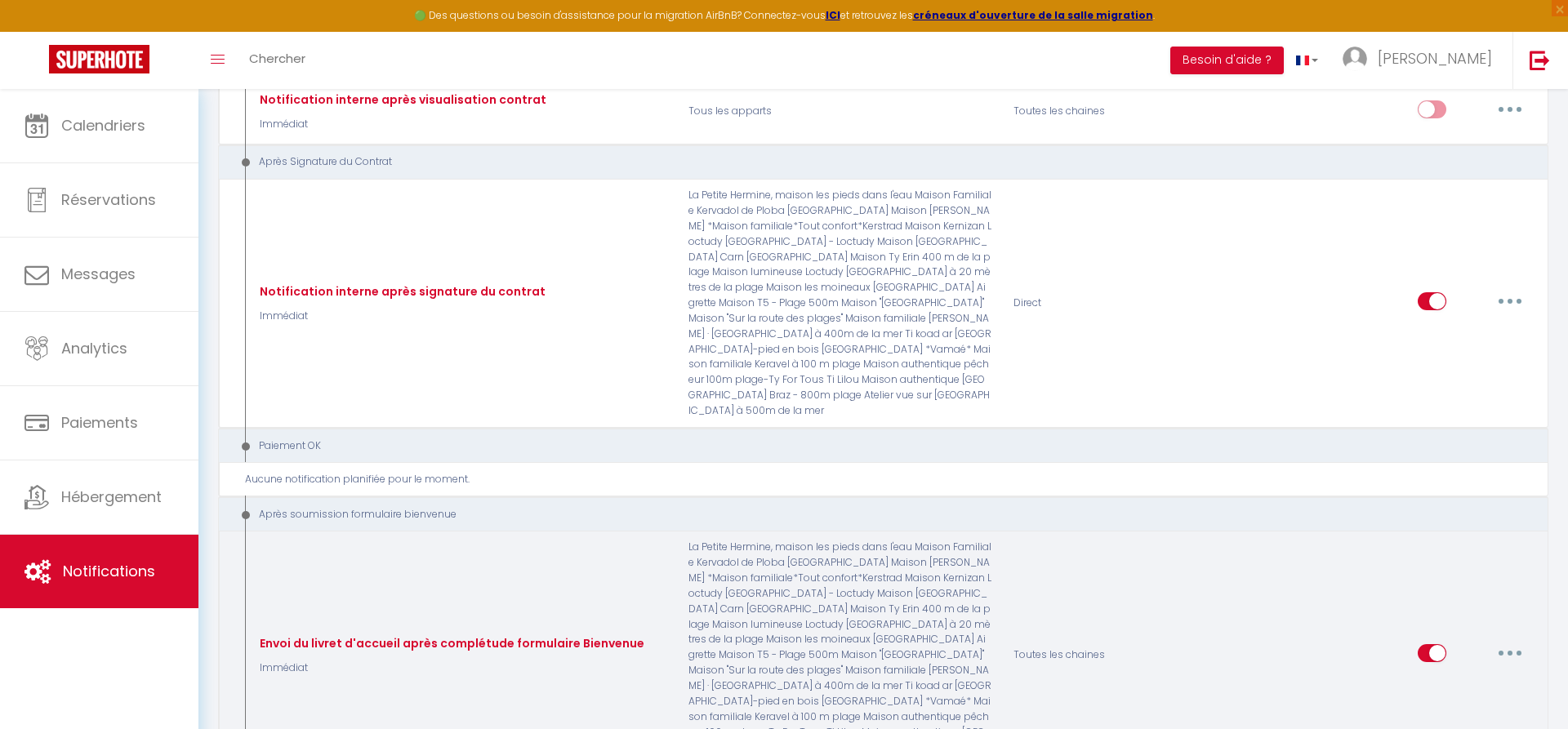
click at [1516, 640] on button "button" at bounding box center [1510, 653] width 45 height 26
click at [1441, 676] on link "Editer" at bounding box center [1467, 690] width 120 height 28
type input "Envoi du livret d'accueil après complétude formulaire Bienvenue"
select select "17"
select select "Immédiat"
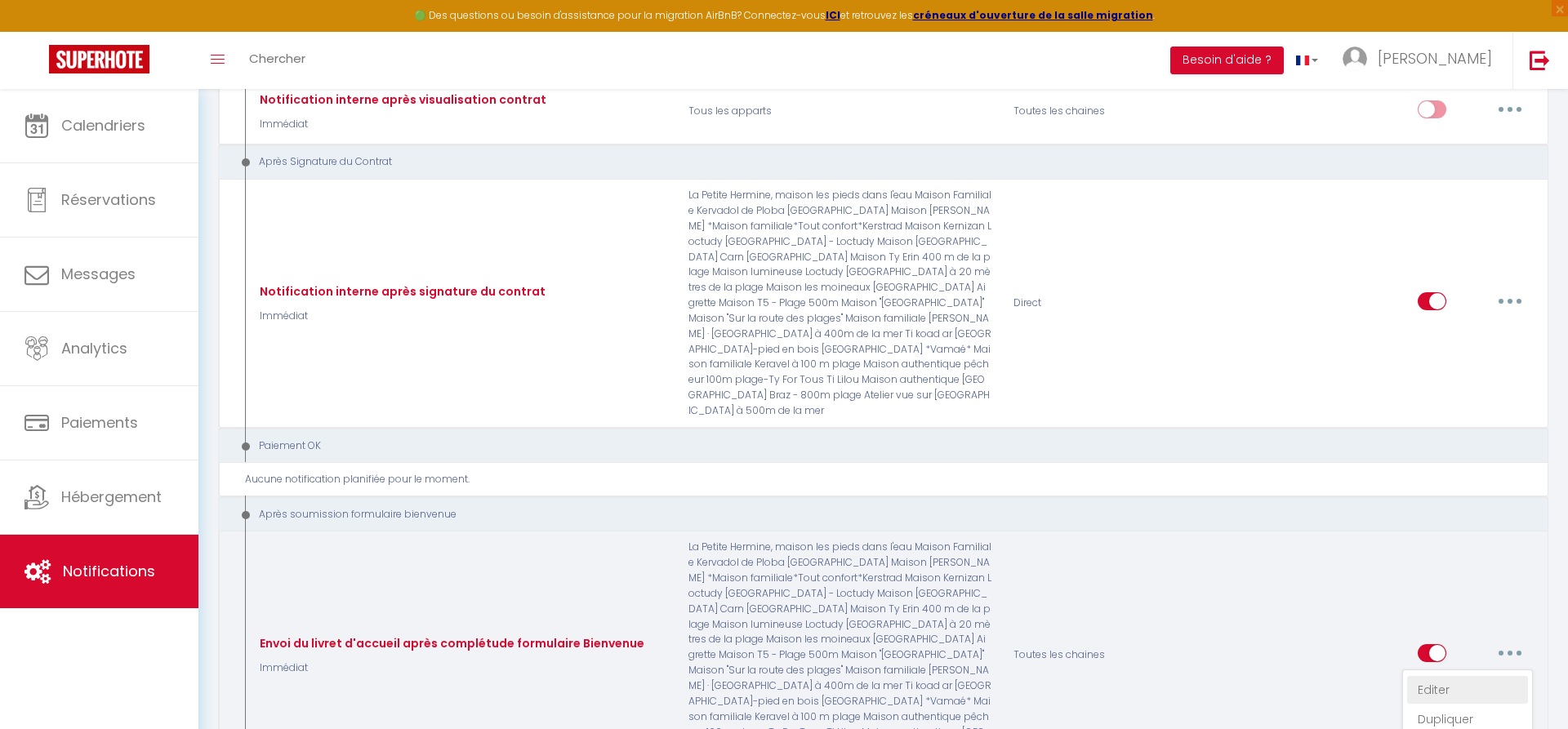
select select "if_booking_is_paid"
checkbox input "true"
checkbox input "false"
radio input "true"
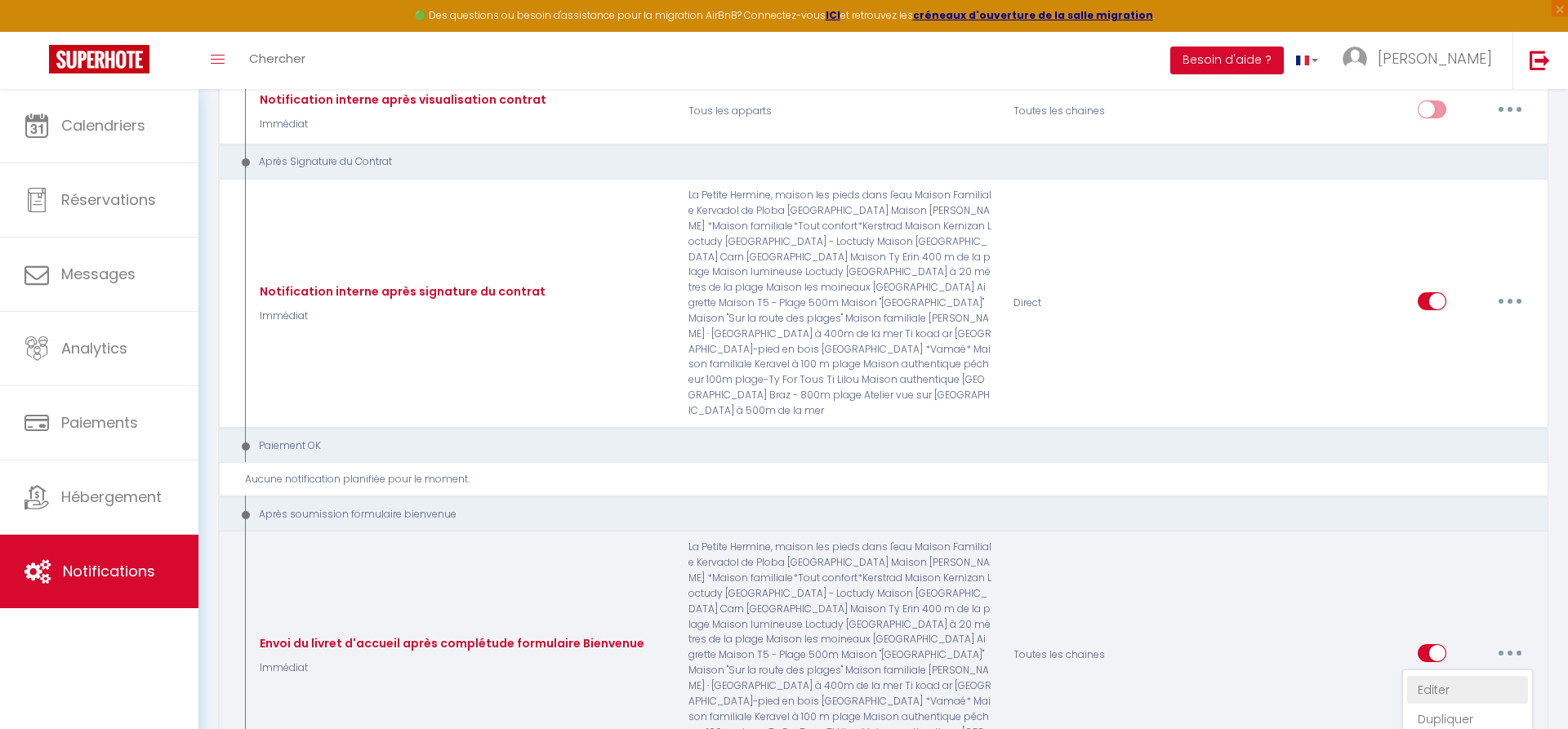
type input "Merci d'avoir rempli votre formulaire de Bienvenue : lien de votre livret d'acc…"
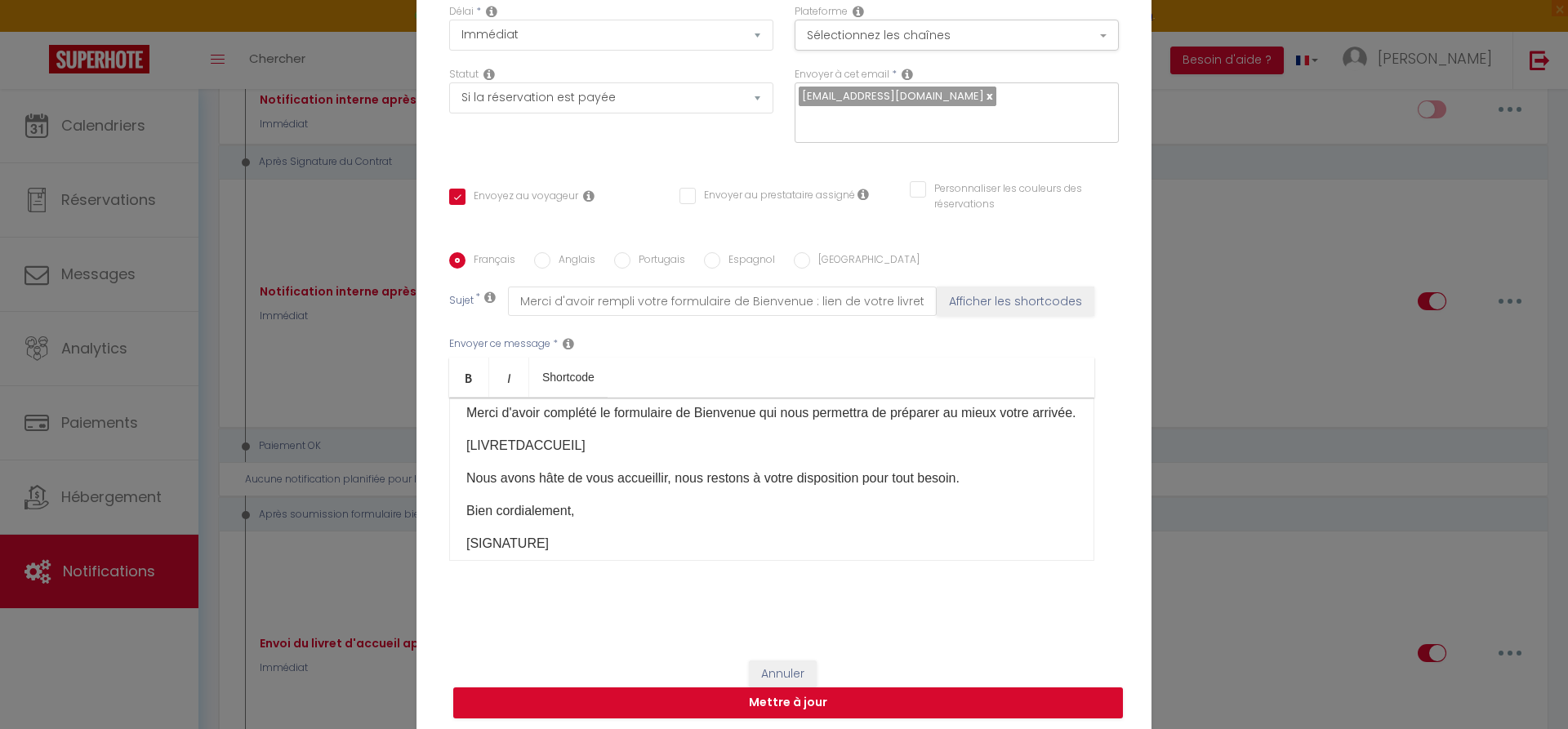
scroll to position [0, 0]
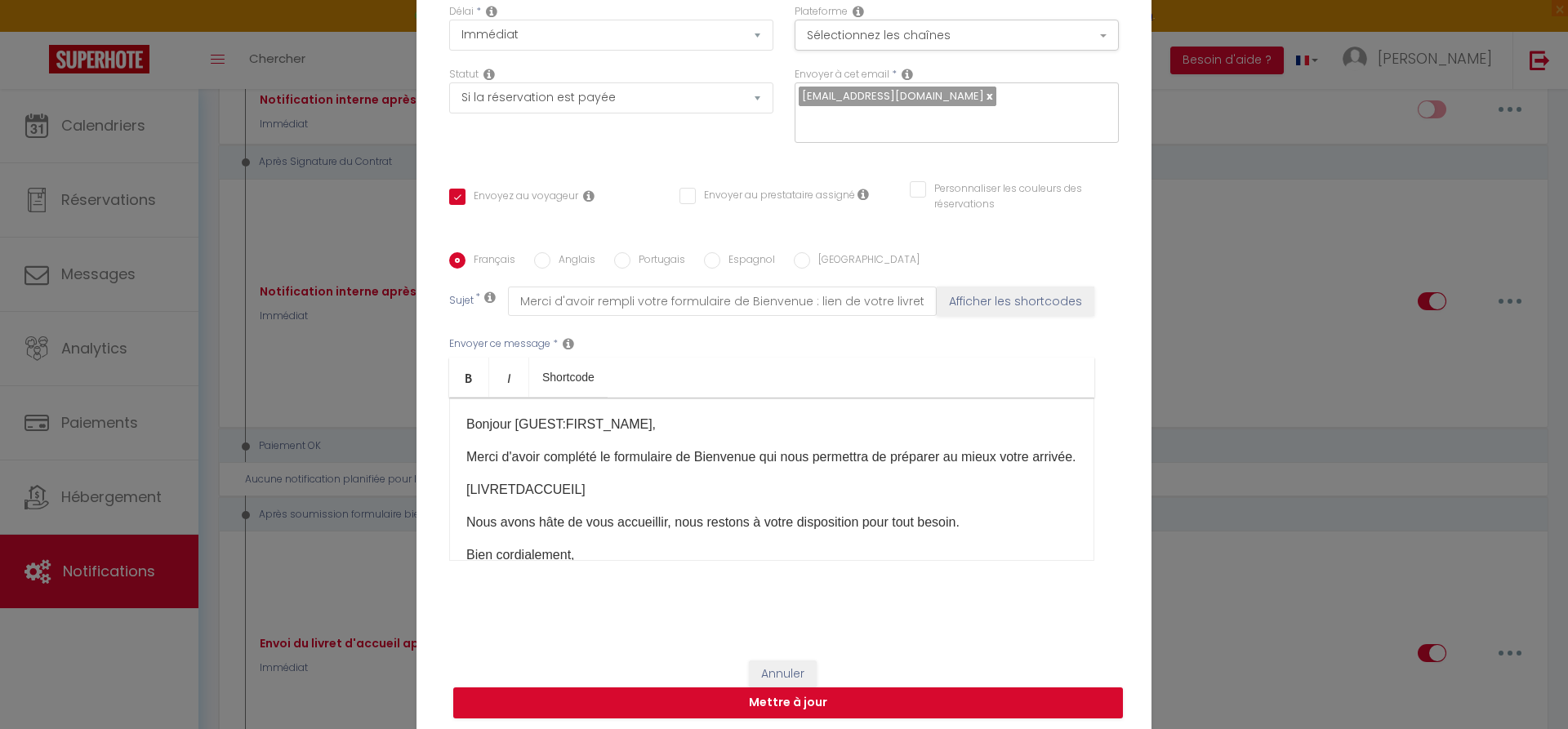
click at [538, 467] on p "Merci d'avoir complété le formulaire de Bienvenue qui nous permettra de prépare…" at bounding box center [772, 458] width 611 height 20
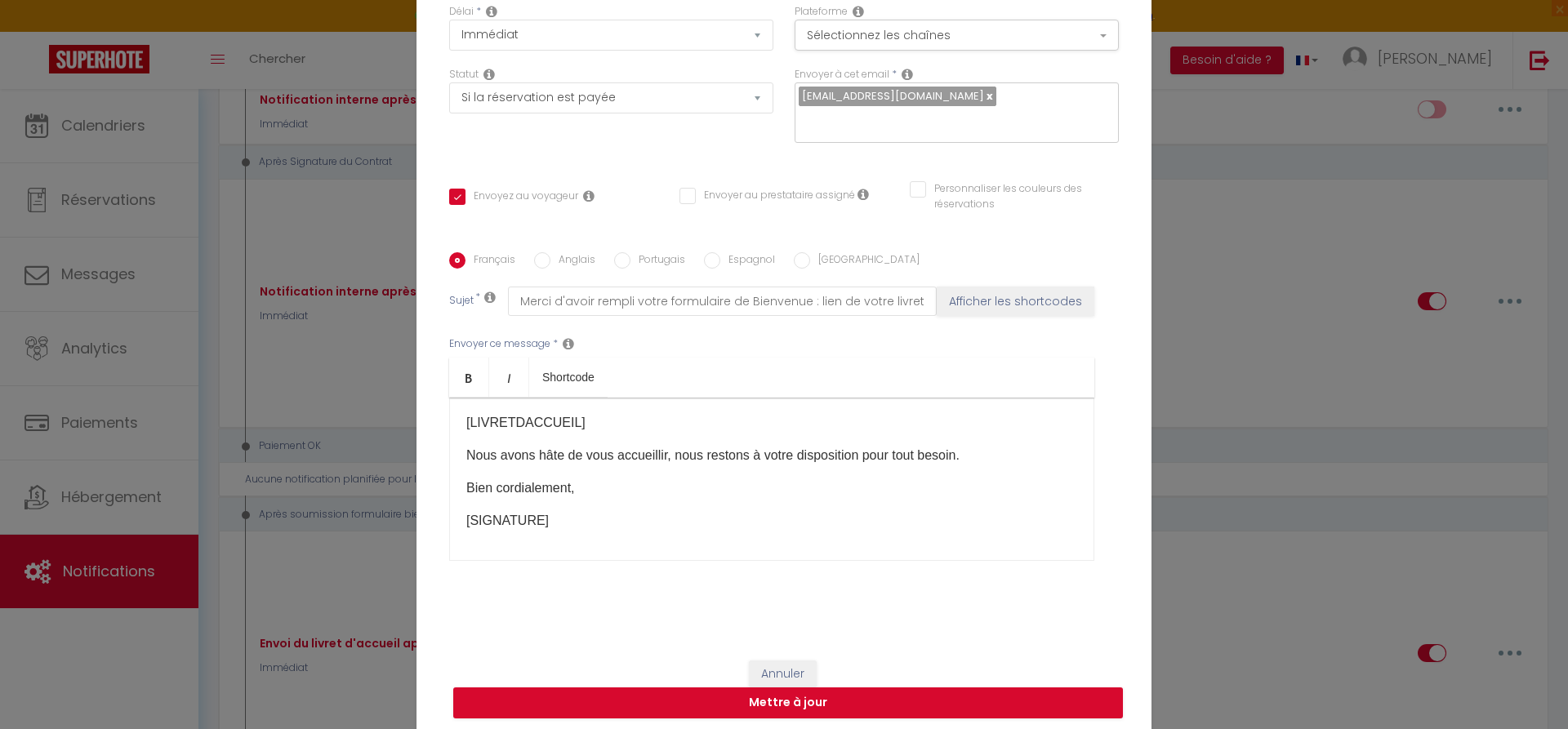
scroll to position [109, 0]
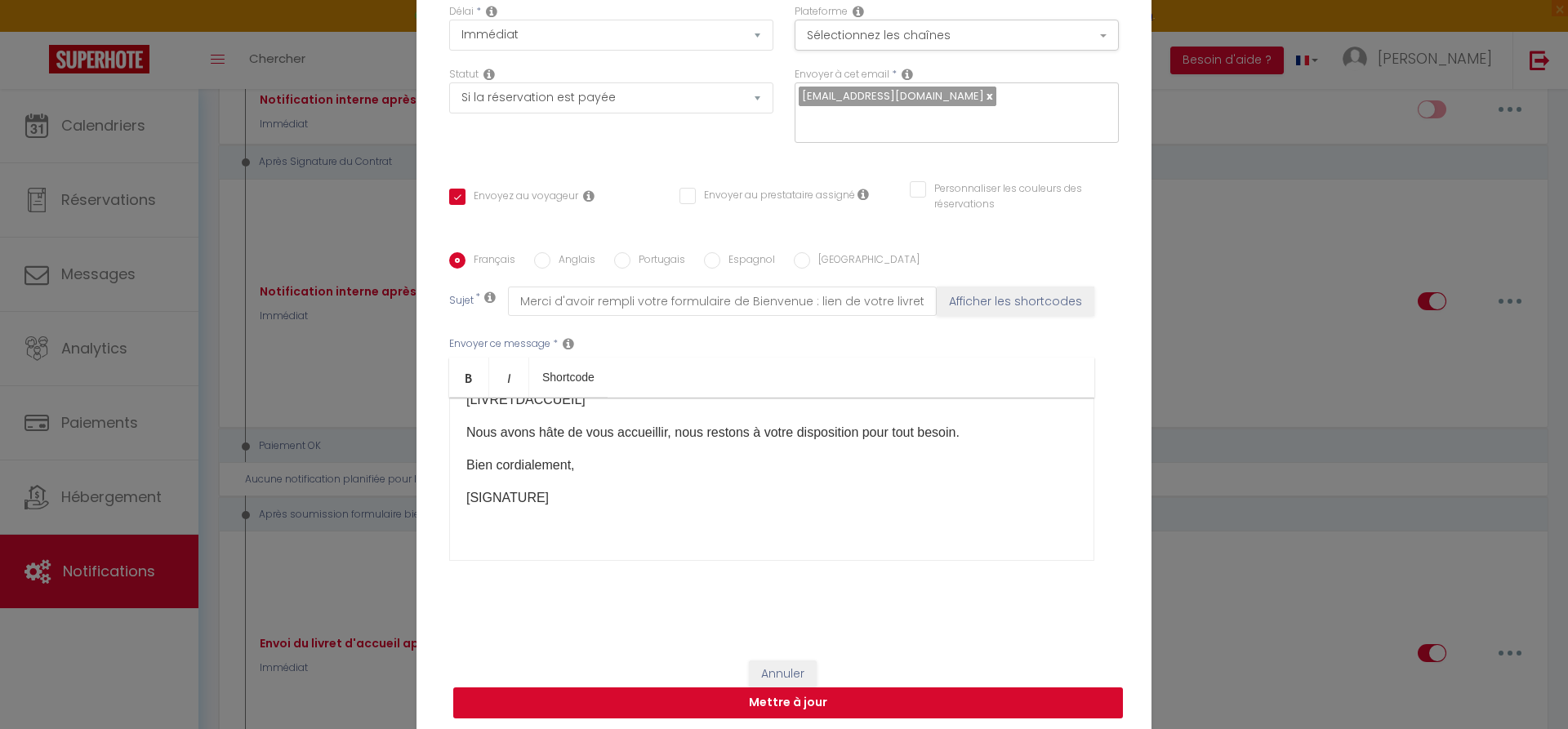
click at [828, 703] on button "Mettre à jour" at bounding box center [787, 702] width 670 height 31
checkbox input "true"
checkbox input "false"
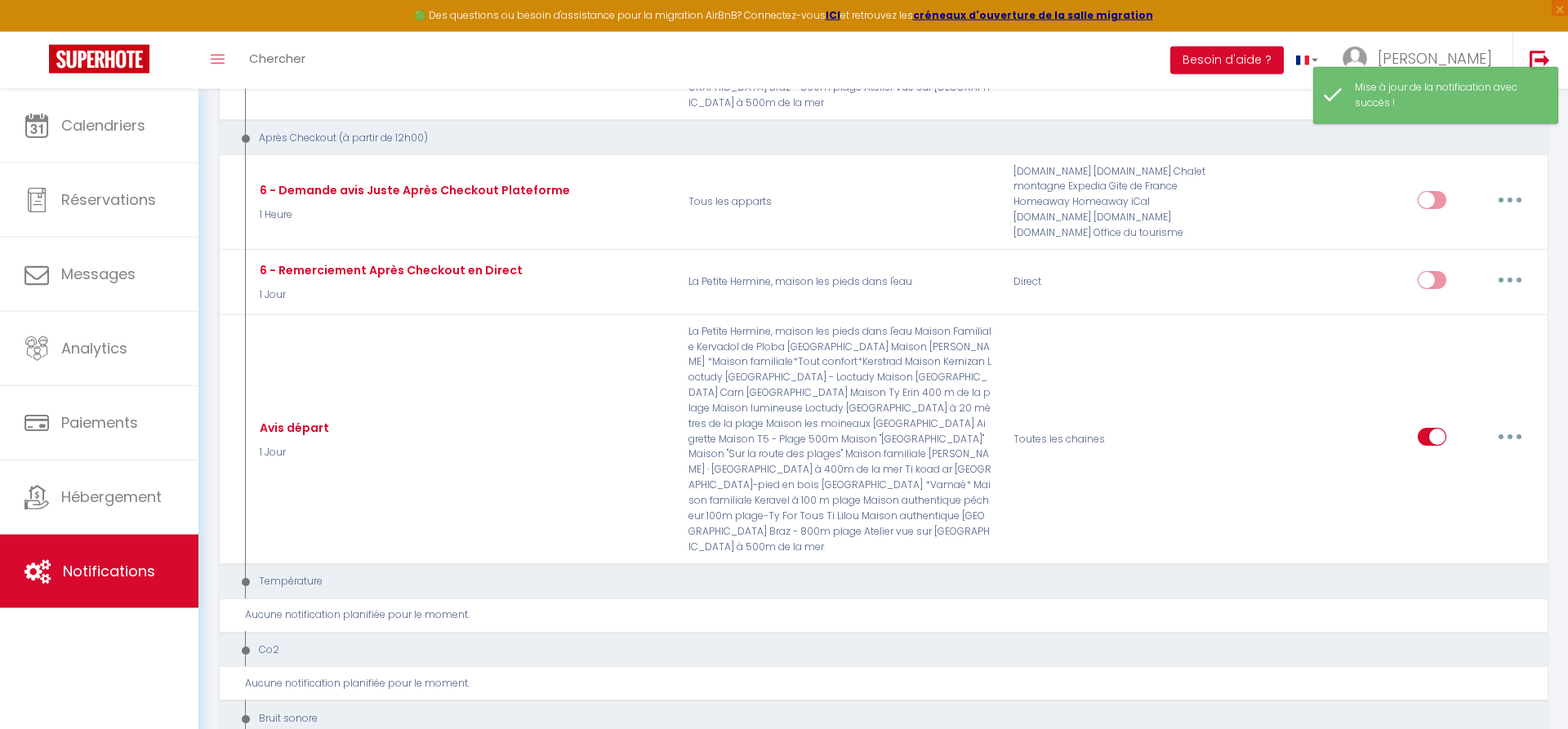
scroll to position [3665, 0]
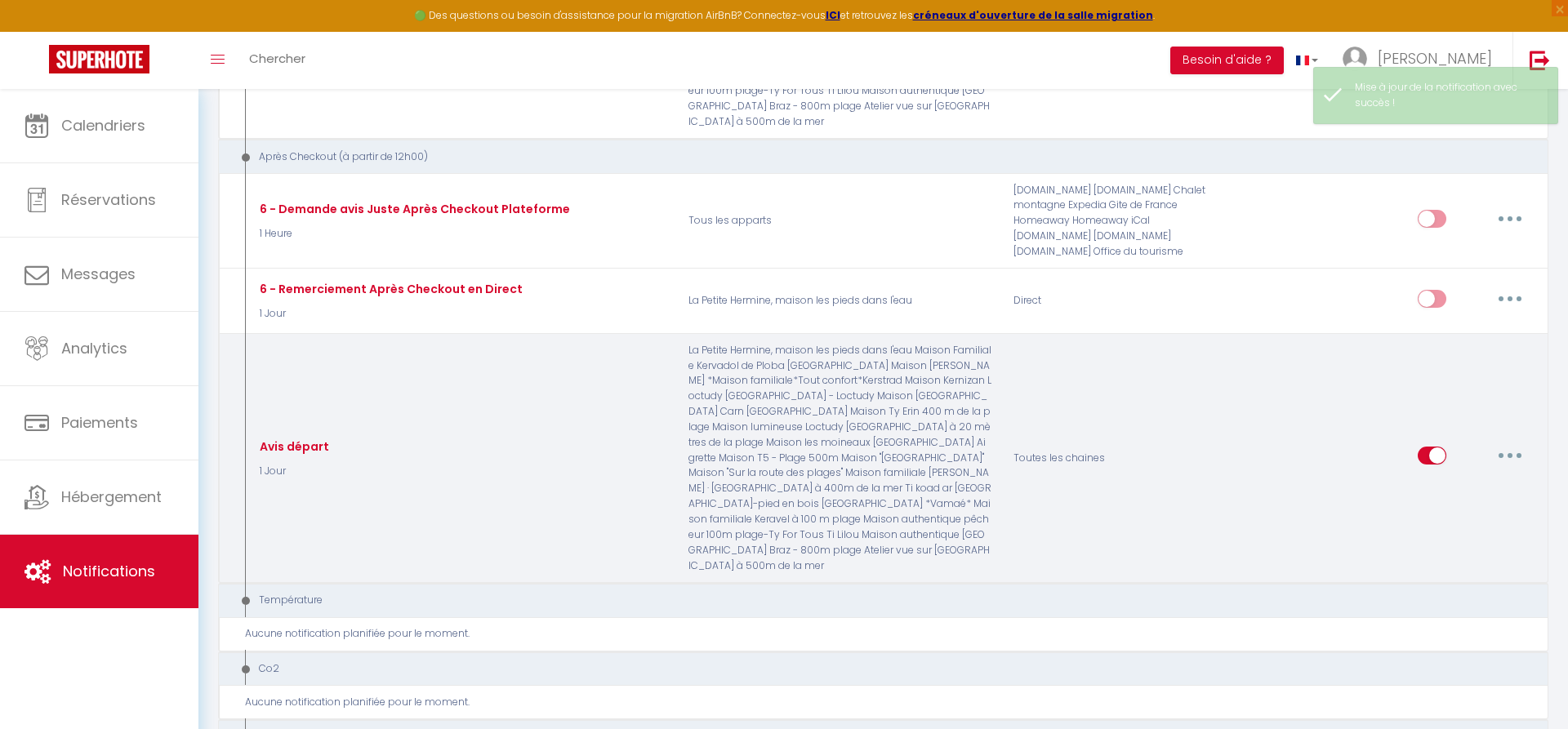
click at [1511, 443] on button "button" at bounding box center [1510, 456] width 45 height 26
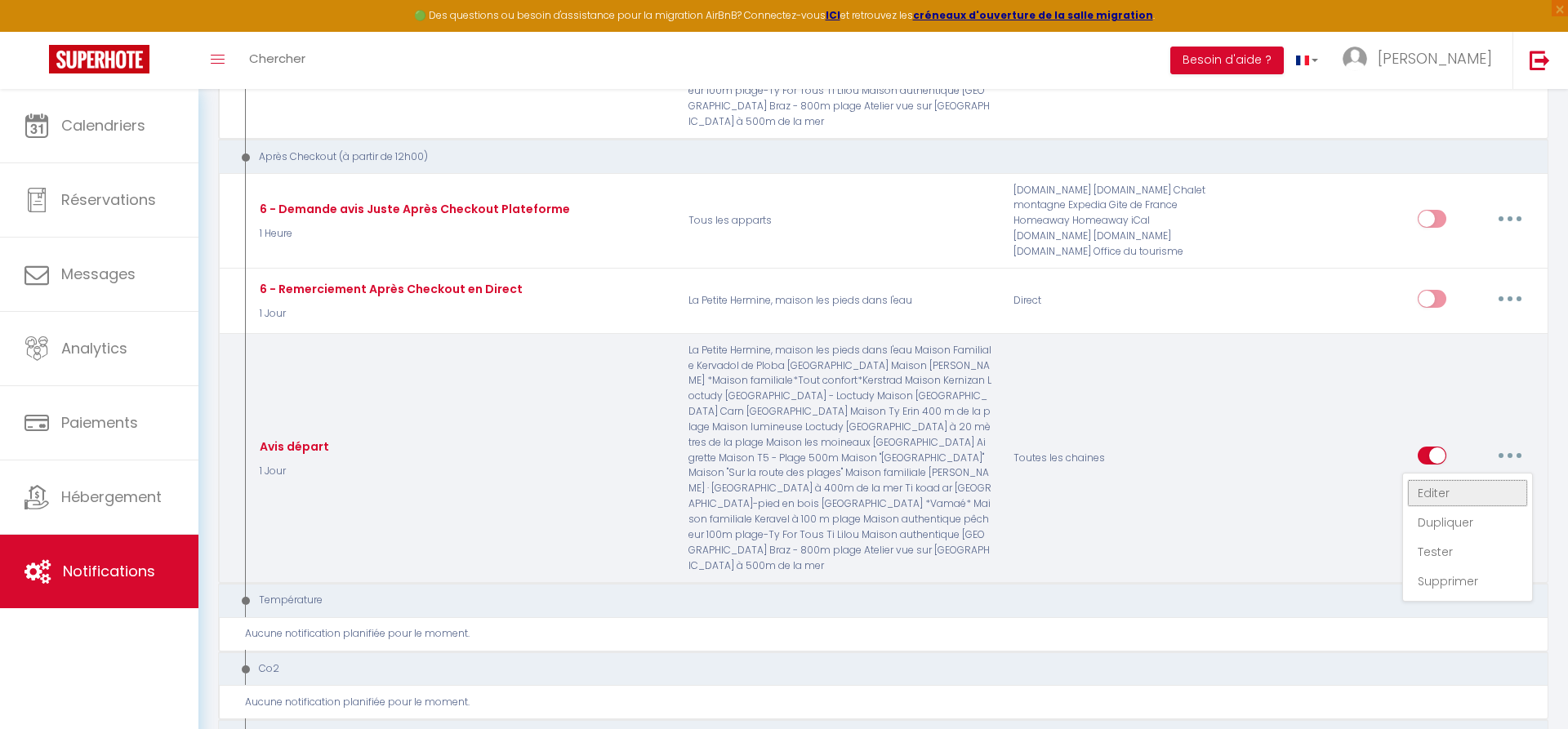
click at [1442, 479] on link "Editer" at bounding box center [1467, 493] width 120 height 28
type input "Avis départ"
select select "5"
select select "1 Jour"
select select
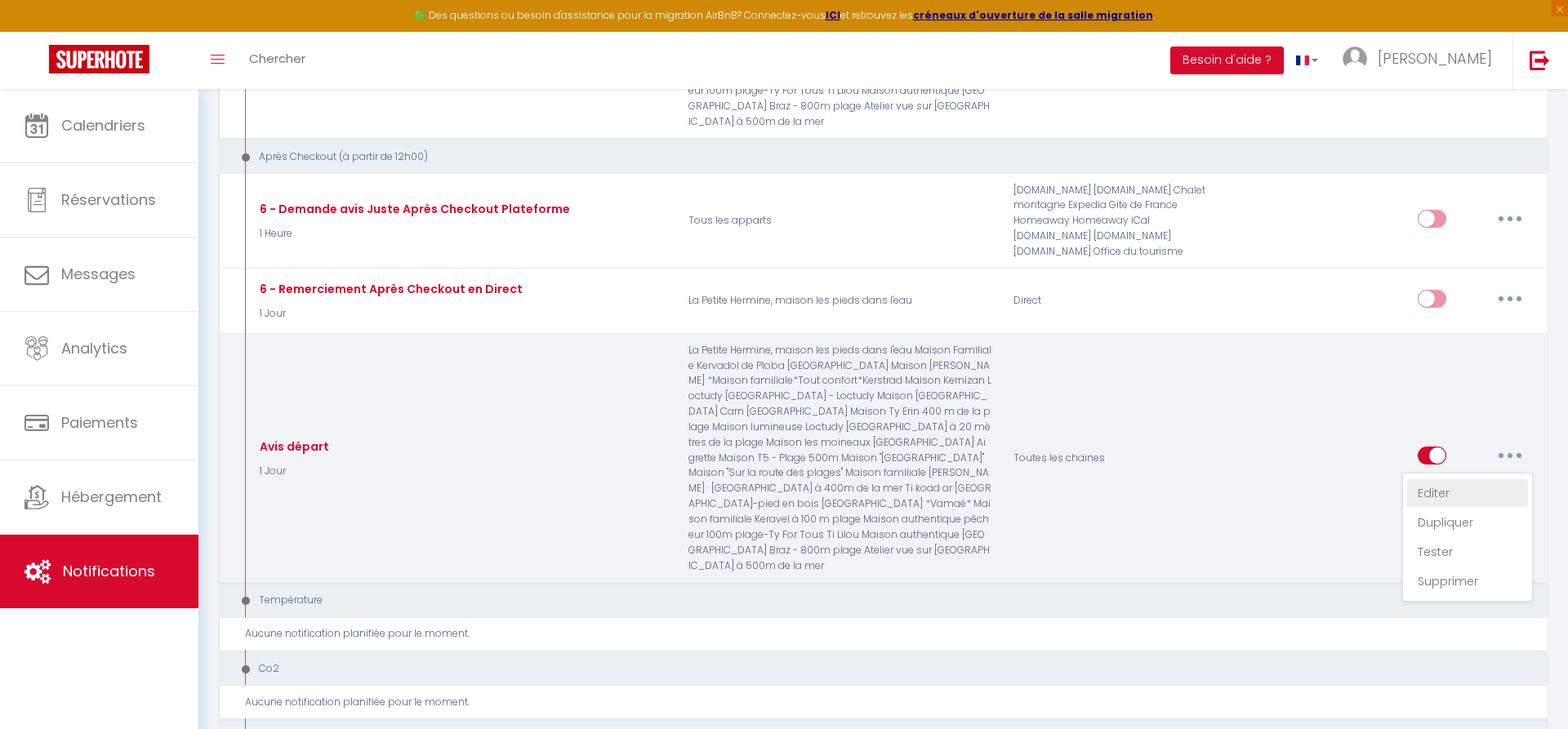
checkbox input "true"
checkbox input "false"
radio input "true"
type input "Merci pour votre séjour : laissez votre avis !"
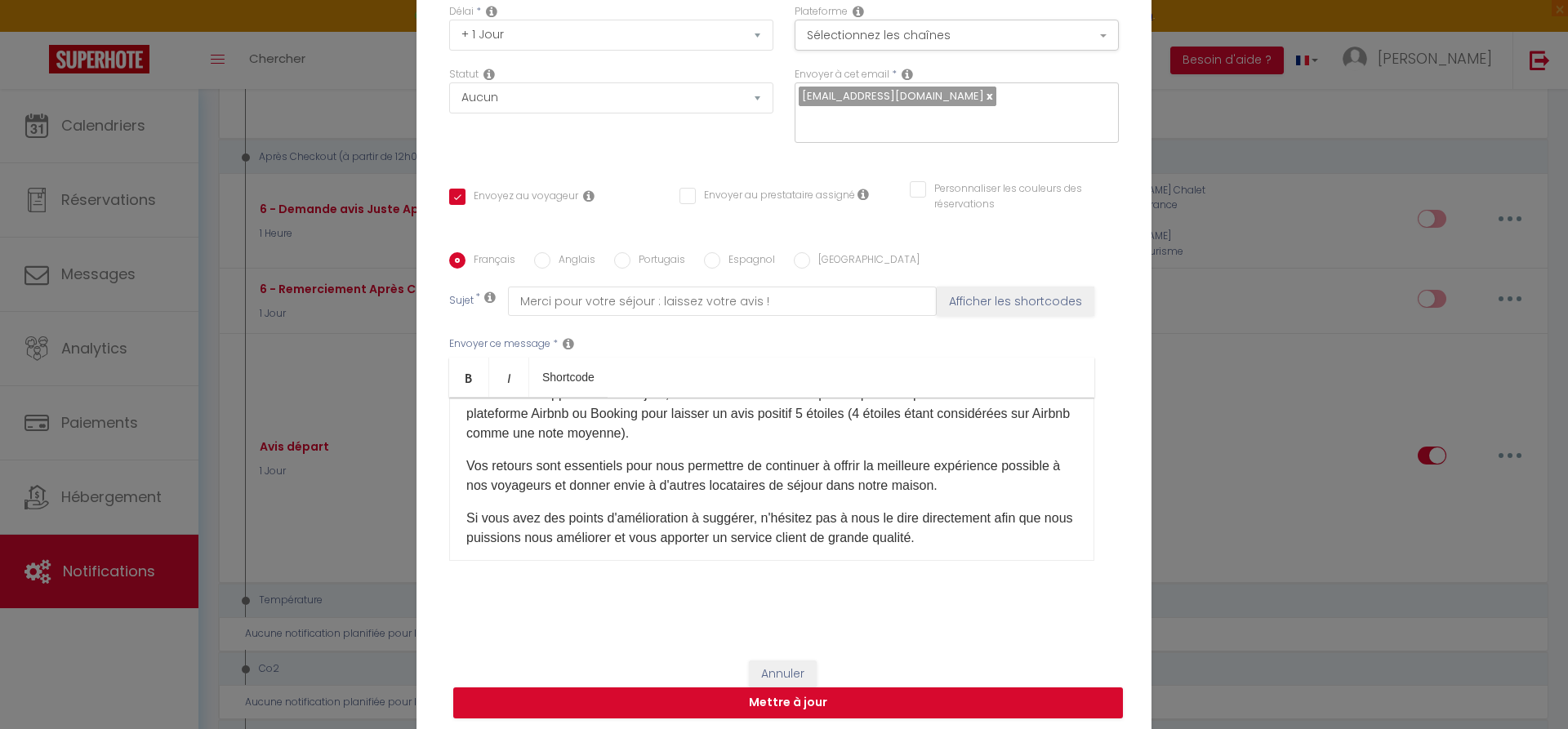
scroll to position [109, 0]
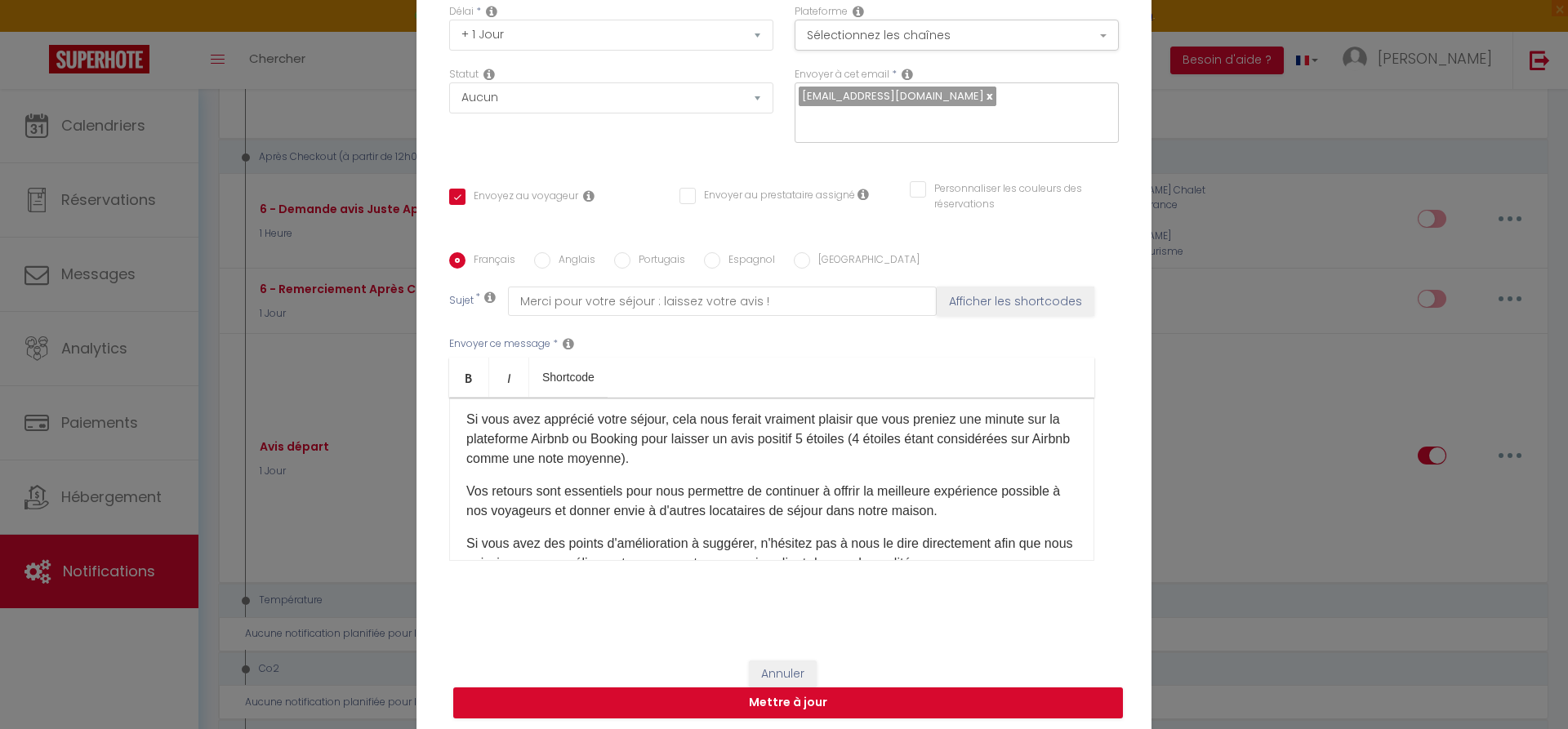
click at [822, 512] on p "Vos retours sont essentiels pour nous permettre de continuer à offrir la meille…" at bounding box center [772, 501] width 611 height 39
click at [822, 519] on p "Vos retours sont essentiels pour nous permettre de continuer à offrir la meille…" at bounding box center [772, 501] width 611 height 39
click at [823, 519] on p "Vos retours sont essentiels pour nous permettre de continuer à offrir la meille…" at bounding box center [772, 501] width 611 height 39
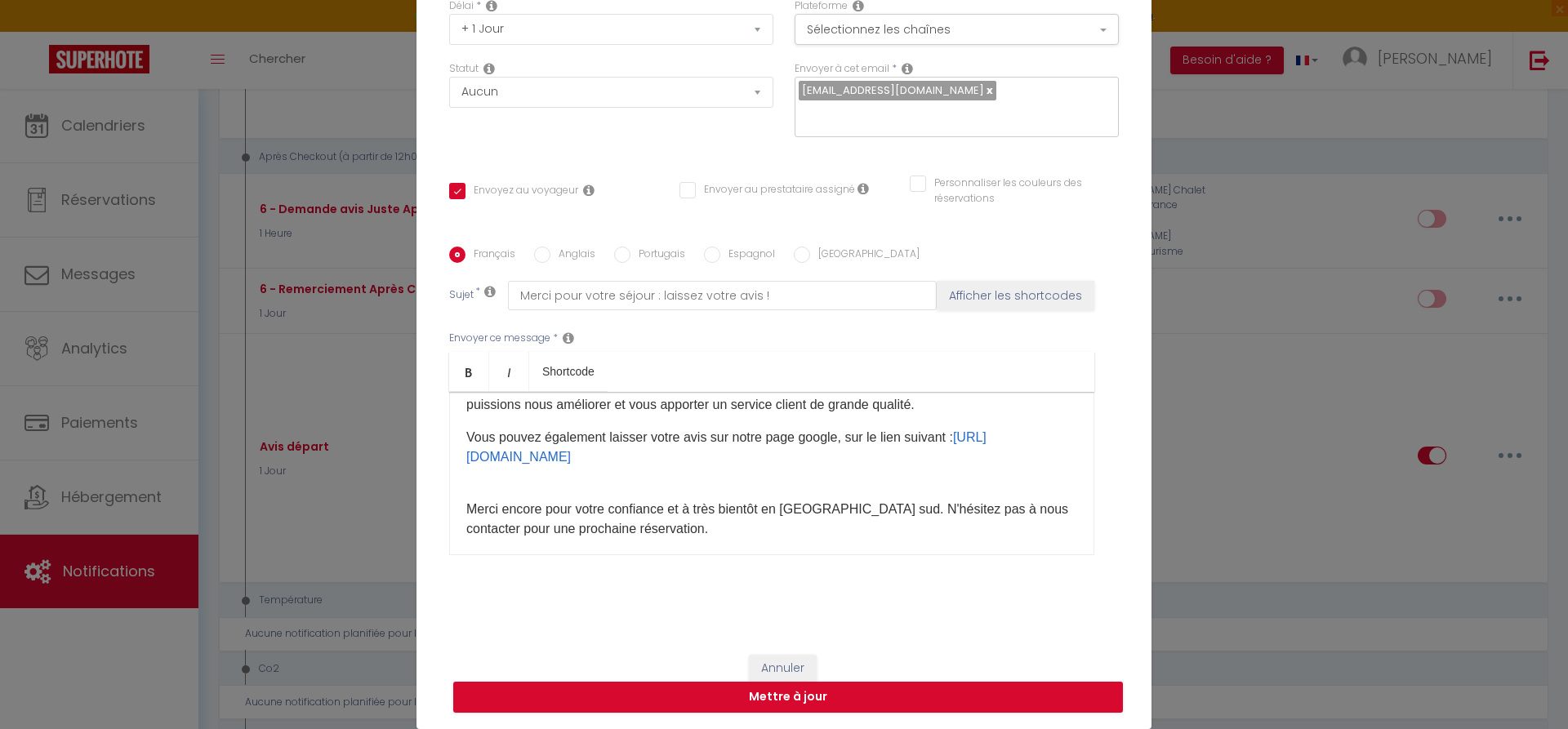
scroll to position [296, 0]
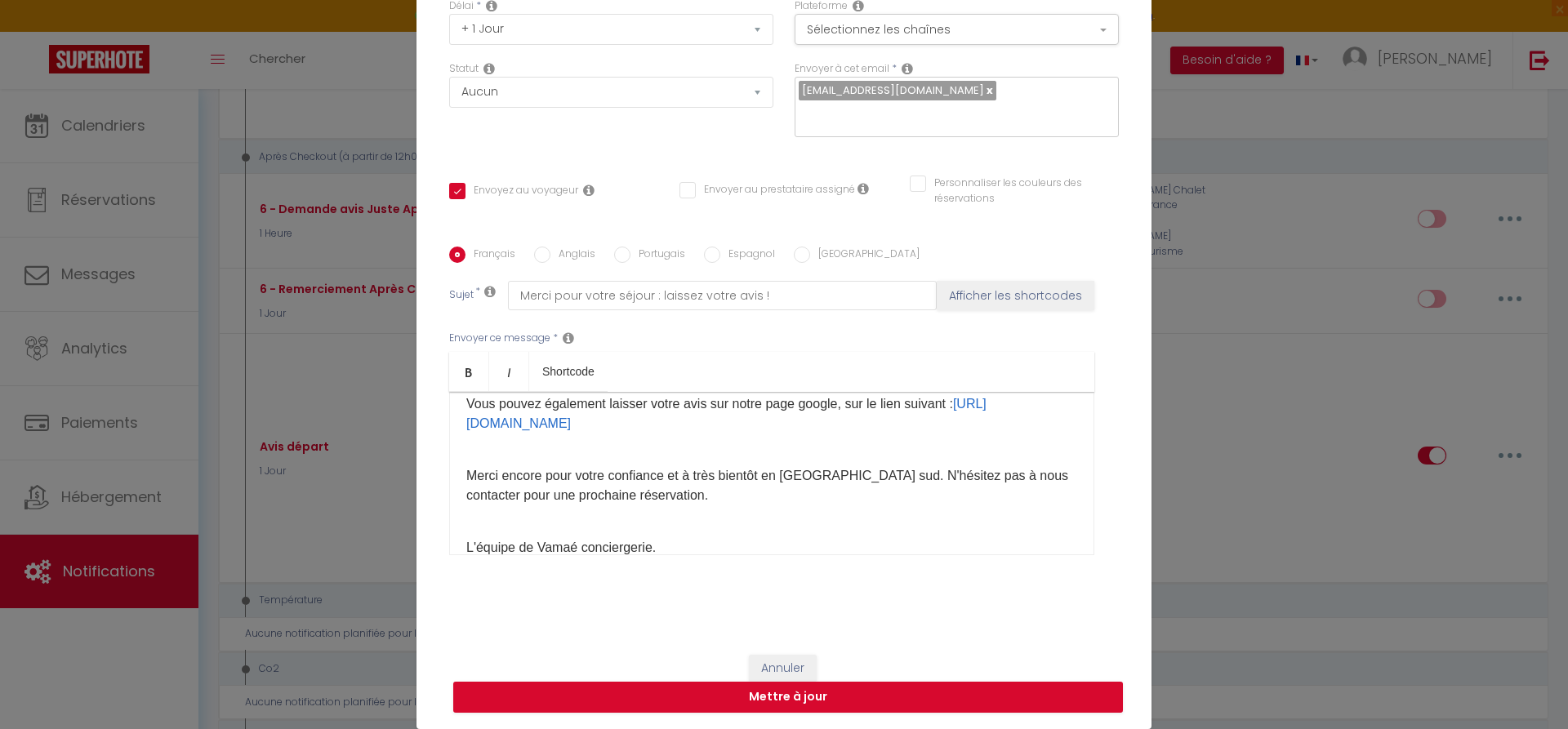
click at [905, 477] on p "Merci encore pour votre confiance et à très bientôt en [GEOGRAPHIC_DATA] sud. N…" at bounding box center [772, 476] width 611 height 59
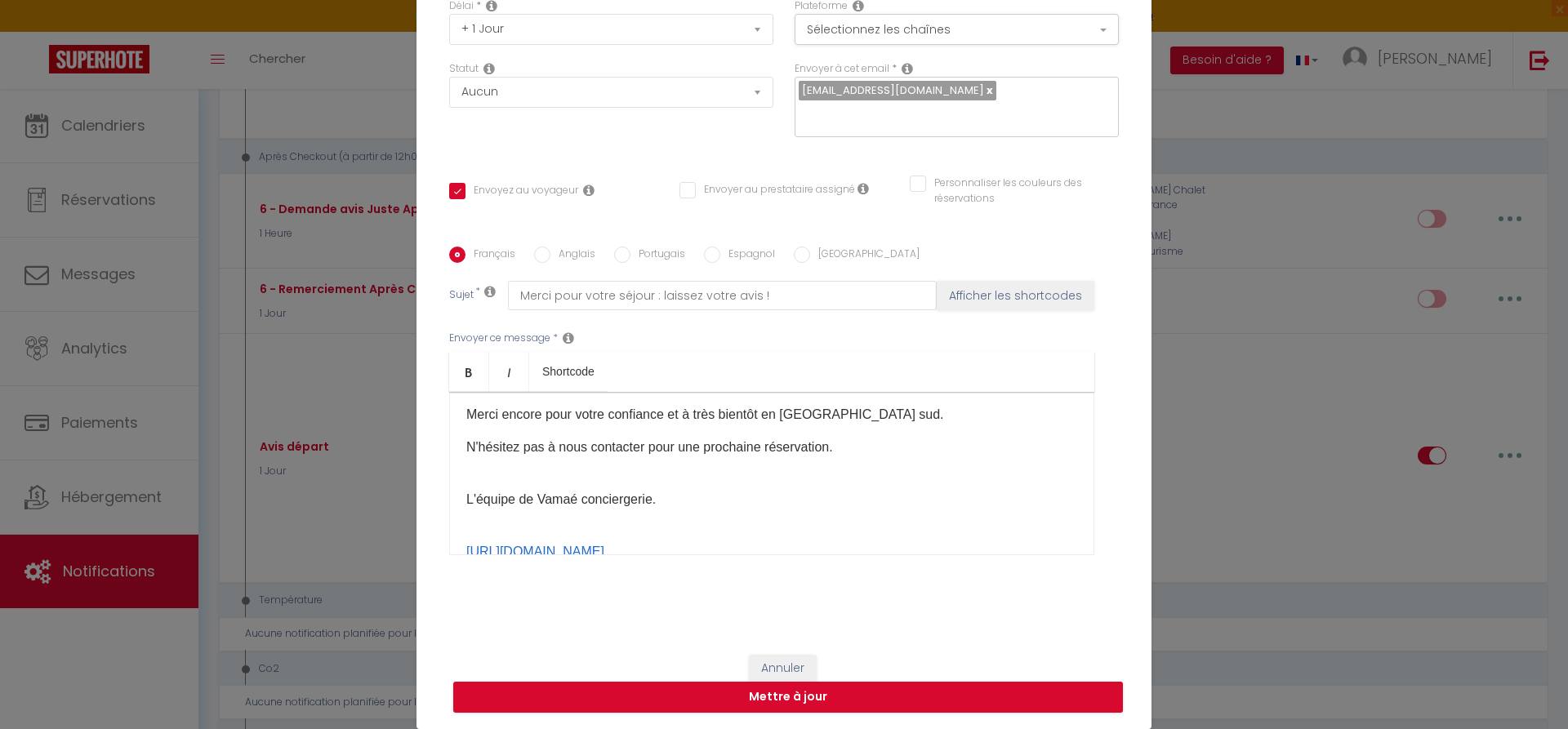
scroll to position [389, 0]
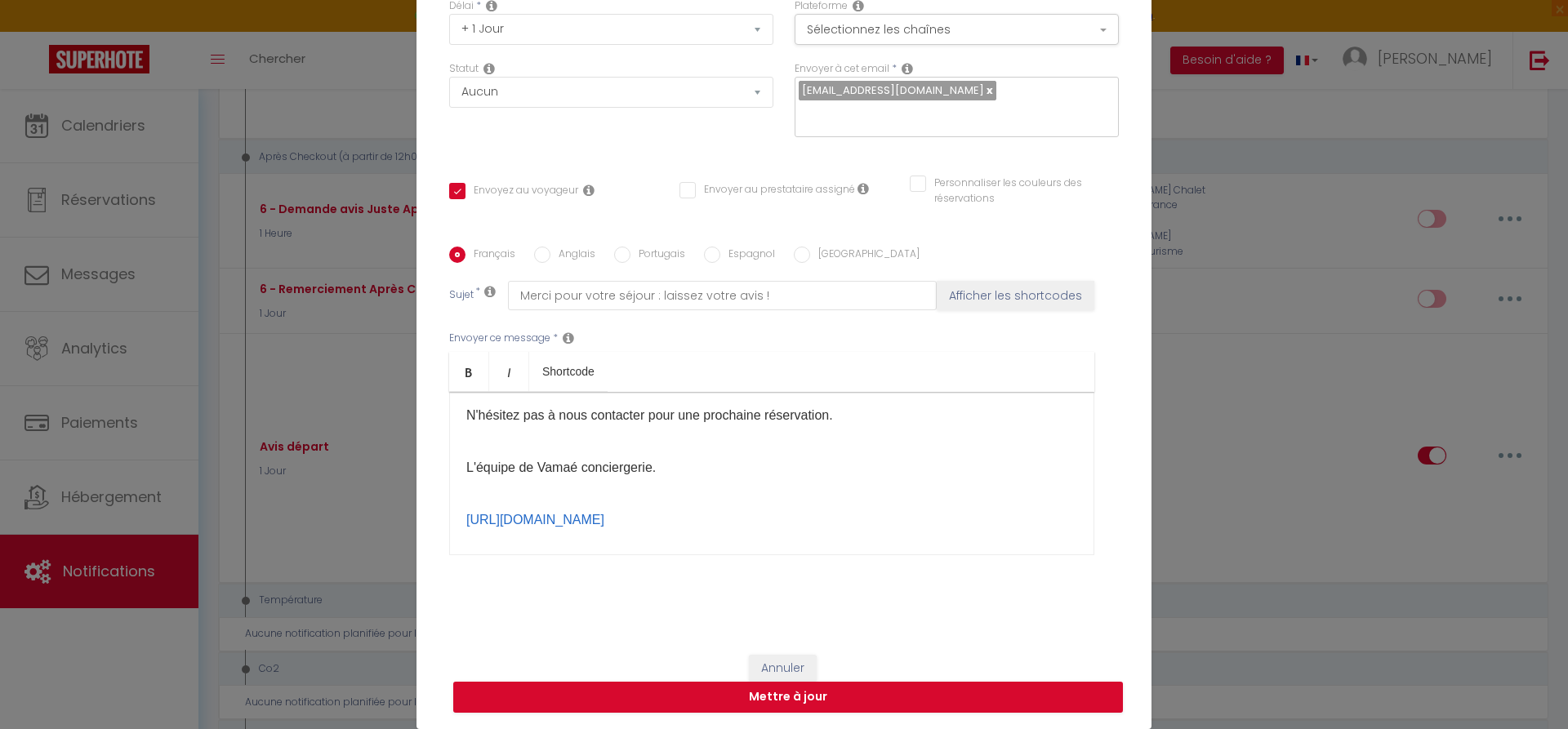
click at [646, 415] on p "N'hésitez pas à nous contacter pour une prochaine réservation." at bounding box center [772, 415] width 611 height 20
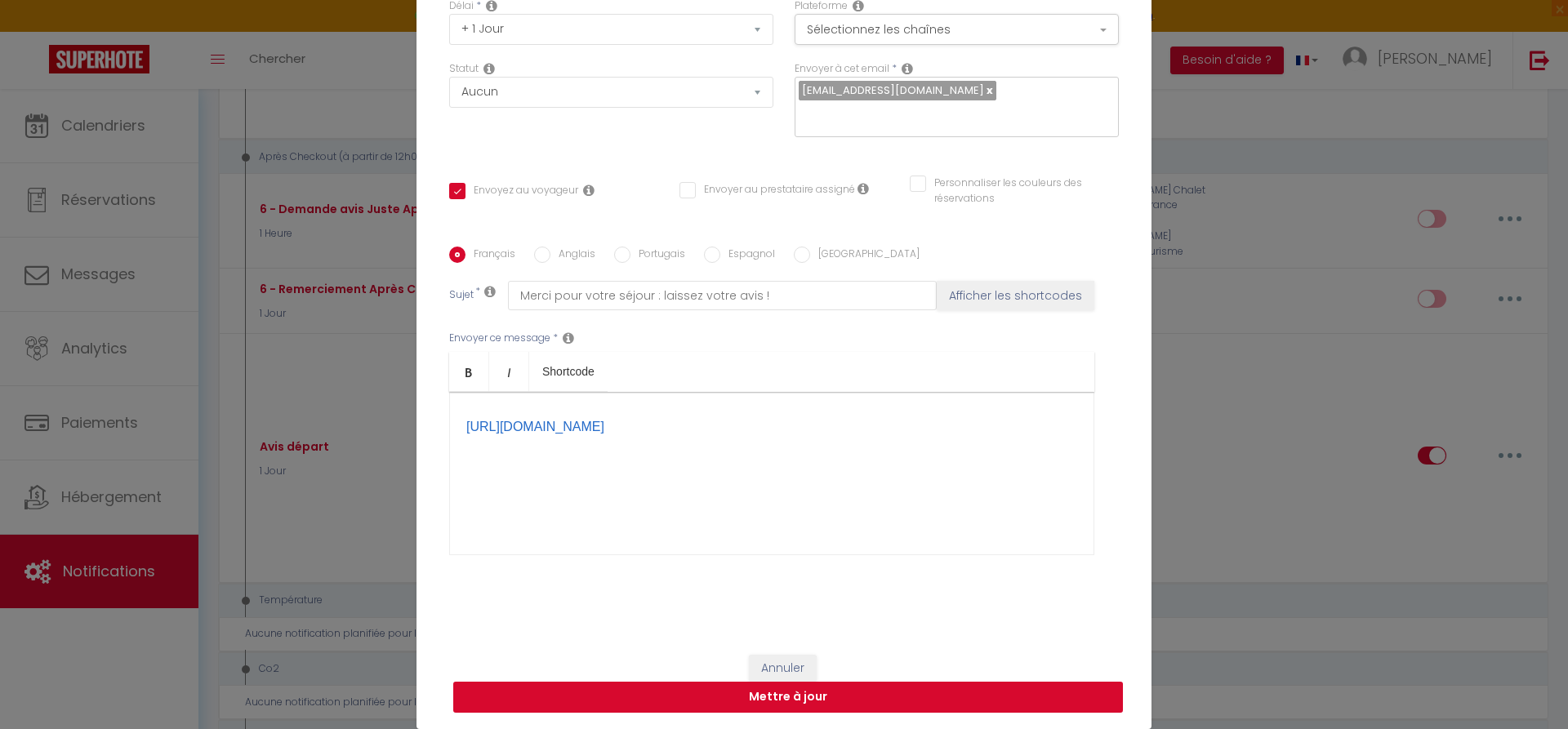
click at [801, 693] on button "Mettre à jour" at bounding box center [787, 696] width 670 height 31
checkbox input "true"
checkbox input "false"
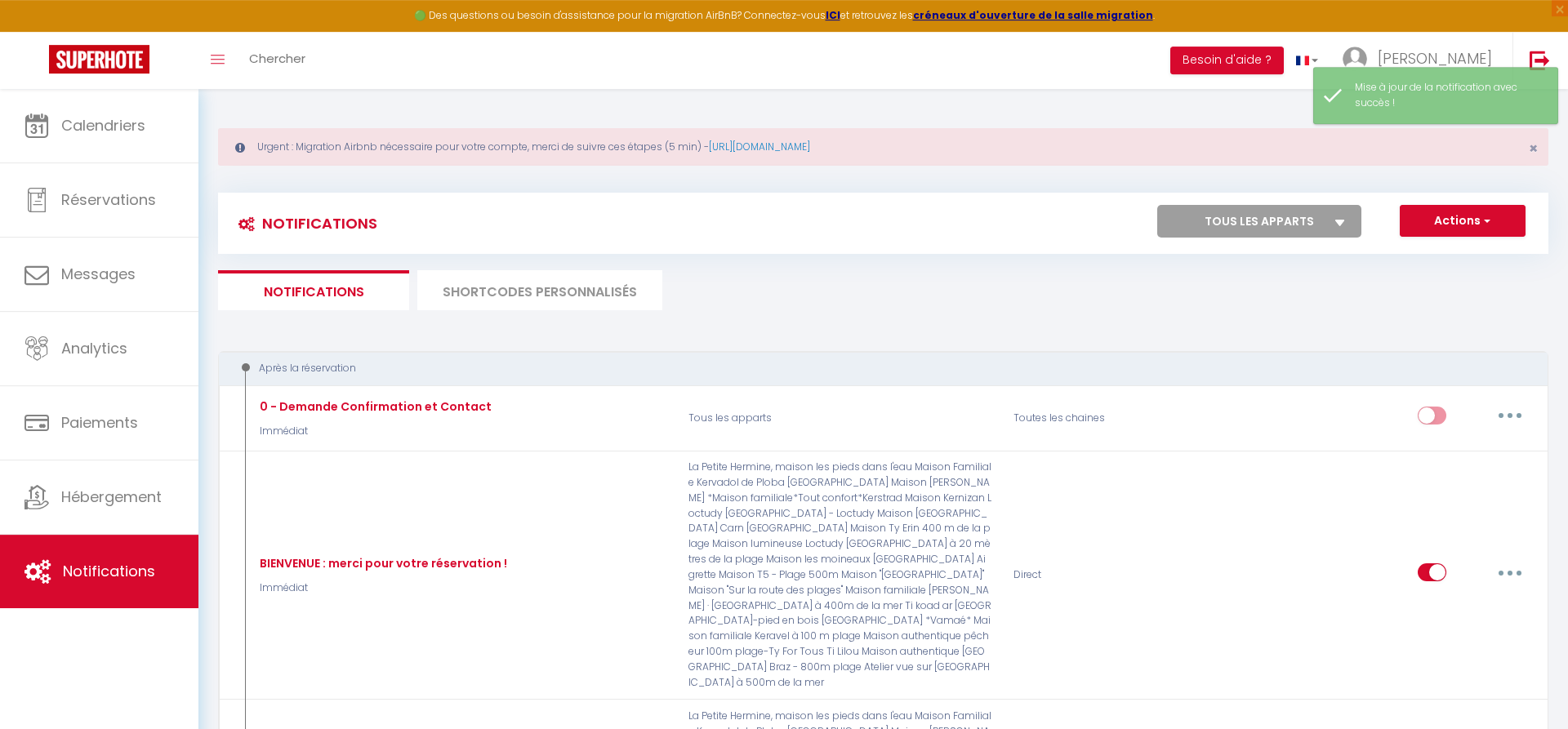
scroll to position [0, 0]
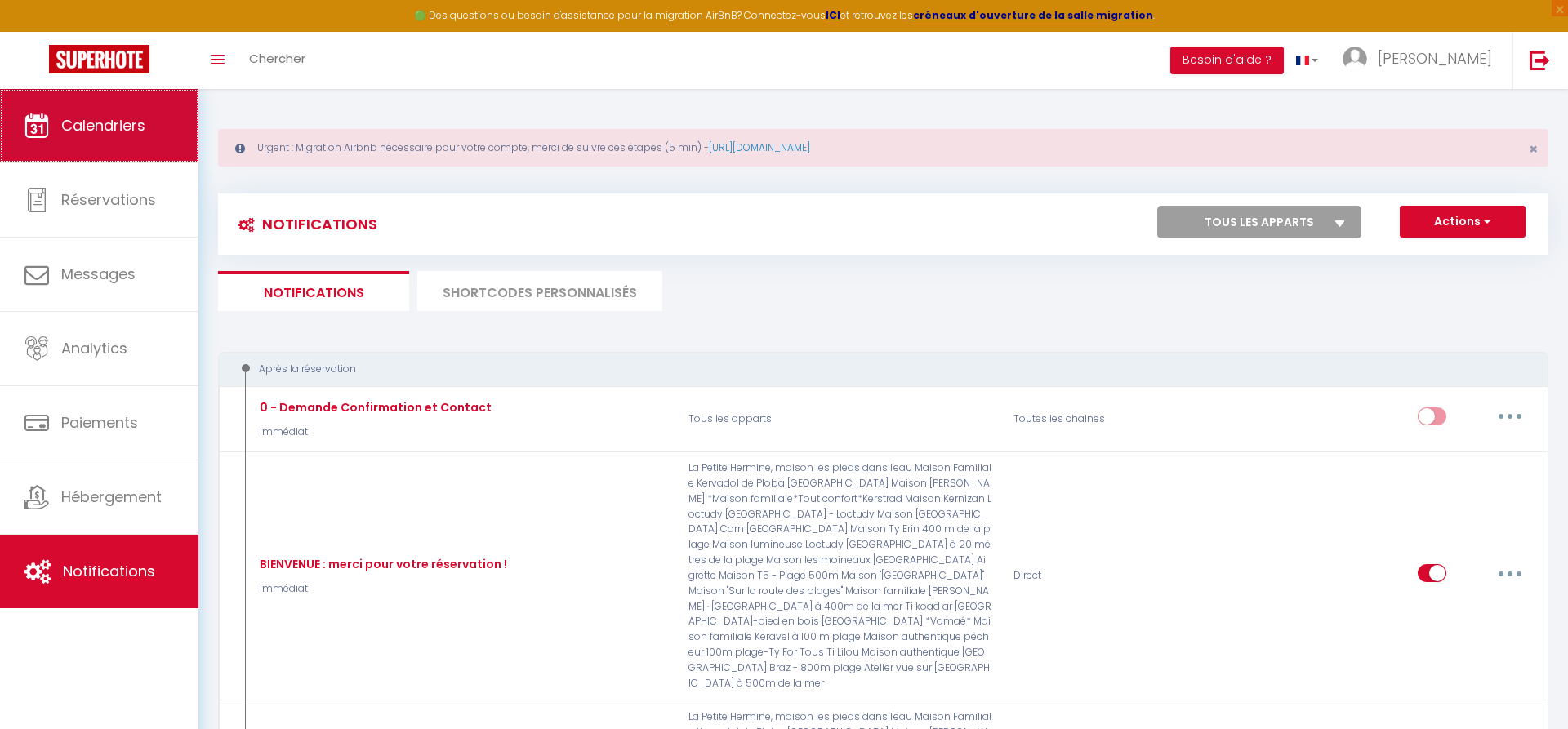
click at [89, 137] on link "Calendriers" at bounding box center [99, 125] width 198 height 73
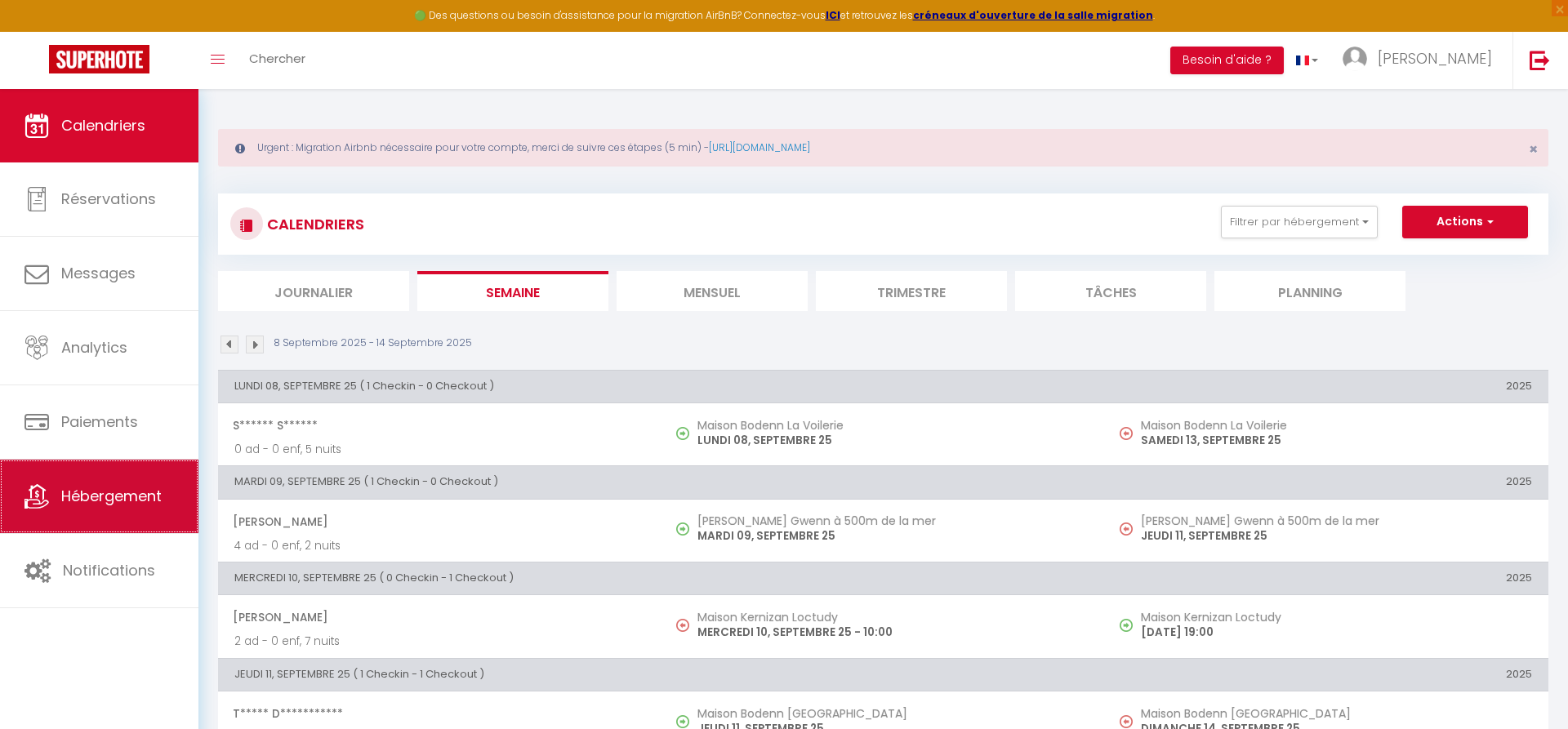
click at [112, 498] on span "Hébergement" at bounding box center [112, 495] width 101 height 21
